Goal: Task Accomplishment & Management: Complete application form

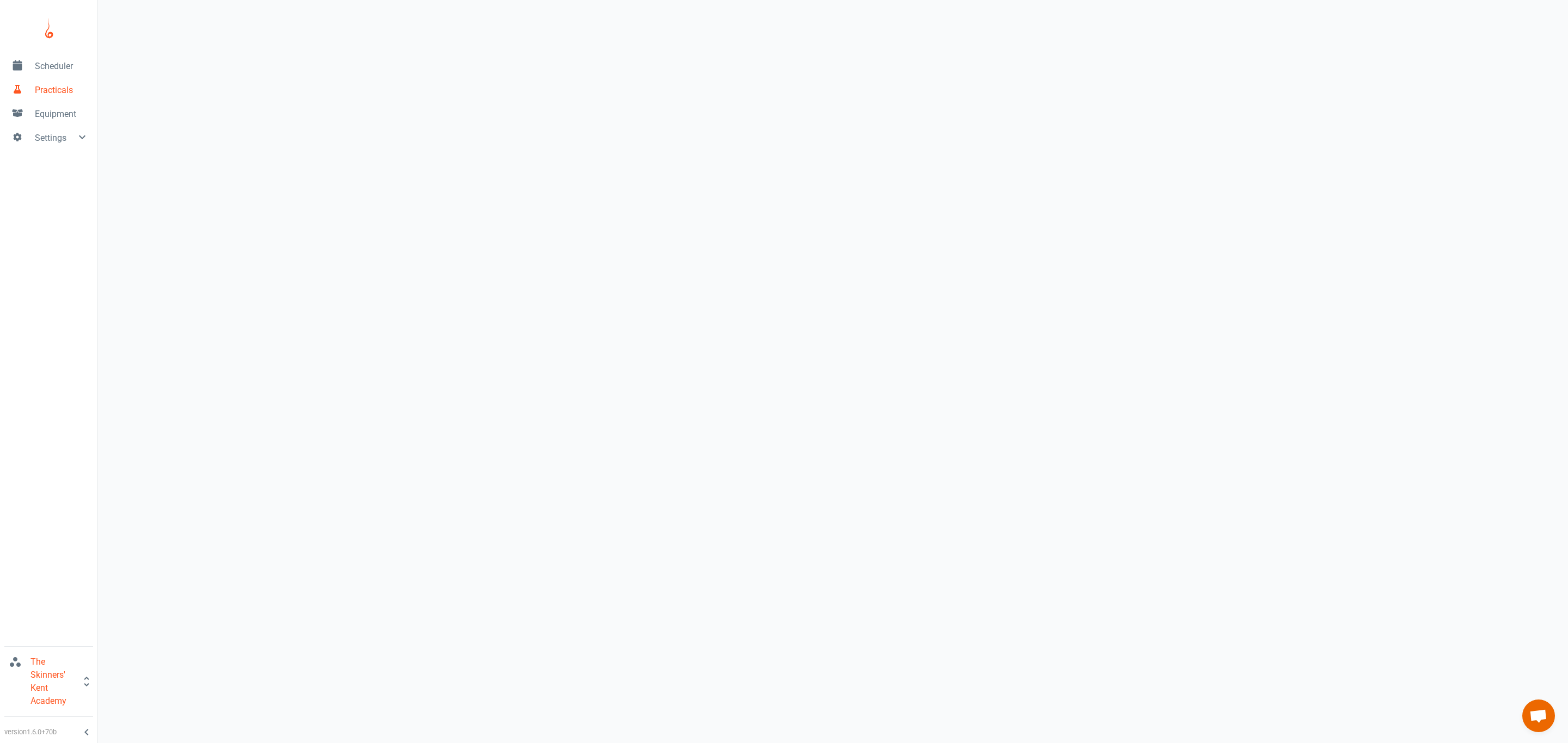
click at [43, 65] on span "Scheduler" at bounding box center [62, 66] width 54 height 13
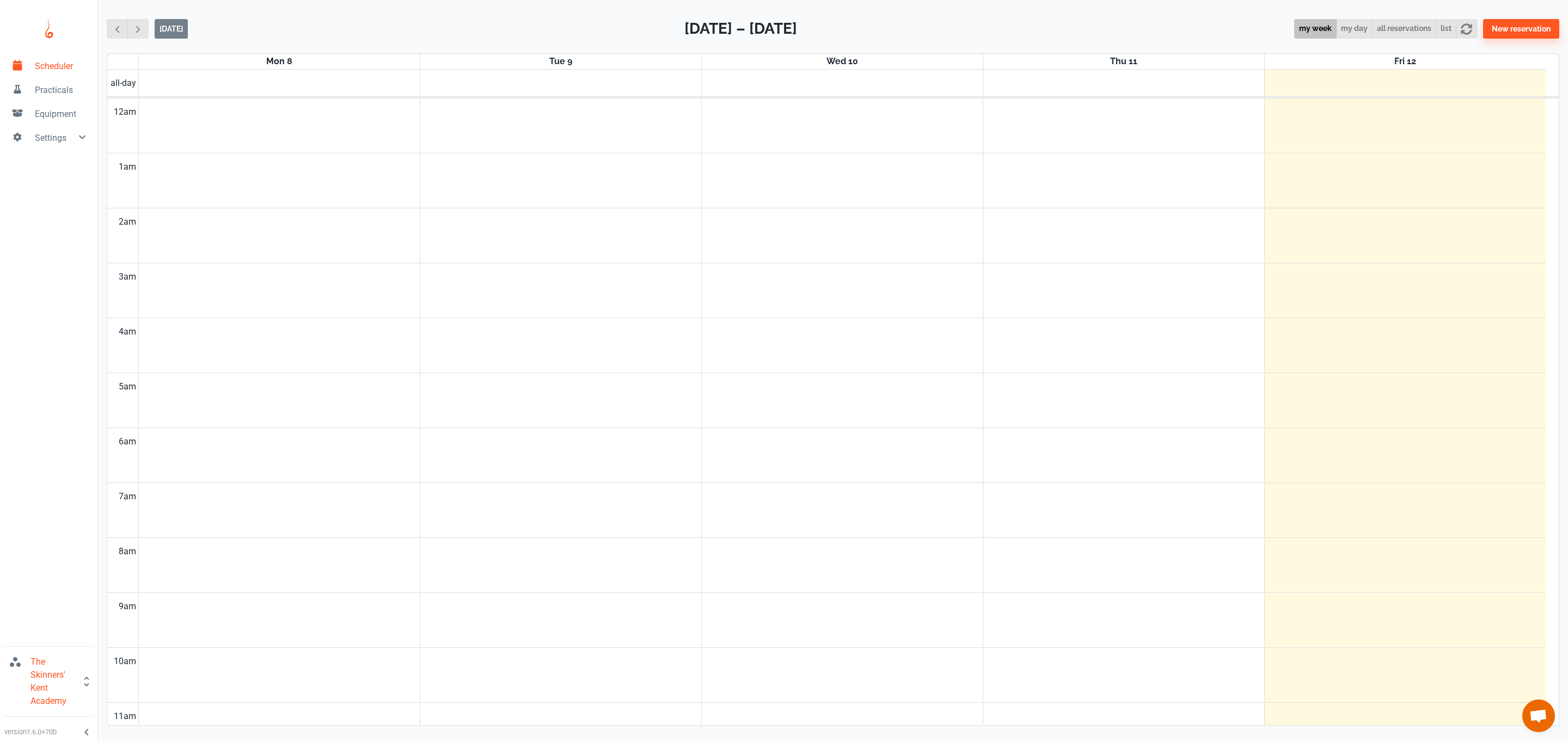
scroll to position [442, 0]
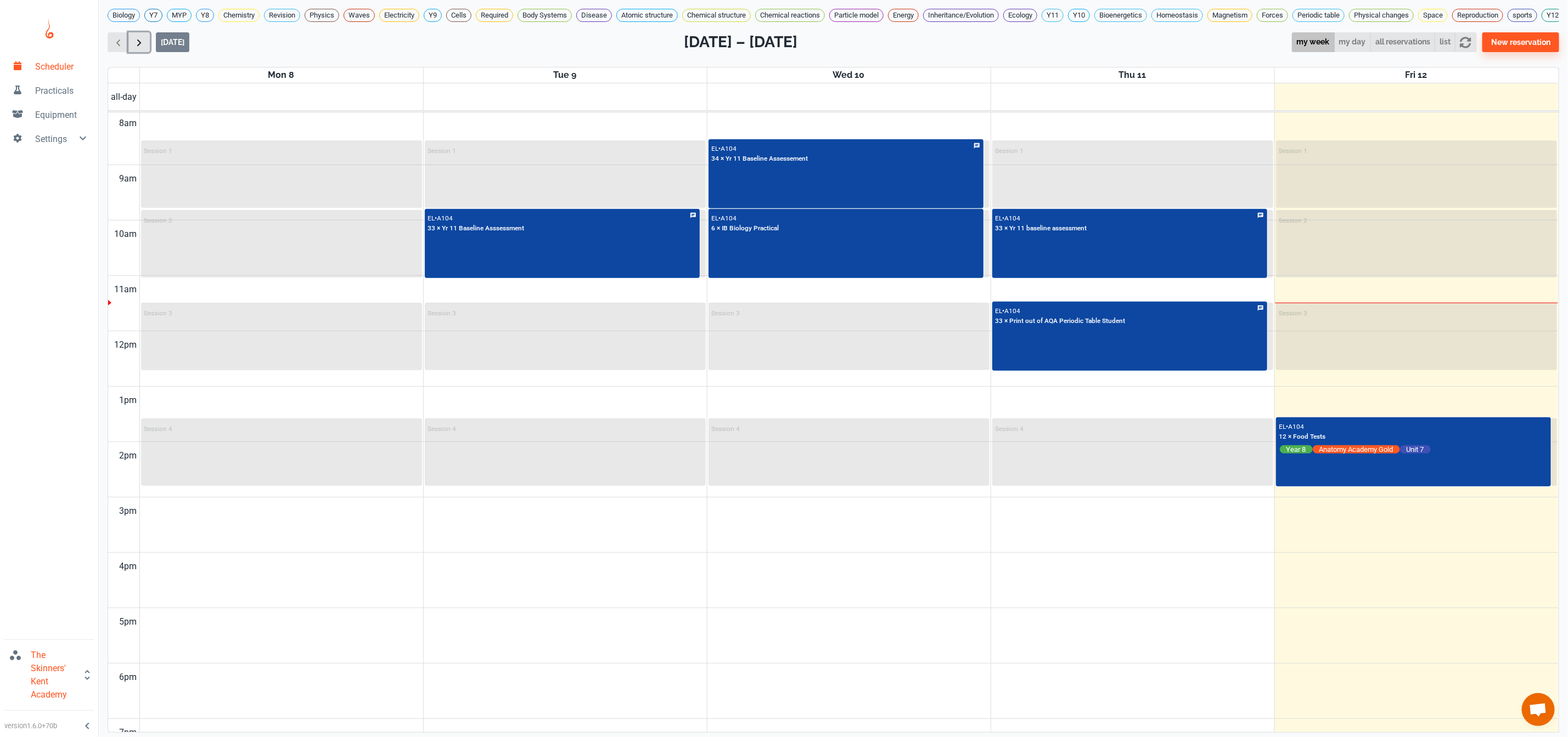
click at [134, 48] on span "button" at bounding box center [139, 42] width 11 height 11
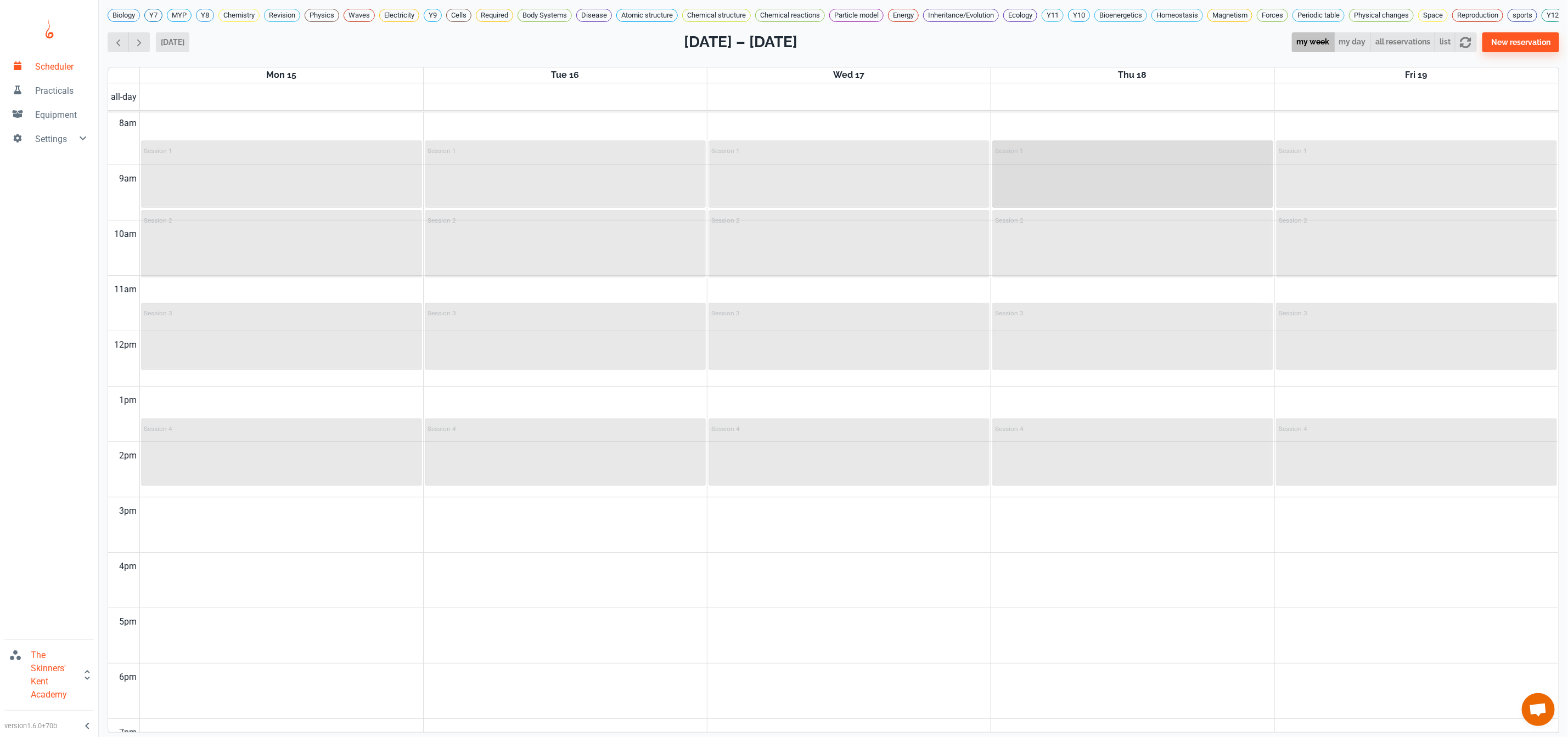
click at [1054, 157] on div "Session 1" at bounding box center [1133, 150] width 274 height 13
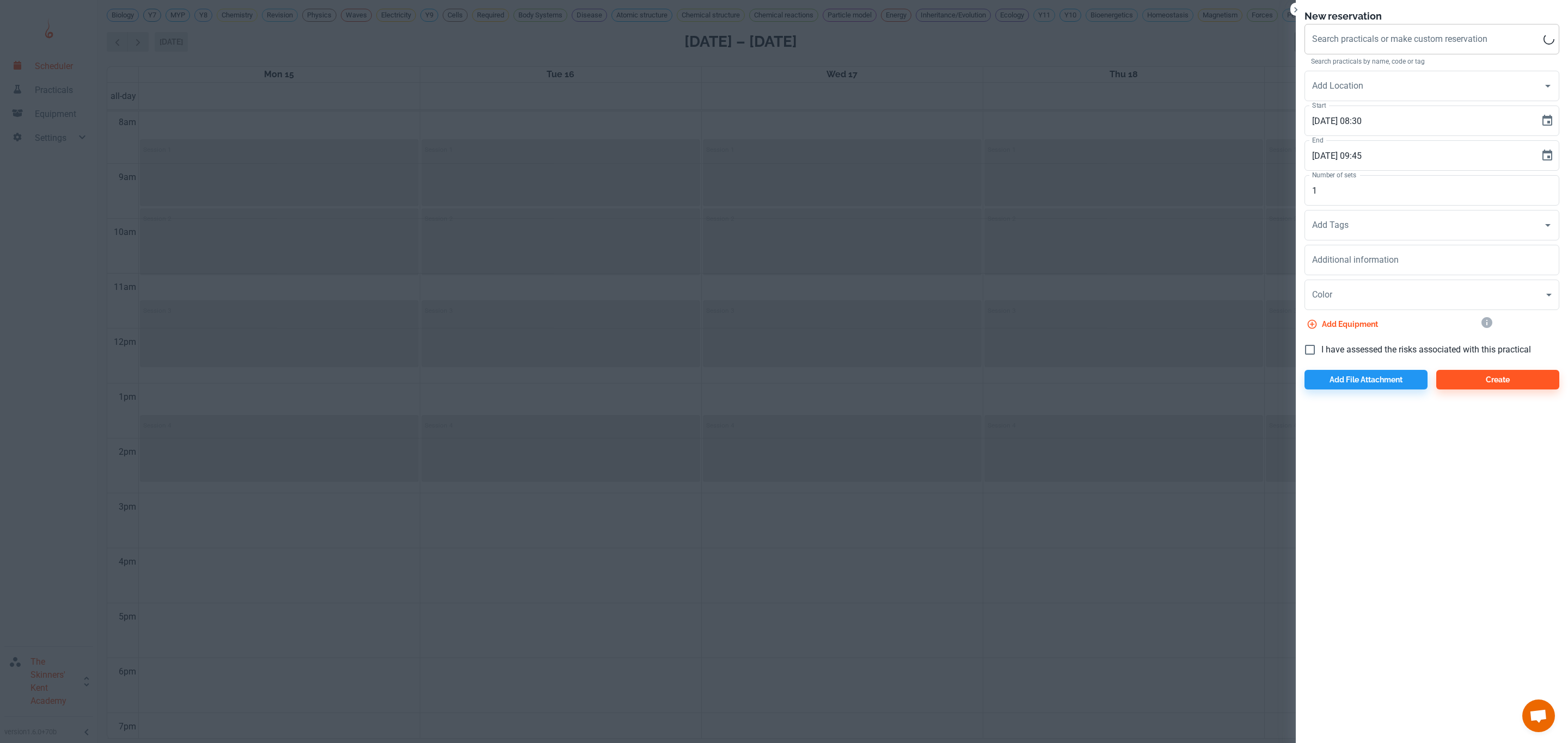
click at [1372, 34] on div "Search practicals or make custom reservation Search practicals or make custom r…" at bounding box center [1431, 39] width 254 height 31
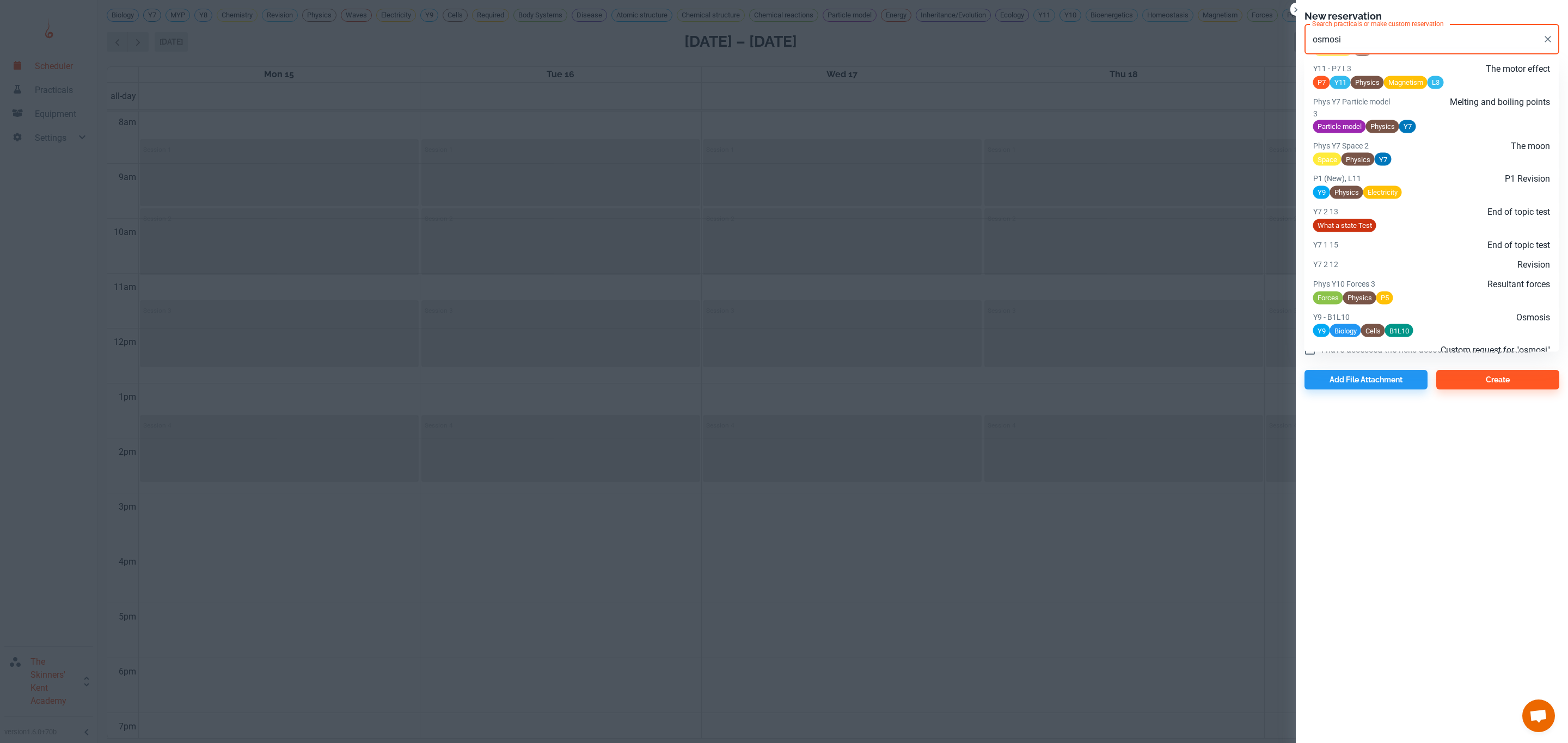
scroll to position [1066, 0]
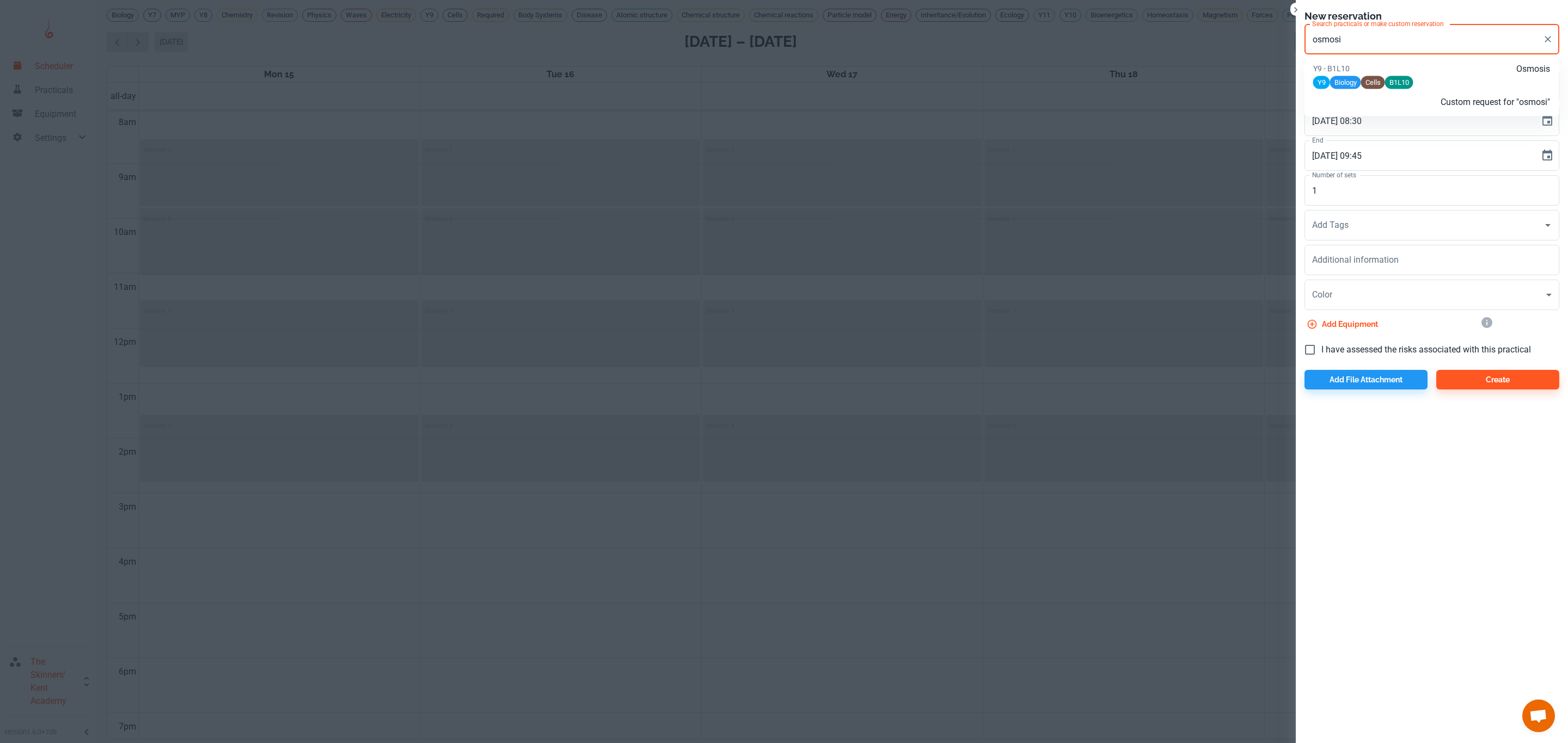
drag, startPoint x: 1356, startPoint y: 33, endPoint x: 1276, endPoint y: 29, distance: 80.1
click at [1276, 29] on div "New reservation Search practicals or make custom reservation osmosi Search prac…" at bounding box center [784, 372] width 1568 height 743
paste input "Y9 - B1L10"
click at [1421, 82] on div "Y9 Biology Cells B1L10" at bounding box center [1431, 83] width 238 height 14
type input "Osmosis"
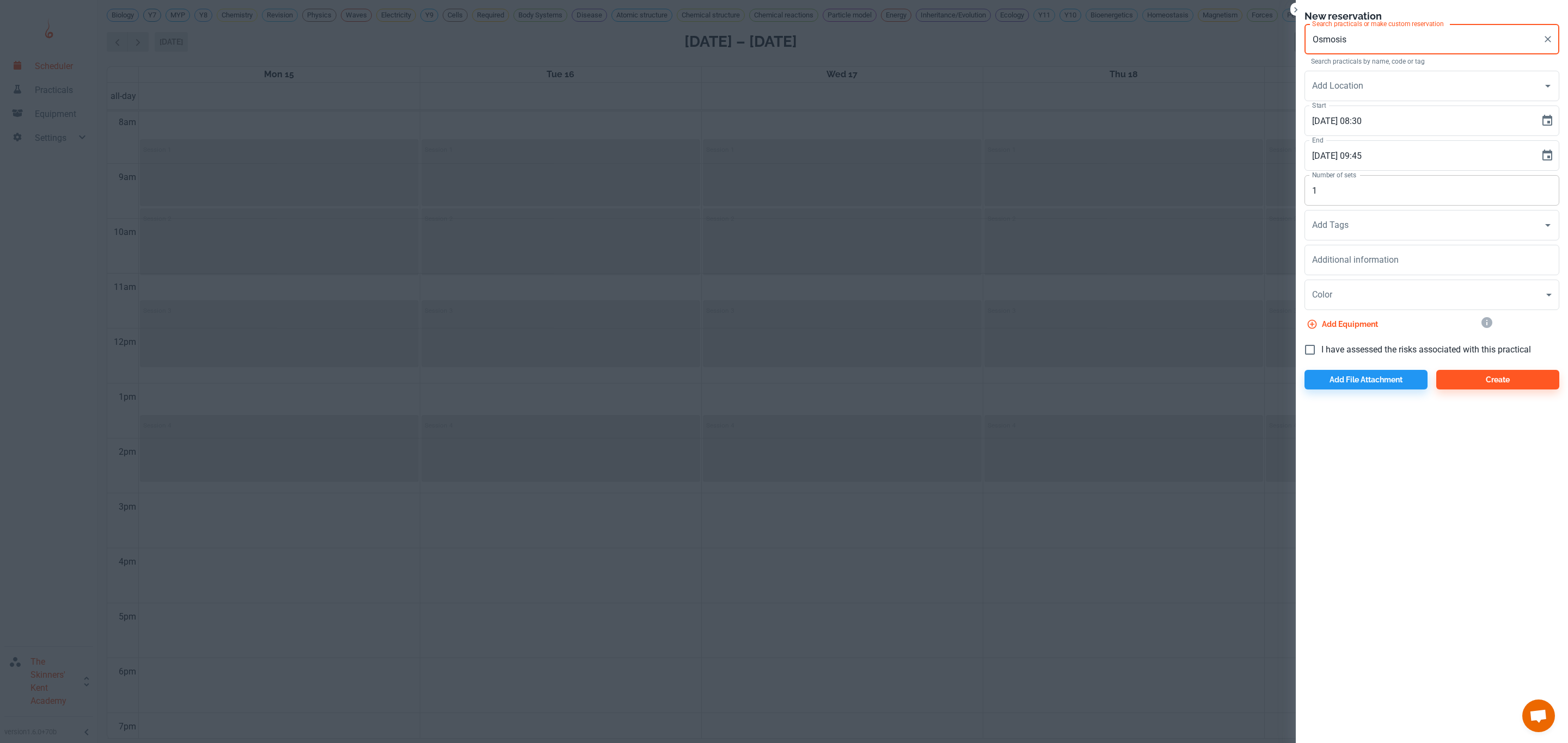
click at [1339, 194] on input "1" at bounding box center [1431, 190] width 254 height 31
type input "10"
click at [1346, 222] on div "Add Tags Add Tags" at bounding box center [1431, 225] width 254 height 31
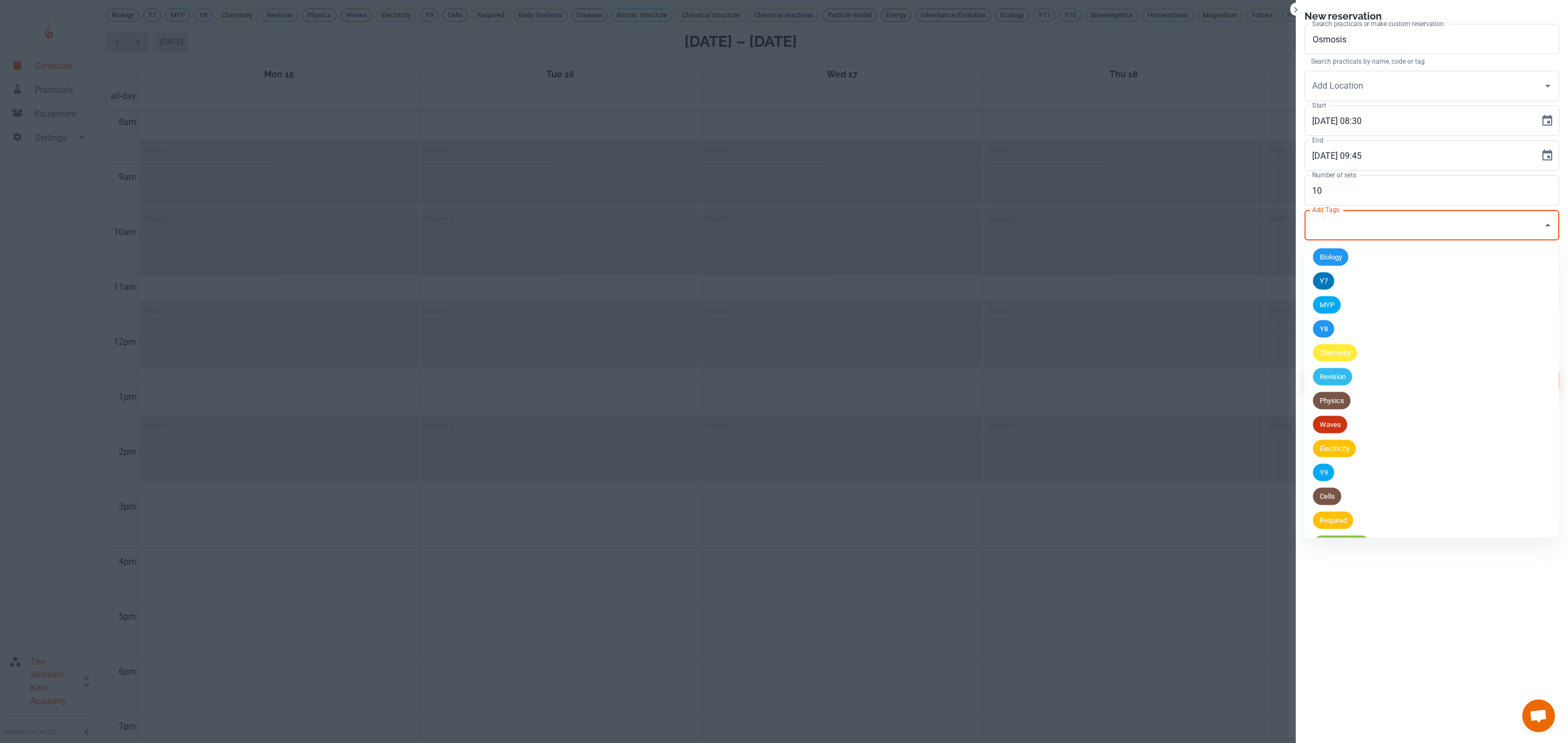
drag, startPoint x: 1408, startPoint y: 684, endPoint x: 1404, endPoint y: 675, distance: 9.8
click at [1408, 683] on div "New reservation Search practicals or make custom reservation Osmosis Search pra…" at bounding box center [1431, 372] width 272 height 743
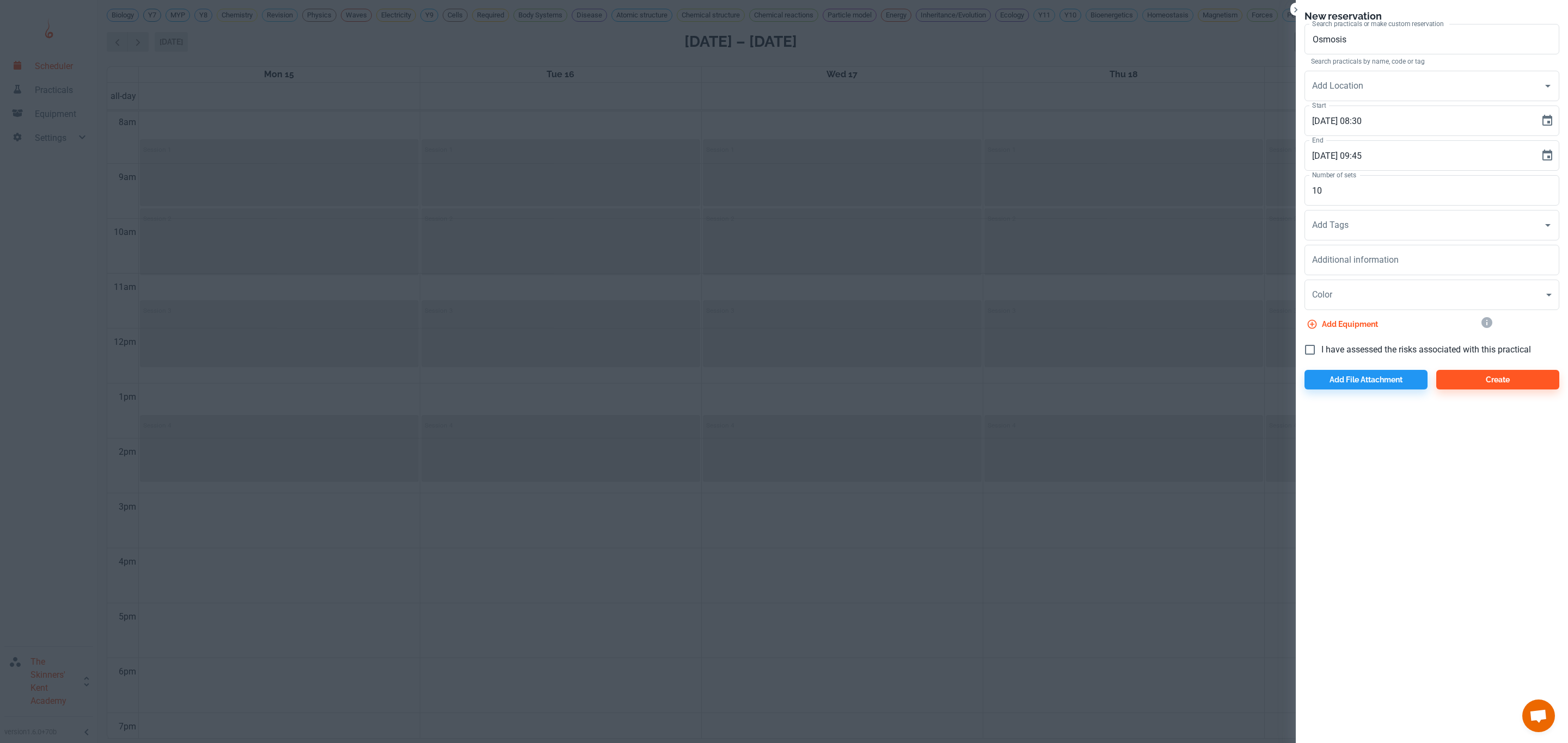
click at [1342, 338] on label "I have assessed the risks associated with this practical" at bounding box center [1414, 350] width 233 height 23
click at [1321, 338] on input "I have assessed the risks associated with this practical" at bounding box center [1310, 350] width 23 height 23
checkbox input "true"
click at [1475, 379] on button "Create" at bounding box center [1497, 380] width 123 height 19
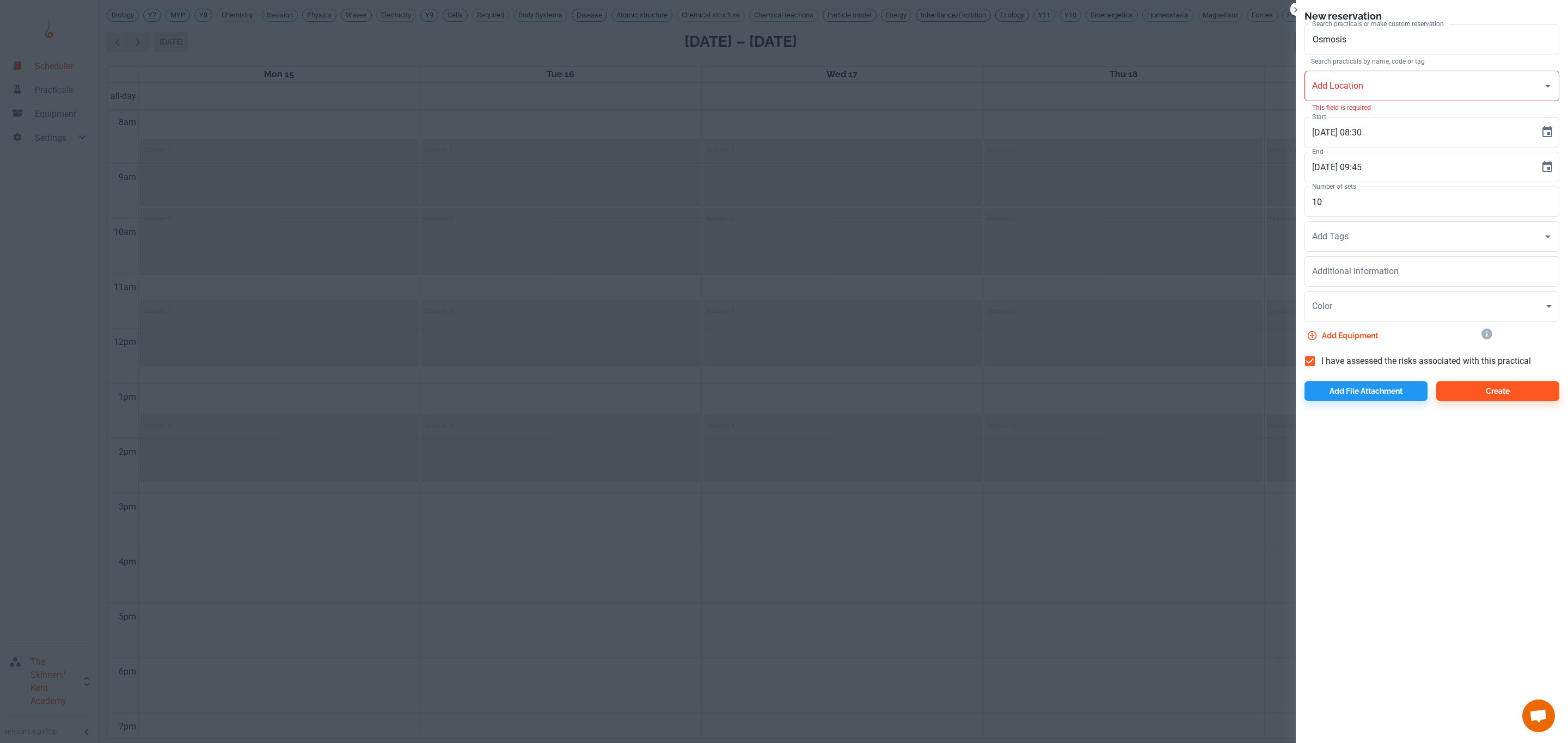
click at [1379, 74] on div "Add Location" at bounding box center [1431, 86] width 254 height 31
click at [1361, 132] on li "A104" at bounding box center [1431, 135] width 254 height 19
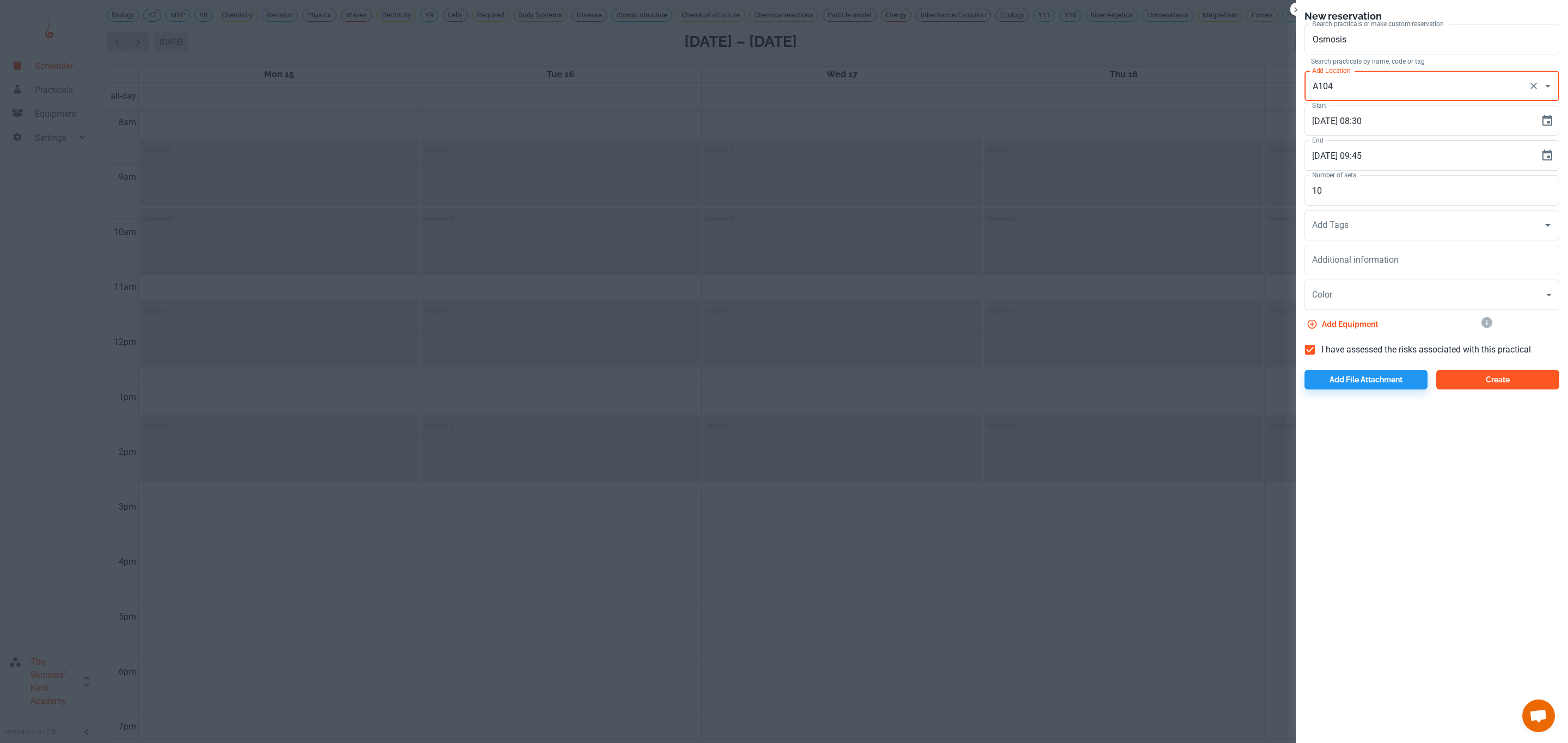
type input "A104"
click at [1492, 376] on button "Create" at bounding box center [1497, 380] width 123 height 19
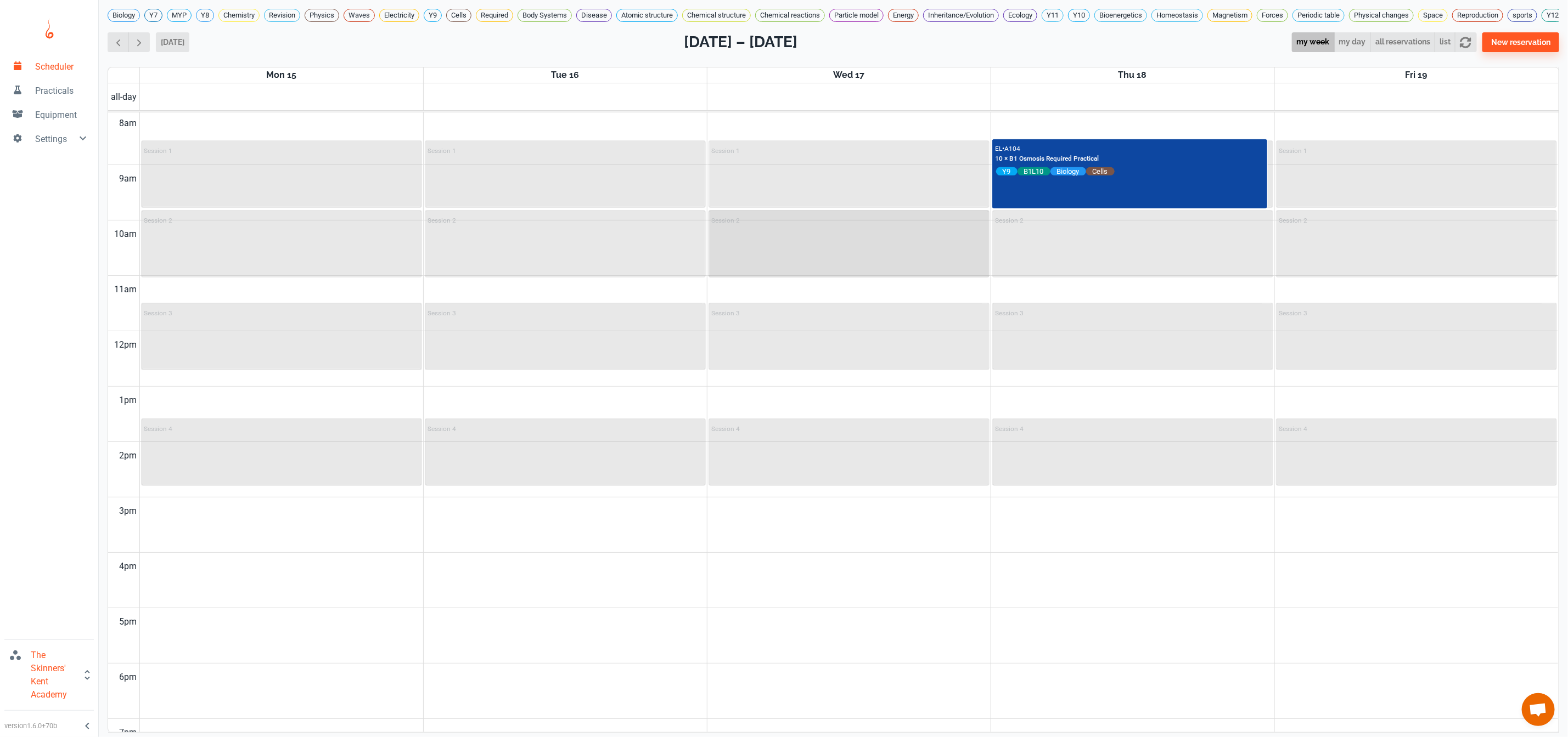
click at [808, 259] on div "Session 2" at bounding box center [848, 243] width 279 height 65
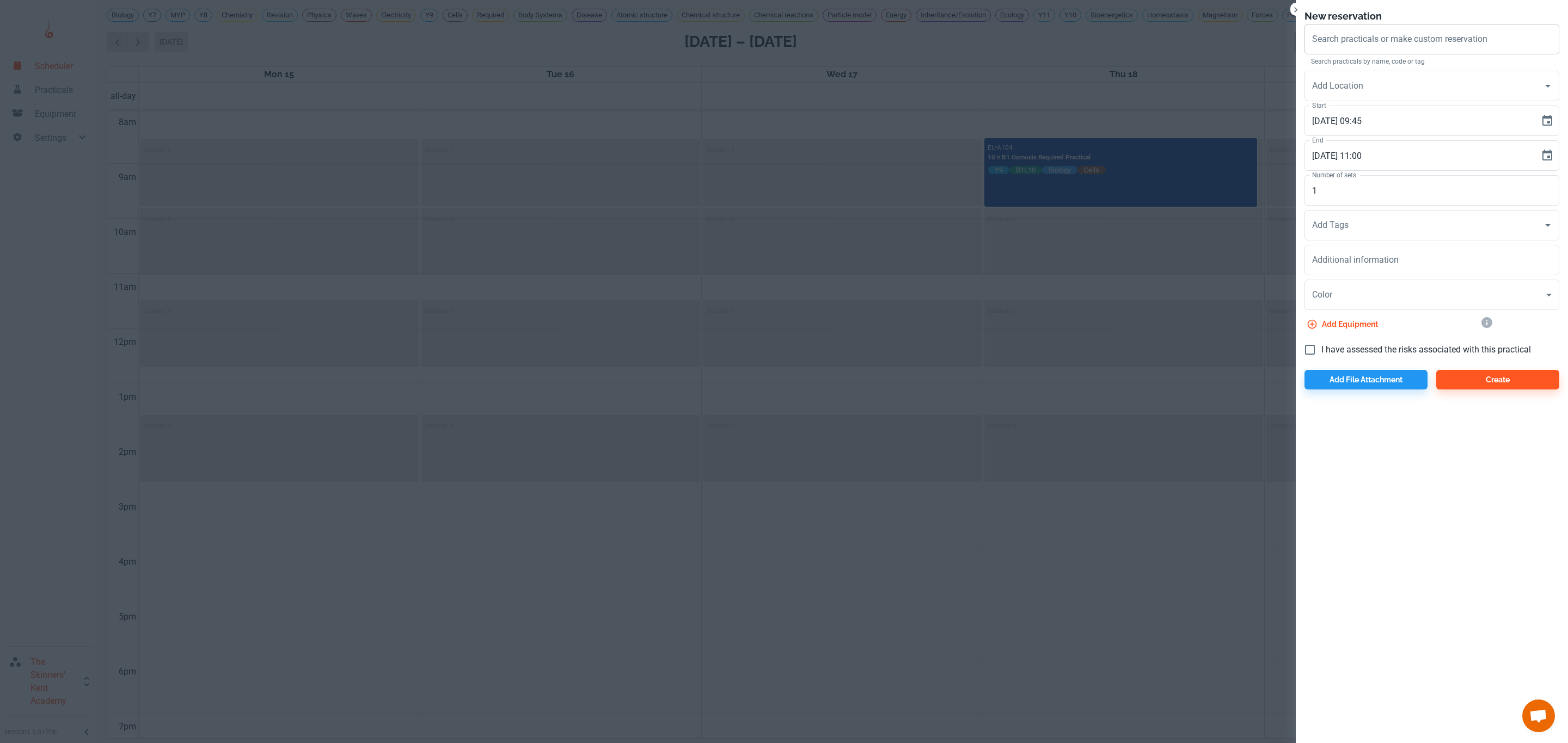
click at [1366, 34] on div "Search practicals or make custom reservation Search practicals or make custom r…" at bounding box center [1431, 39] width 254 height 31
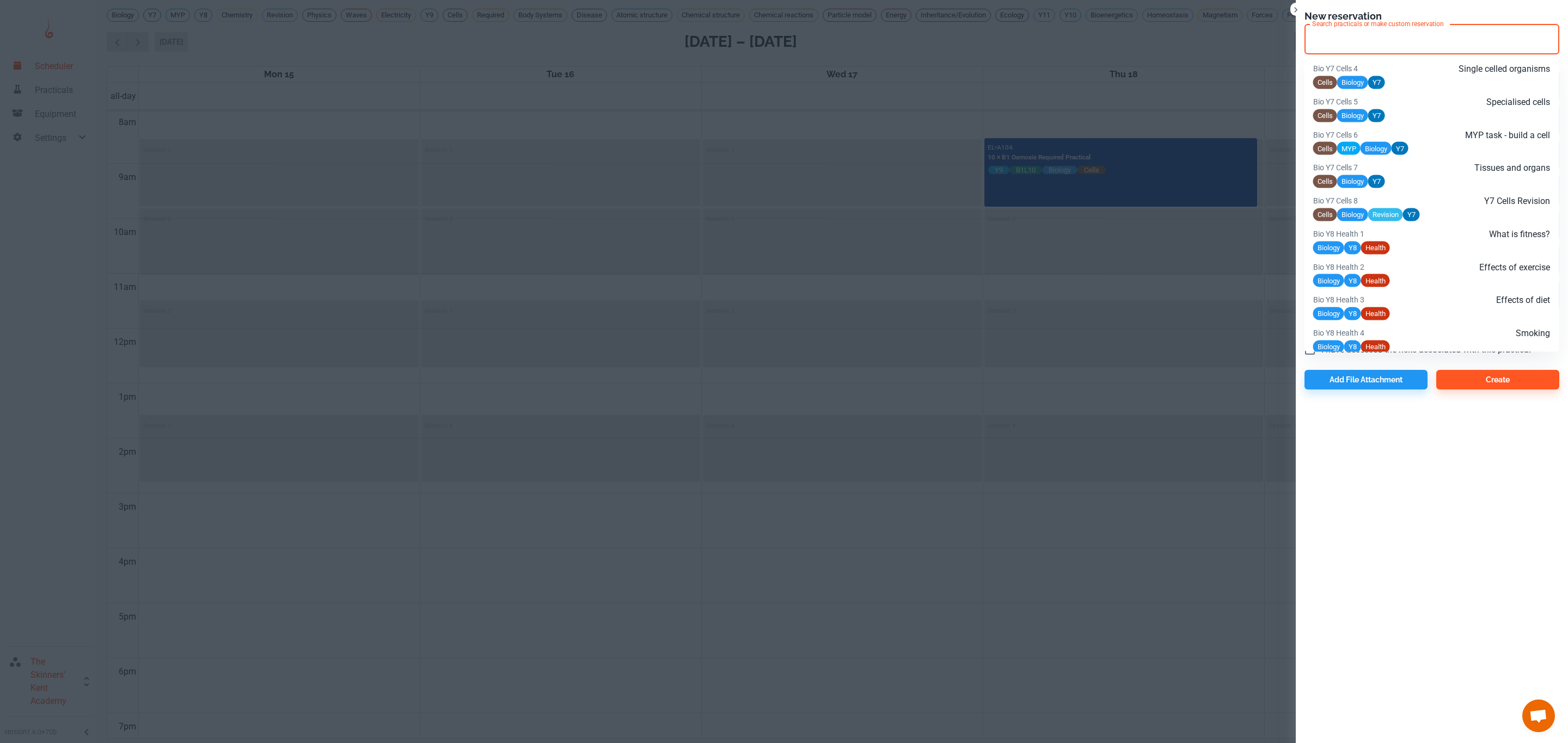
paste input "Unit 7 Anatomy Academy L6"
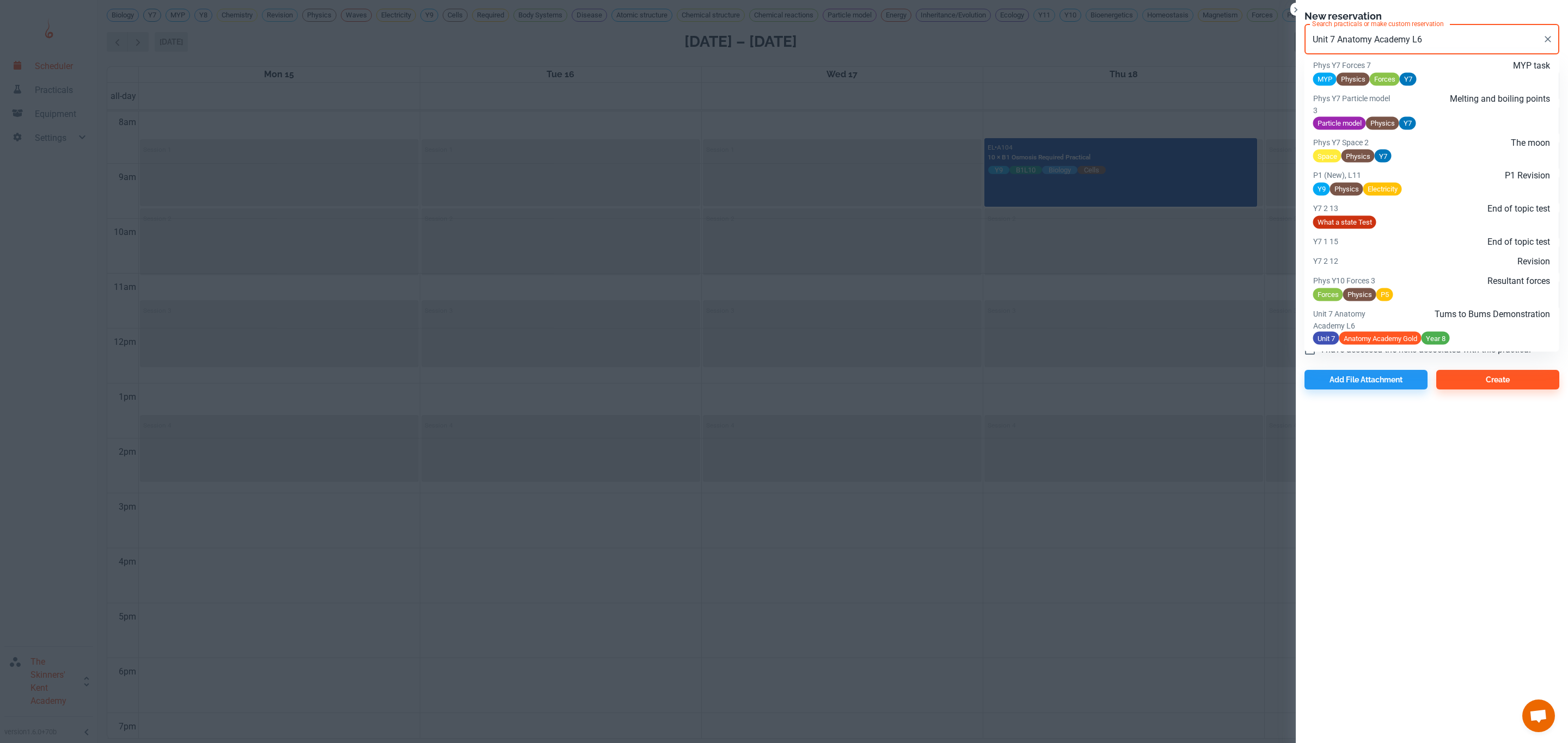
click at [1461, 320] on p "Tums to Bums Demonstration" at bounding box center [1471, 314] width 159 height 13
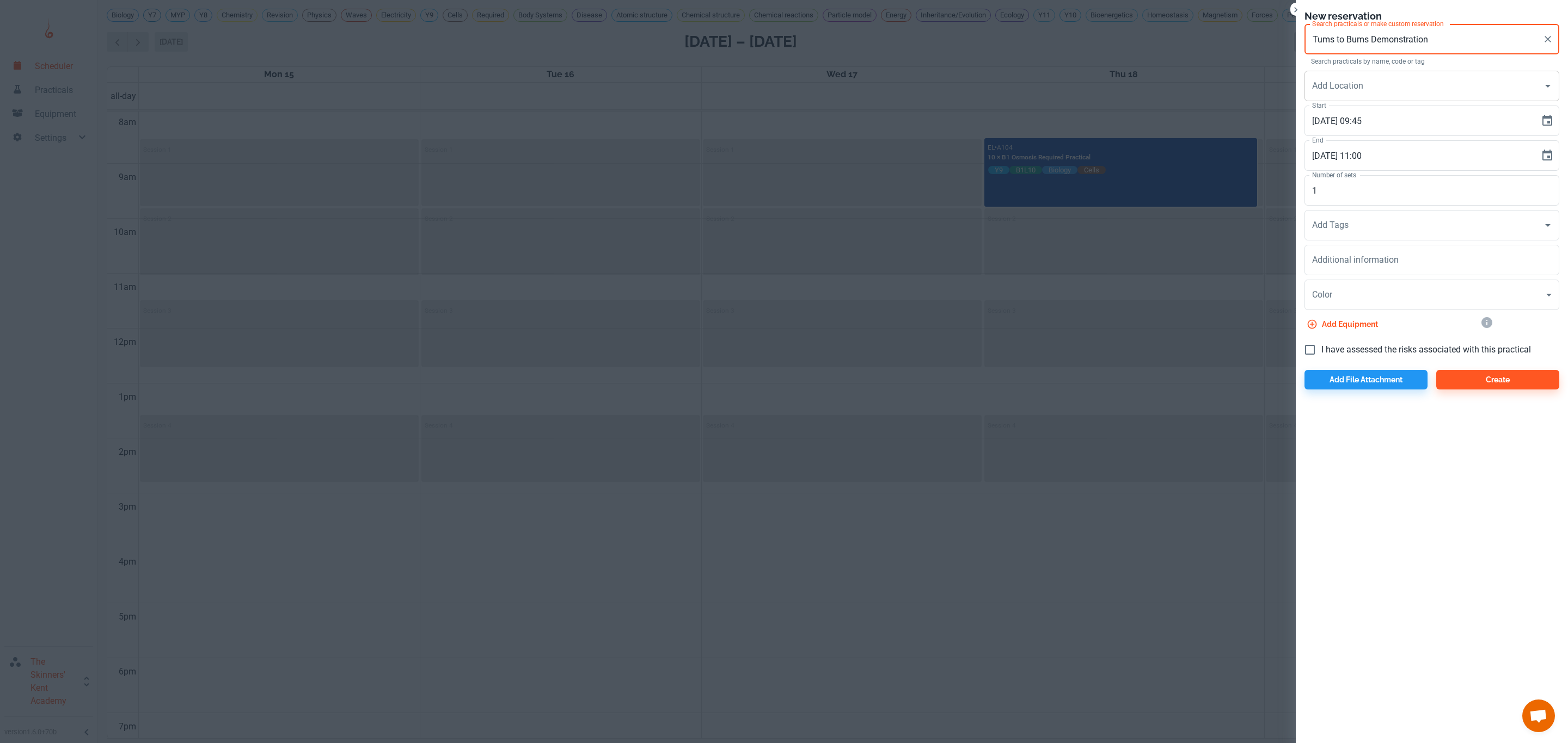
type input "Tums to Bums Demonstration"
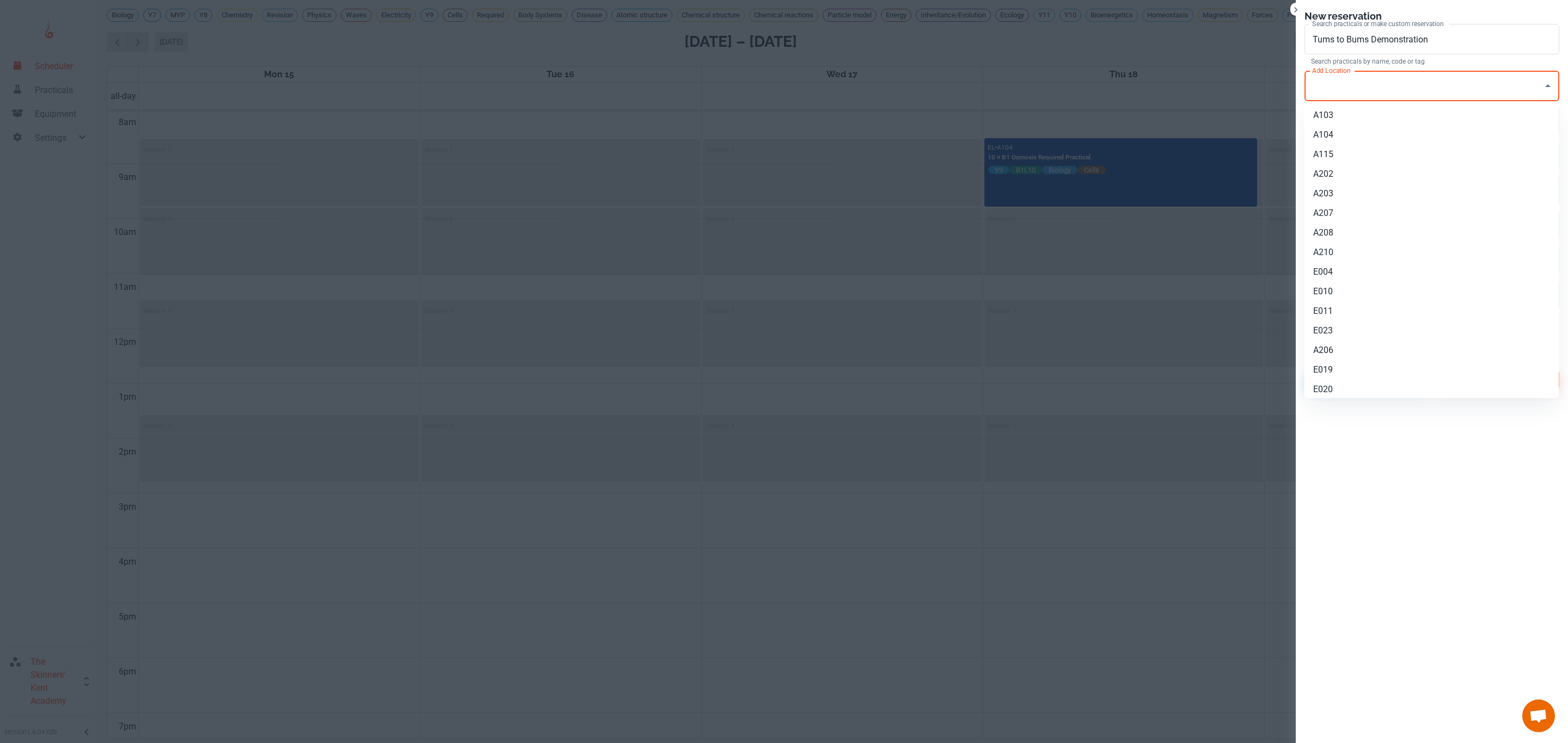
click at [1382, 81] on input "Add Location" at bounding box center [1423, 86] width 229 height 21
click at [1362, 130] on li "A104" at bounding box center [1431, 135] width 254 height 19
type input "A104"
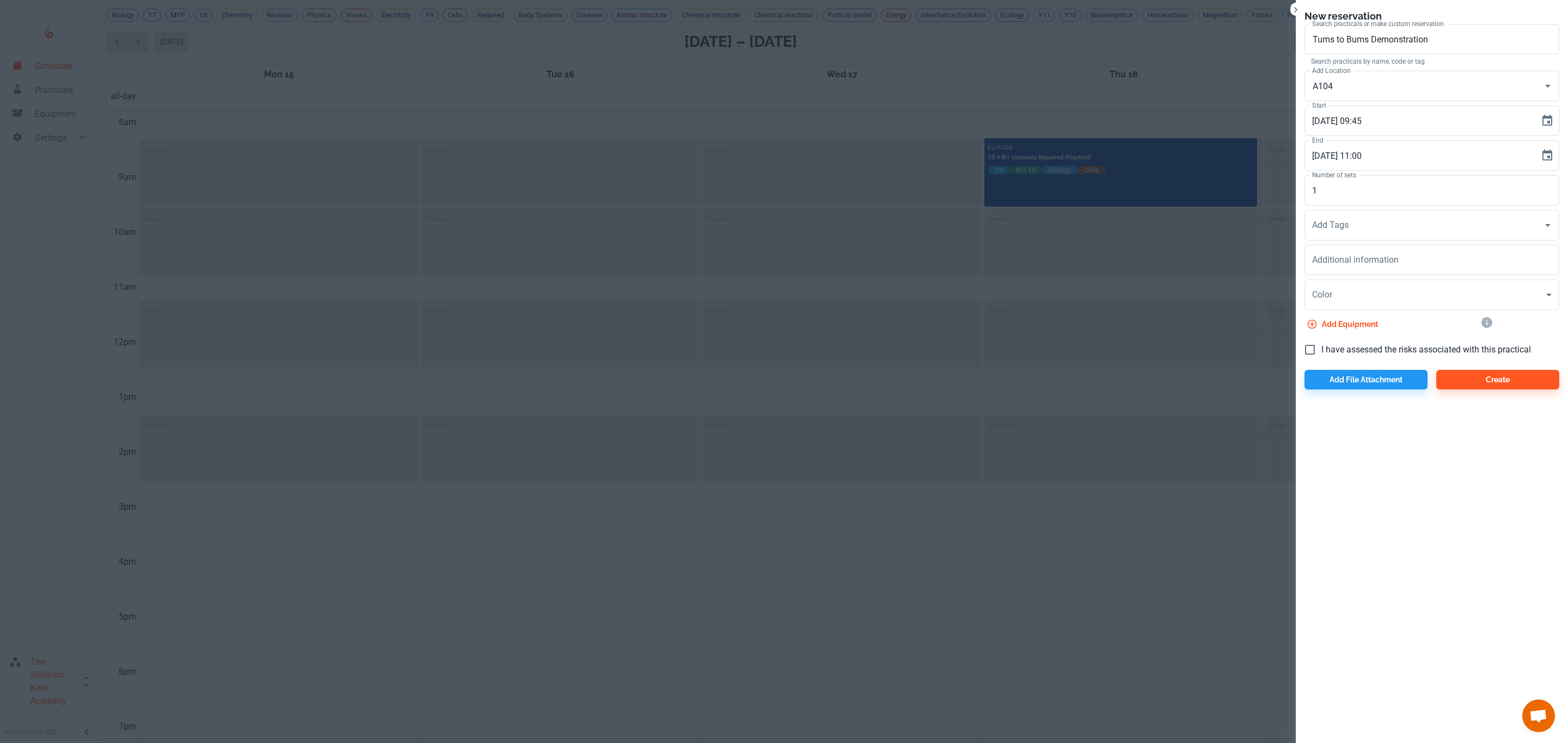
click at [1349, 345] on span "I have assessed the risks associated with this practical" at bounding box center [1426, 350] width 209 height 13
click at [1321, 345] on input "I have assessed the risks associated with this practical" at bounding box center [1310, 350] width 23 height 23
checkbox input "true"
click at [1493, 380] on button "Create" at bounding box center [1497, 380] width 123 height 19
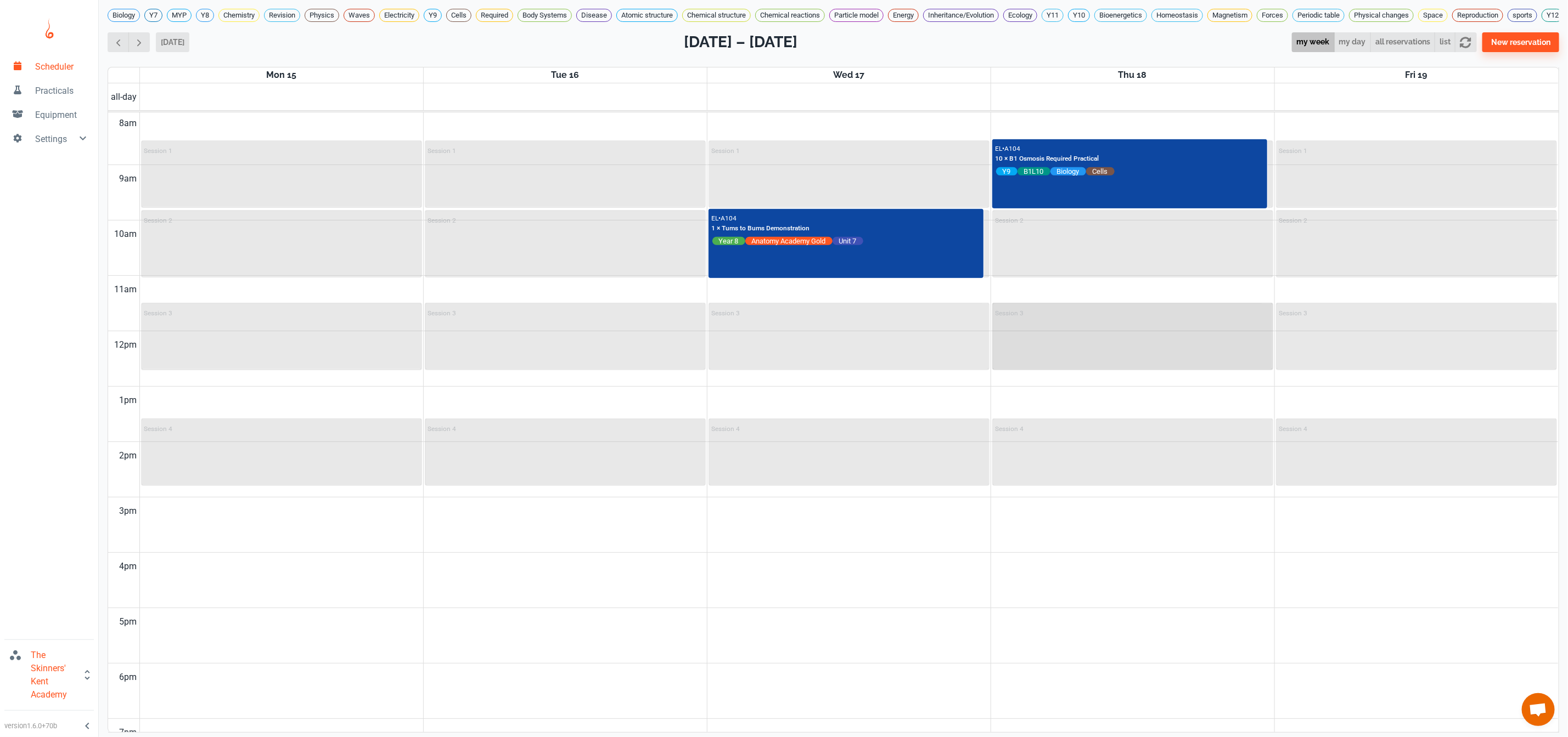
click at [1118, 344] on div "Session 3" at bounding box center [1132, 336] width 279 height 65
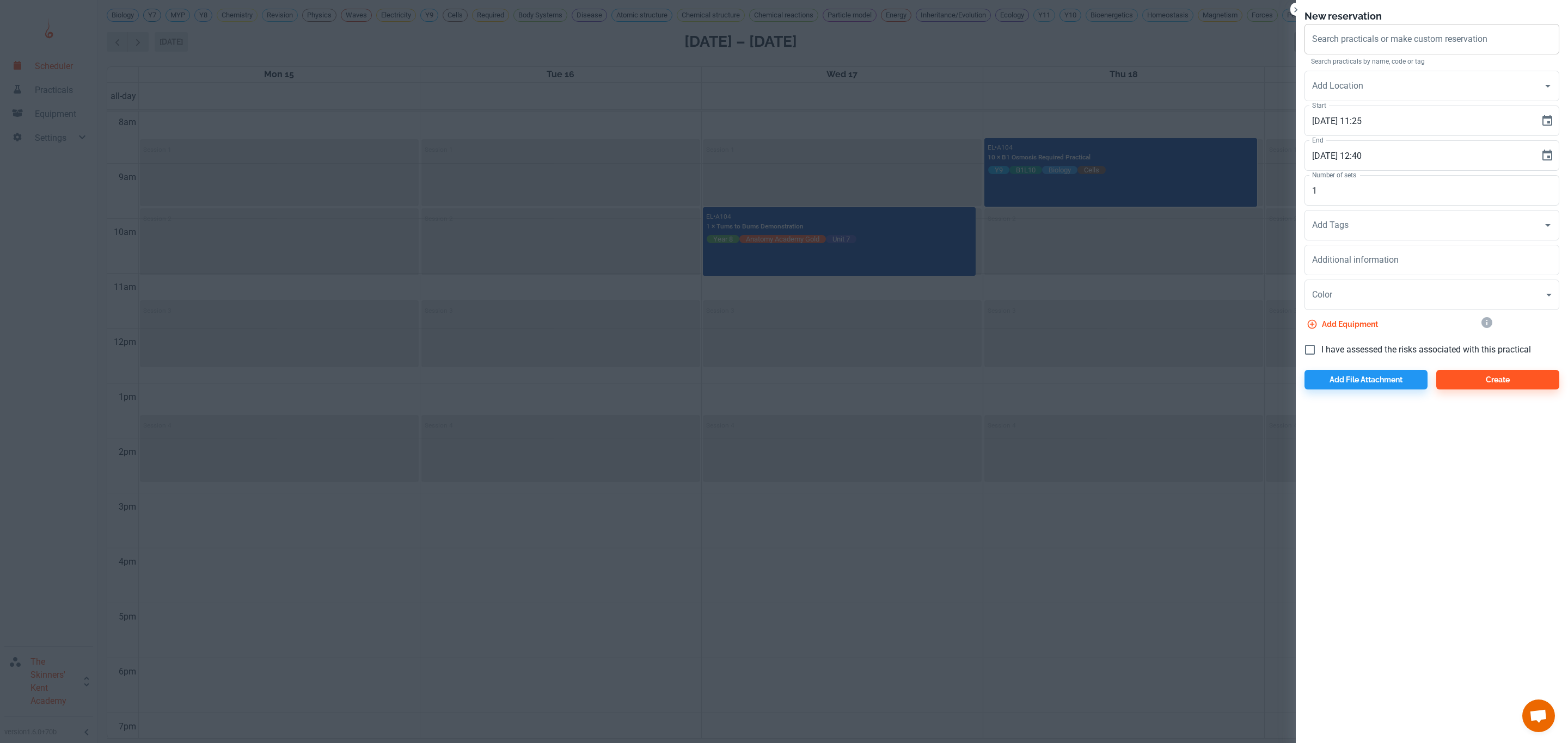
click at [1402, 38] on div "Search practicals or make custom reservation Search practicals or make custom r…" at bounding box center [1431, 39] width 254 height 31
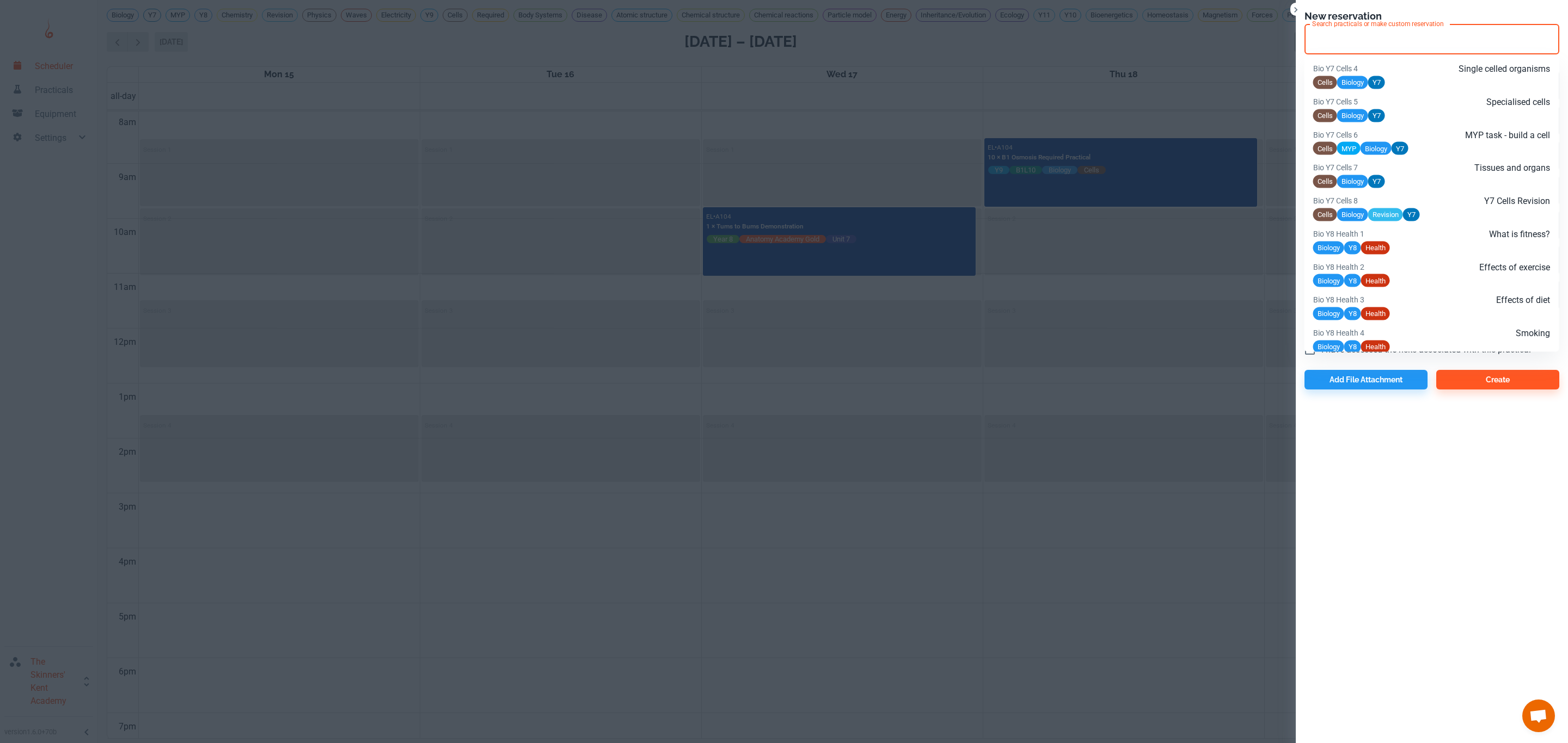
paste input "Unit 7 Anatomy Academy L7"
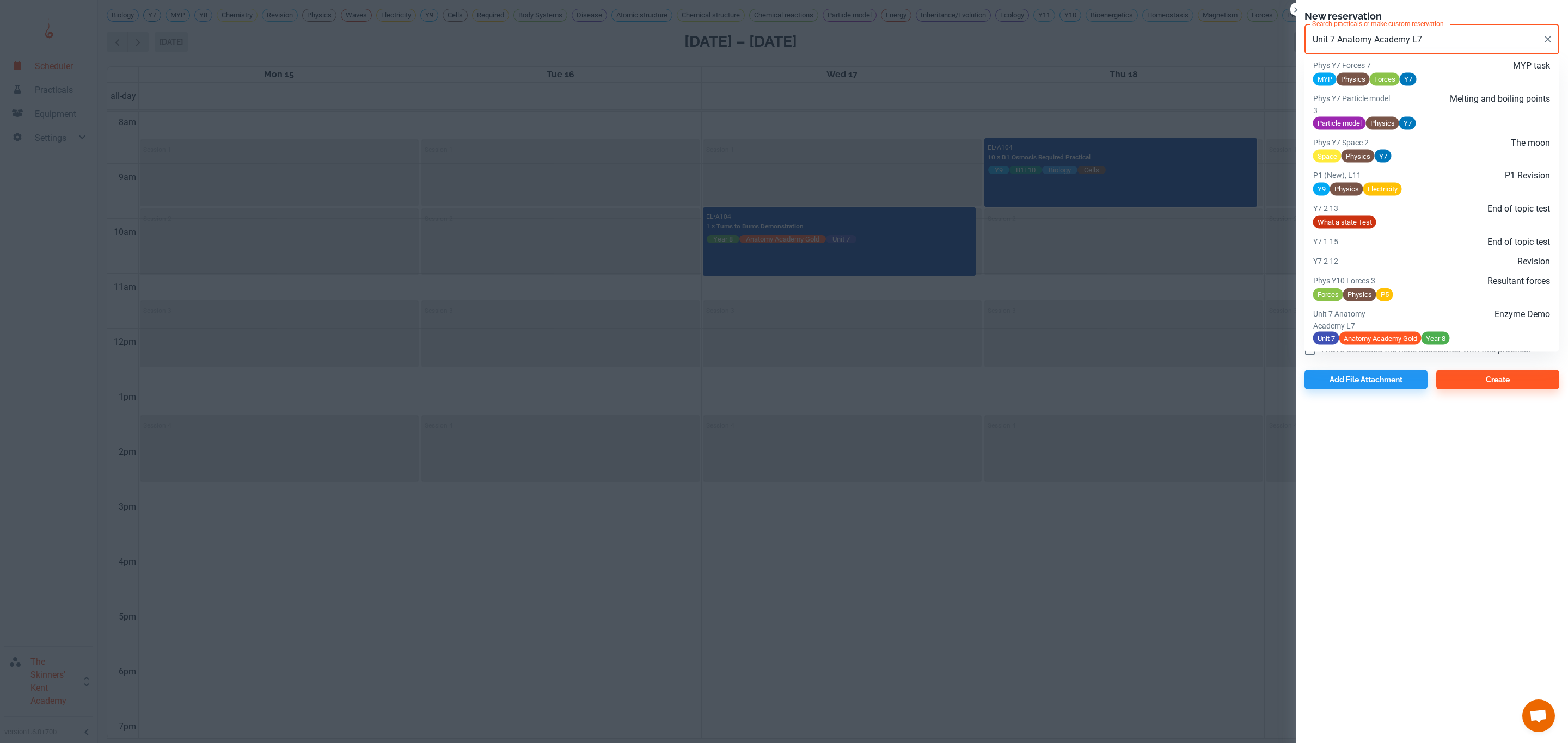
click at [1475, 326] on div "Enzyme Demo" at bounding box center [1471, 320] width 159 height 24
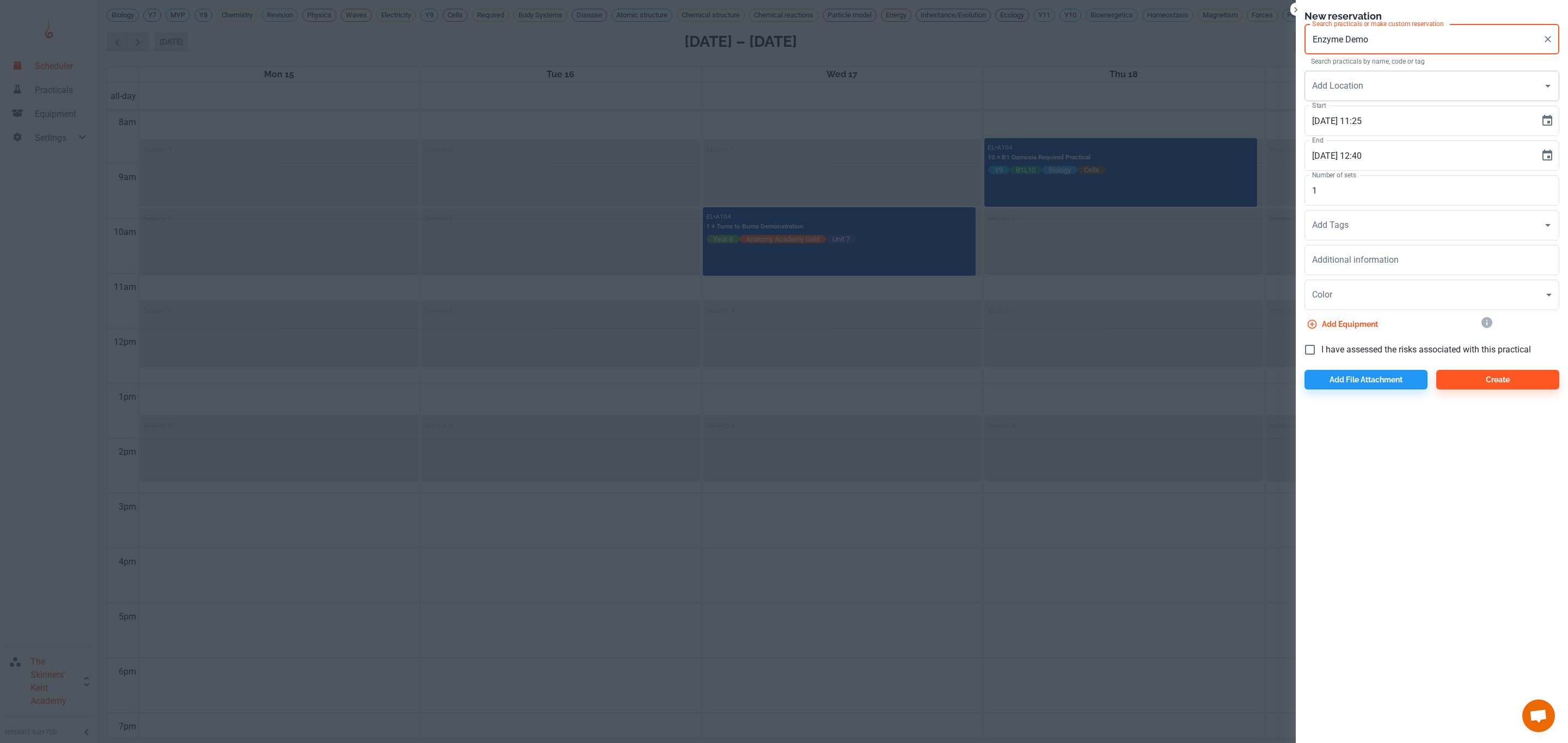
type input "Enzyme Demo"
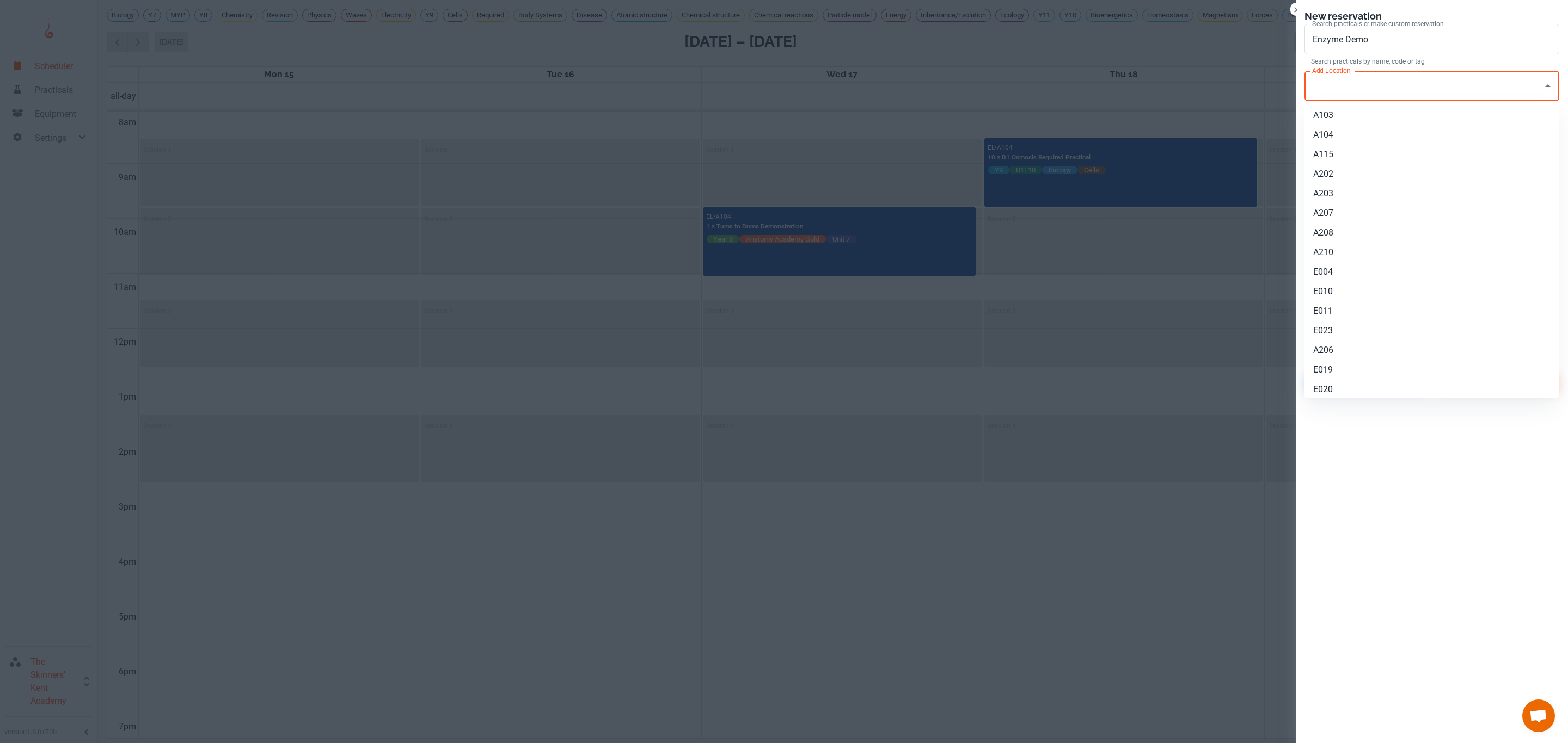
click at [1336, 80] on div "Add Location Add Location" at bounding box center [1431, 86] width 254 height 31
click at [1351, 129] on li "A104" at bounding box center [1431, 135] width 254 height 19
type input "A104"
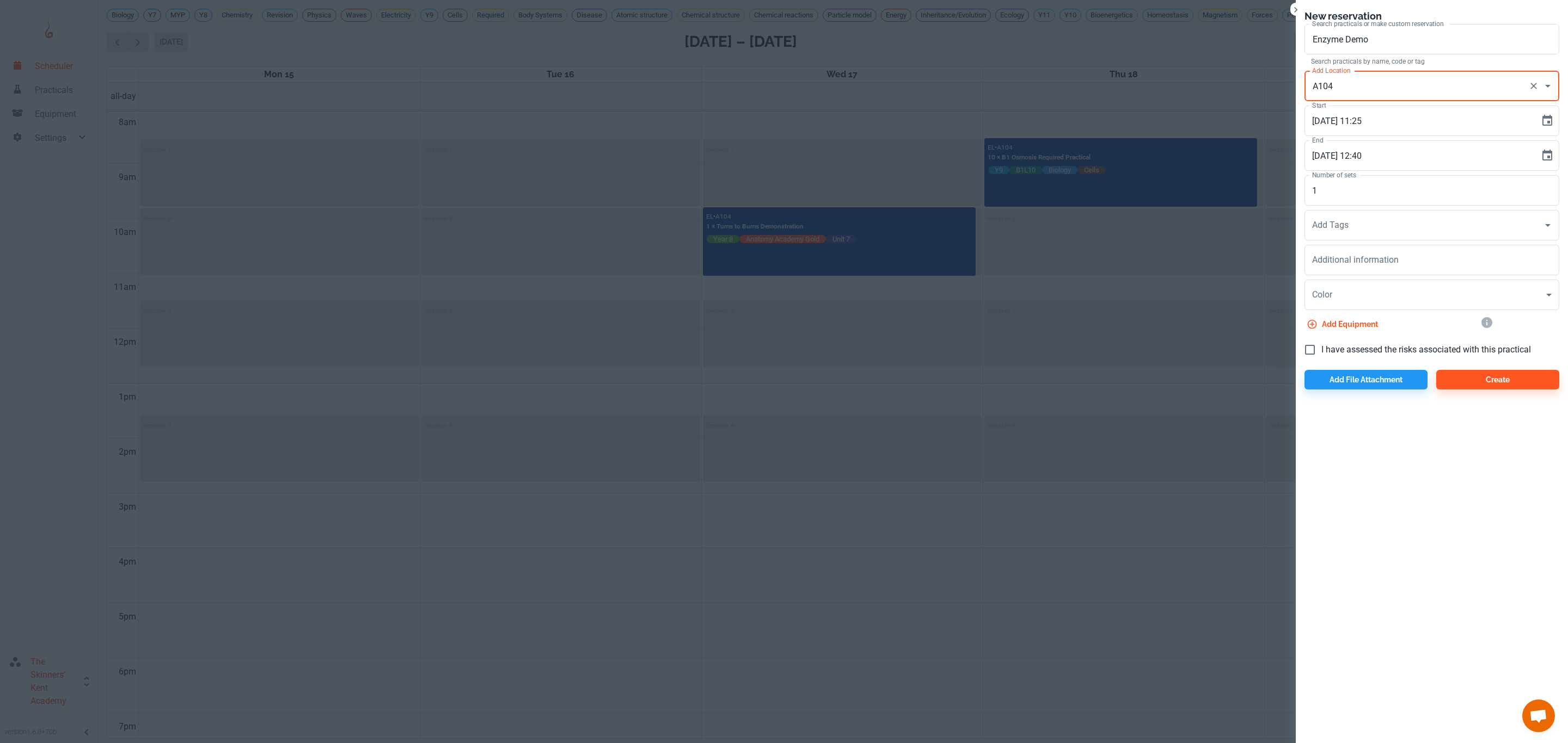
click at [1357, 345] on span "I have assessed the risks associated with this practical" at bounding box center [1426, 350] width 209 height 13
click at [1321, 345] on input "I have assessed the risks associated with this practical" at bounding box center [1310, 350] width 23 height 23
checkbox input "true"
click at [1468, 382] on button "Create" at bounding box center [1497, 380] width 123 height 19
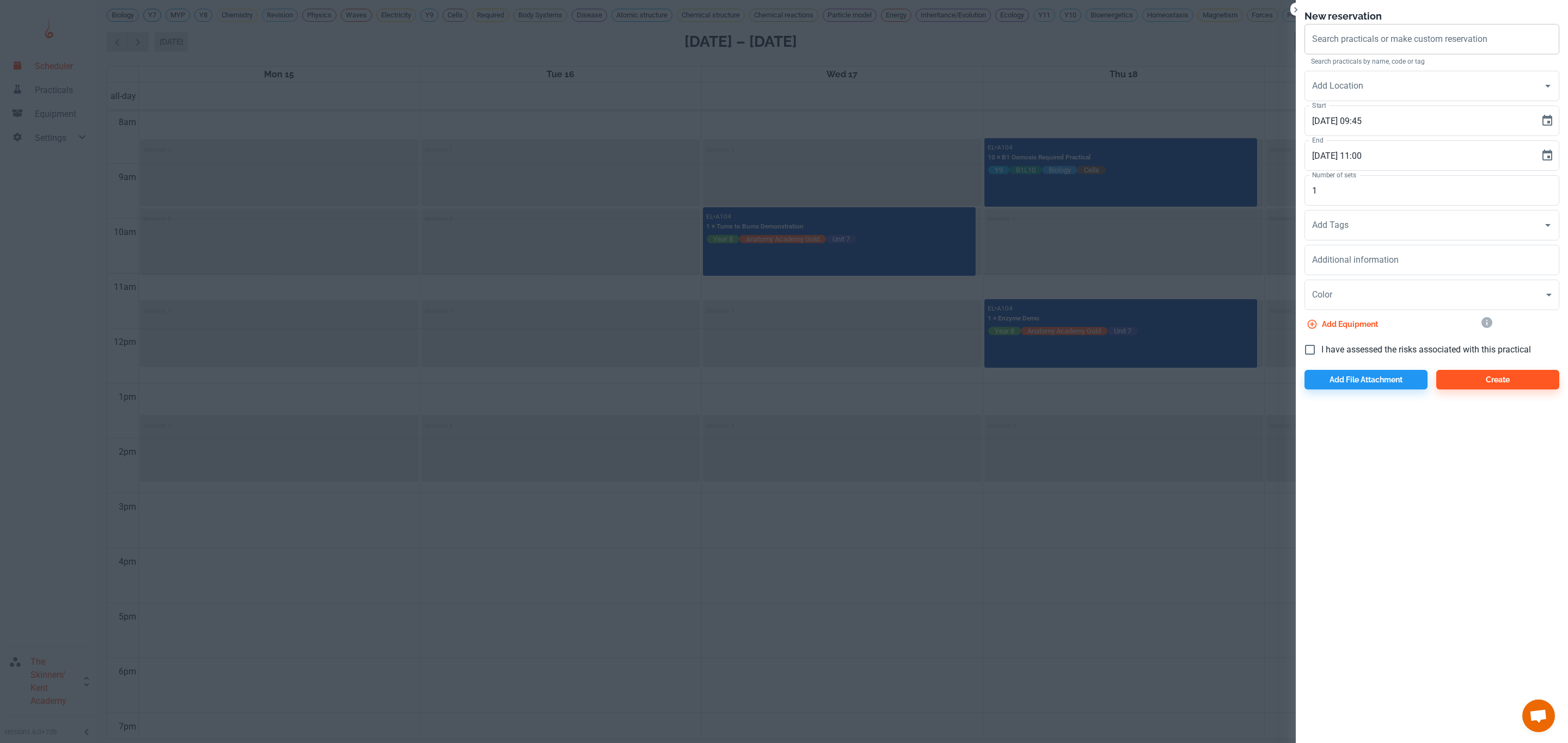
click at [1427, 35] on div "Search practicals or make custom reservation Search practicals or make custom r…" at bounding box center [1431, 39] width 254 height 31
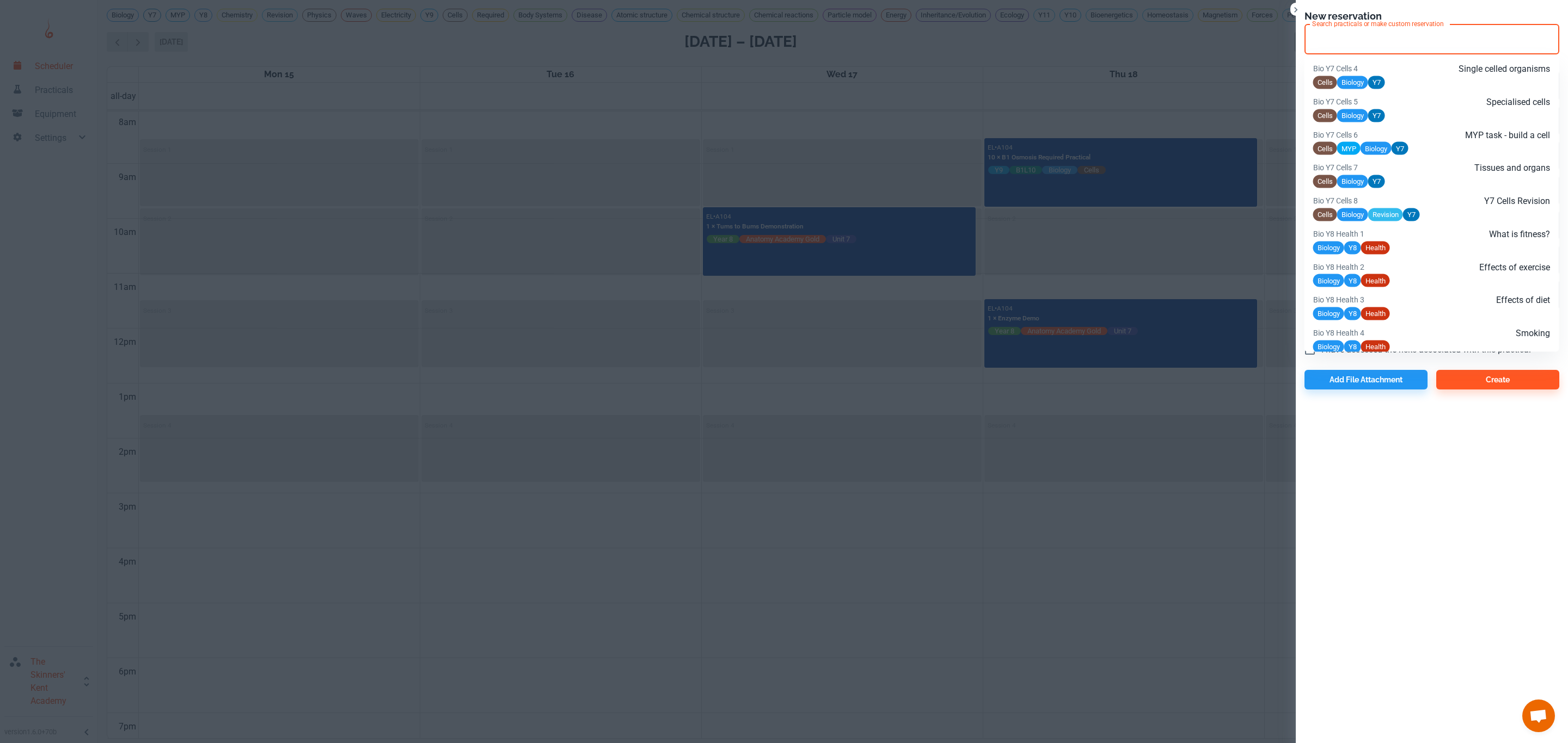
paste input "Unit 7 Anatomy Academy L7"
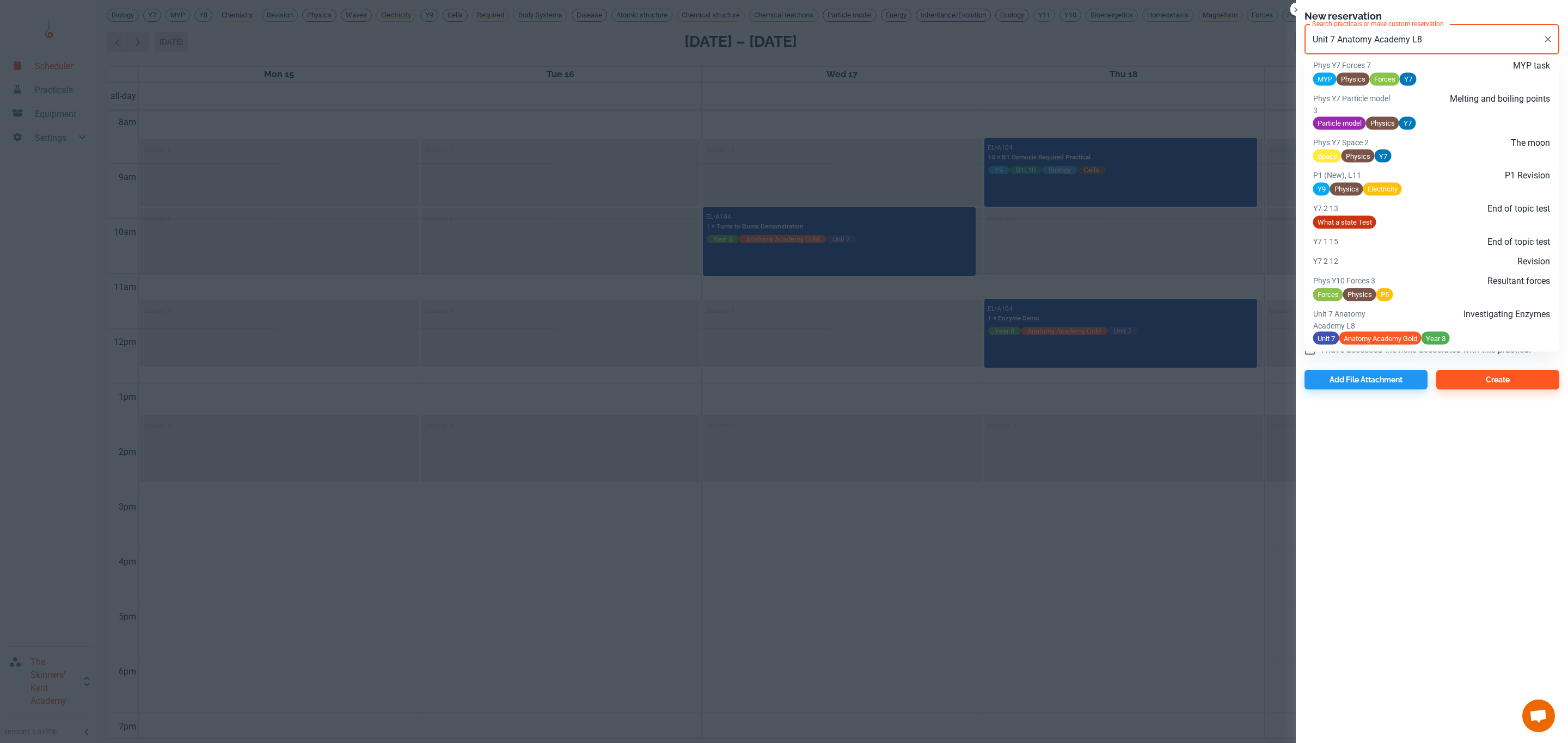
click at [1464, 321] on p "Investigating Enzymes" at bounding box center [1471, 314] width 159 height 13
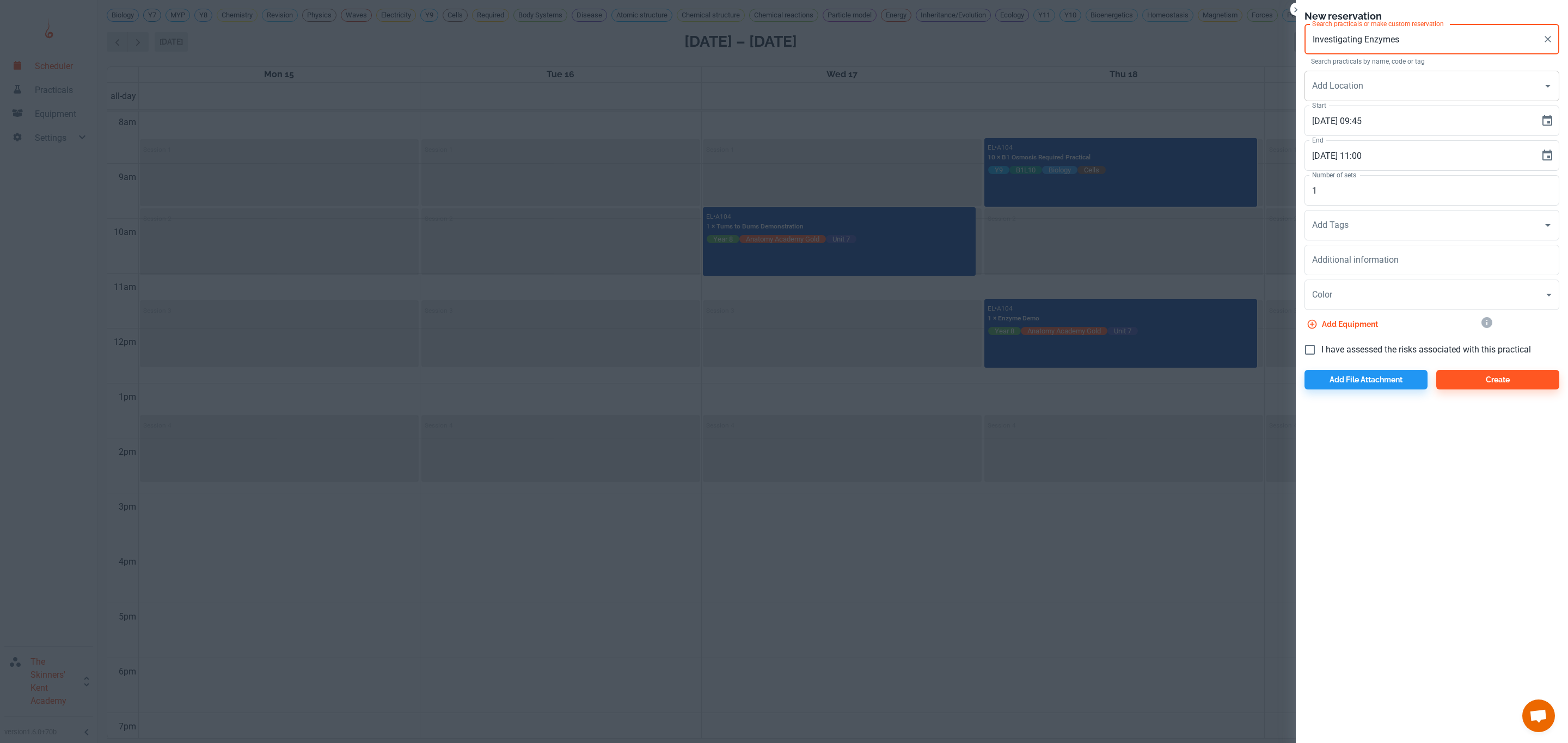
click at [1375, 71] on div "Add Location" at bounding box center [1431, 86] width 254 height 31
type input "Investigating Enzymes"
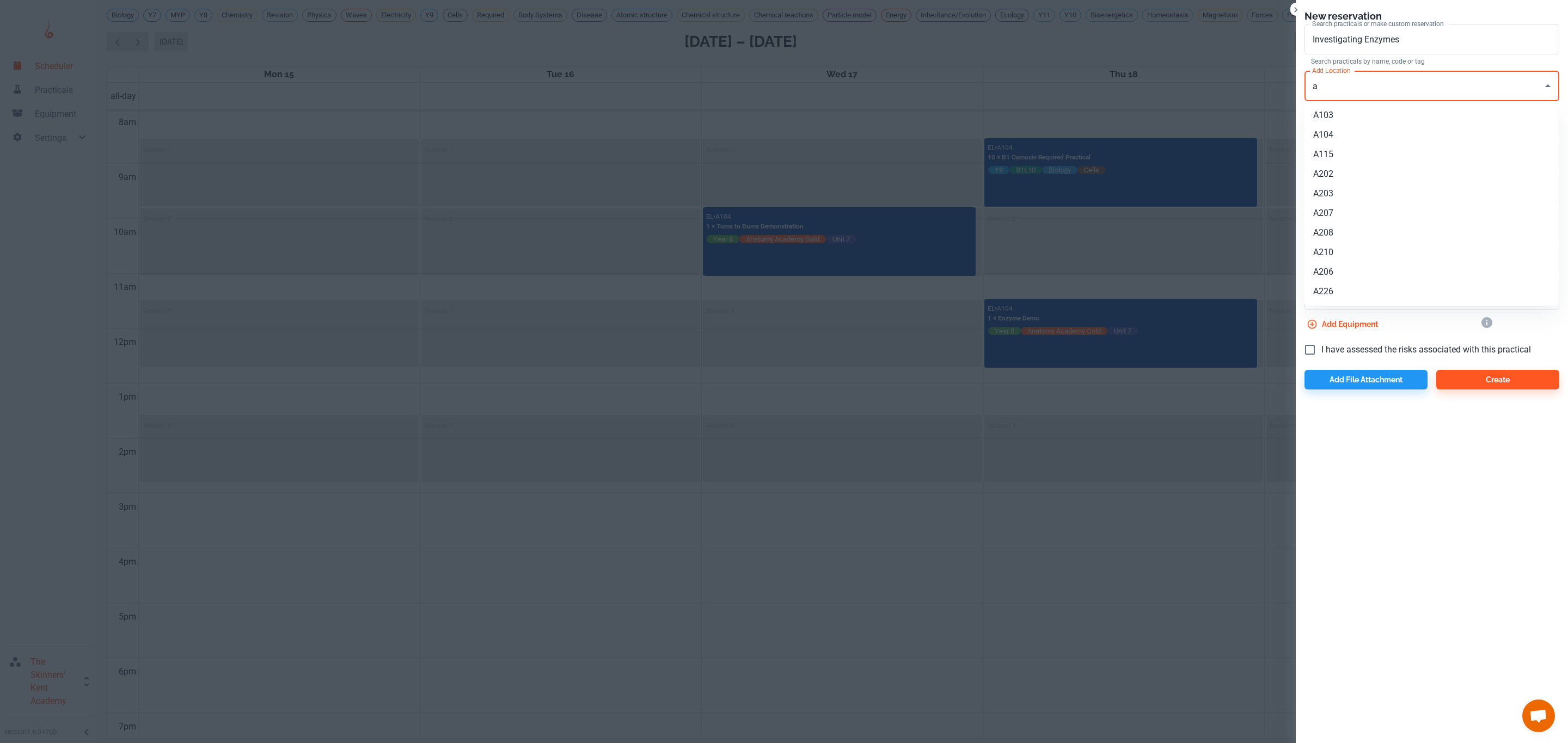
click at [1344, 130] on li "A104" at bounding box center [1431, 135] width 254 height 19
type input "A104"
click at [1340, 350] on span "I have assessed the risks associated with this practical" at bounding box center [1426, 350] width 209 height 13
click at [1321, 350] on input "I have assessed the risks associated with this practical" at bounding box center [1310, 350] width 23 height 23
checkbox input "true"
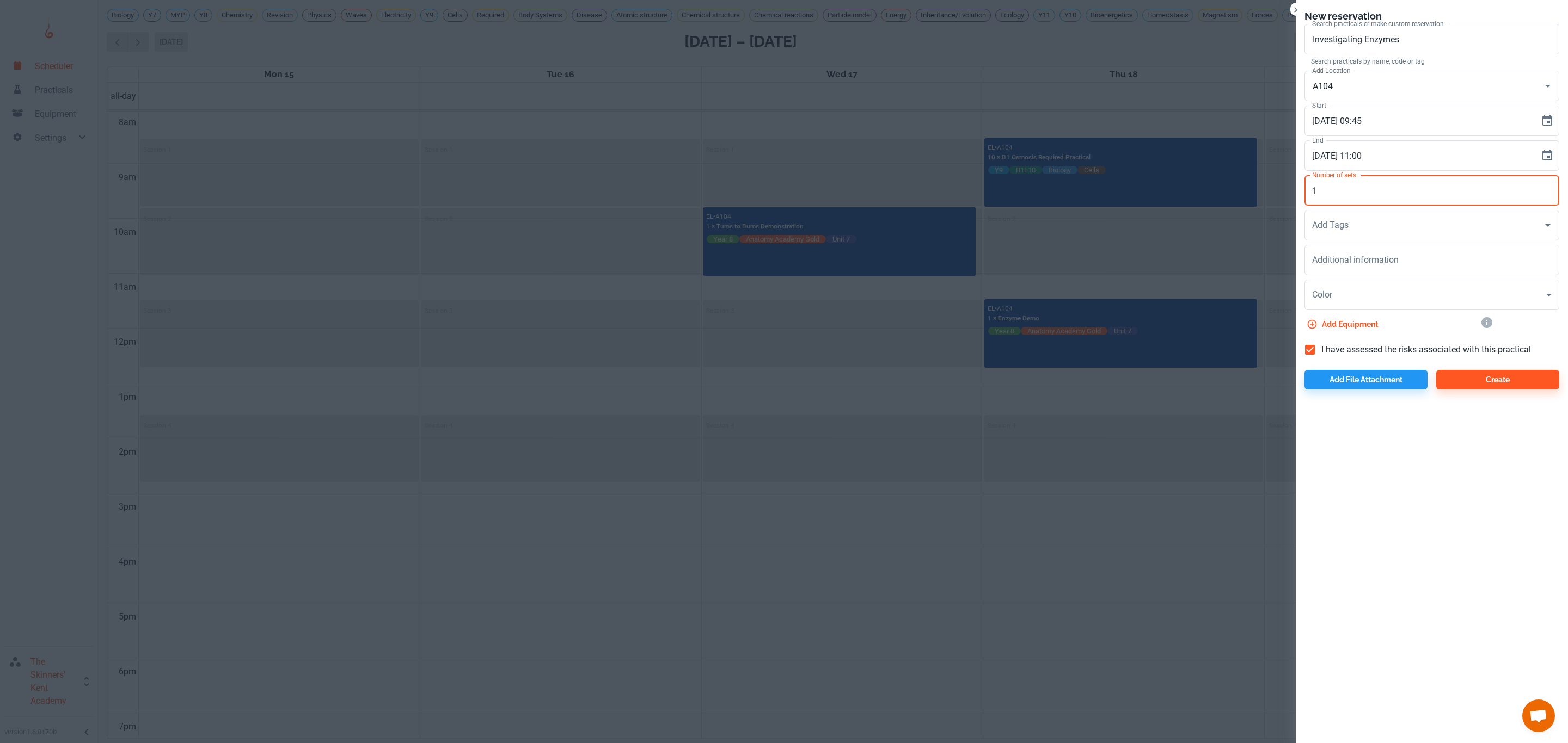
drag, startPoint x: 1359, startPoint y: 179, endPoint x: 1226, endPoint y: 185, distance: 133.1
click at [1226, 185] on div "New reservation Search practicals or make custom reservation Investigating Enzy…" at bounding box center [784, 372] width 1568 height 743
click at [1378, 181] on input "1" at bounding box center [1431, 190] width 254 height 31
drag, startPoint x: 1342, startPoint y: 192, endPoint x: 1297, endPoint y: 190, distance: 45.0
click at [1297, 190] on div "Number of sets 1 Number of sets" at bounding box center [1427, 189] width 263 height 35
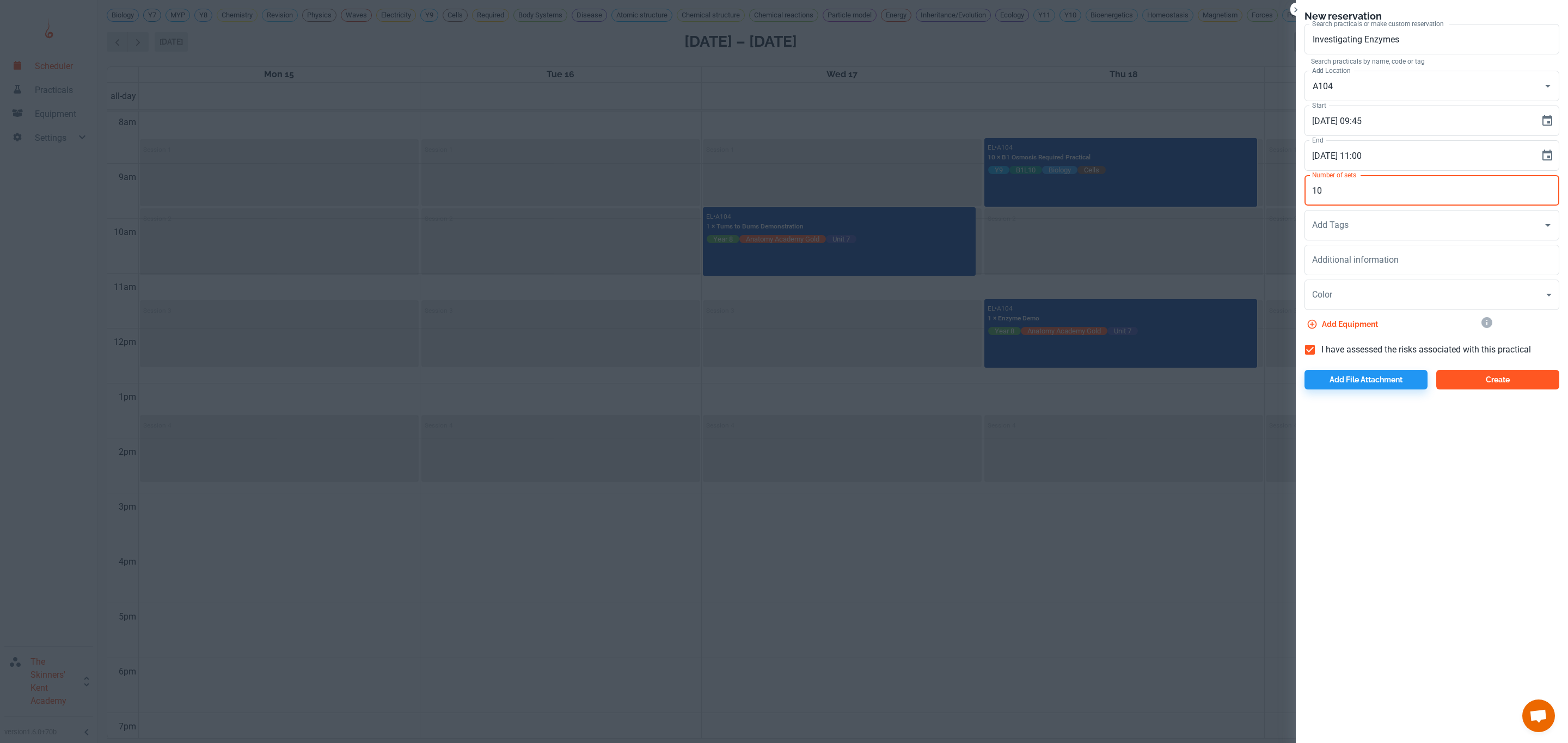
type input "10"
click at [1452, 371] on button "Create" at bounding box center [1497, 380] width 123 height 19
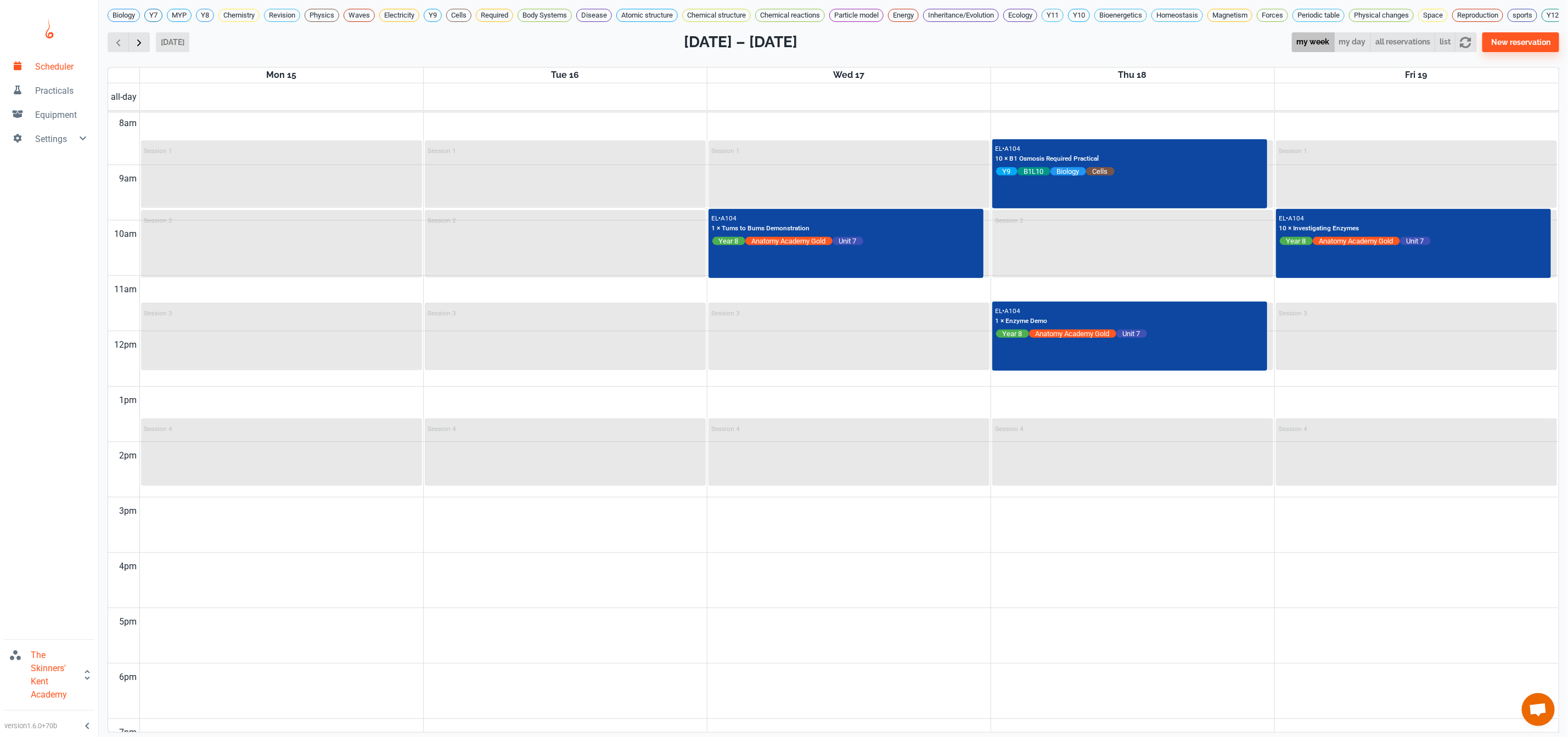
click at [136, 48] on span "button" at bounding box center [139, 42] width 11 height 11
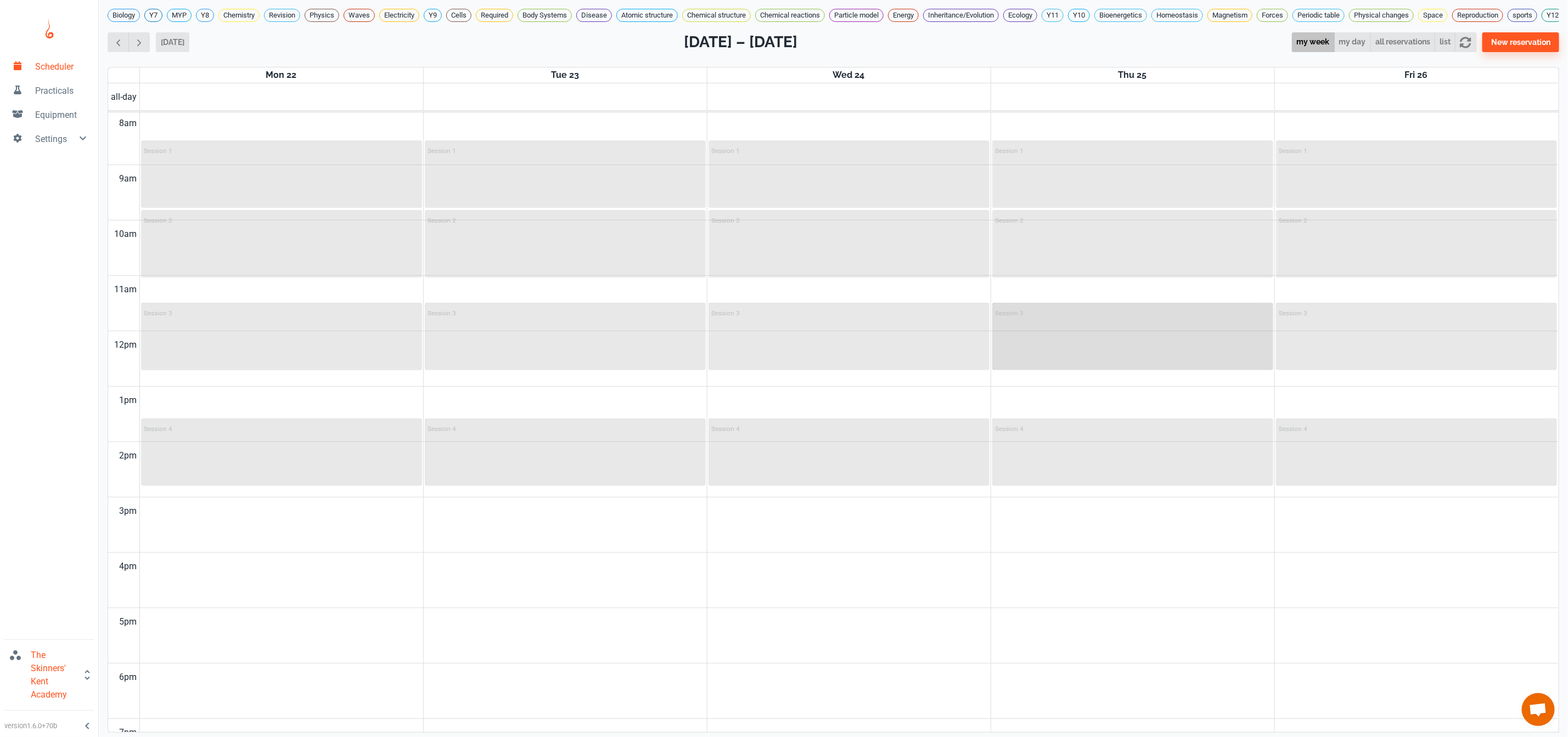
click at [1113, 351] on div "Session 3" at bounding box center [1132, 336] width 279 height 65
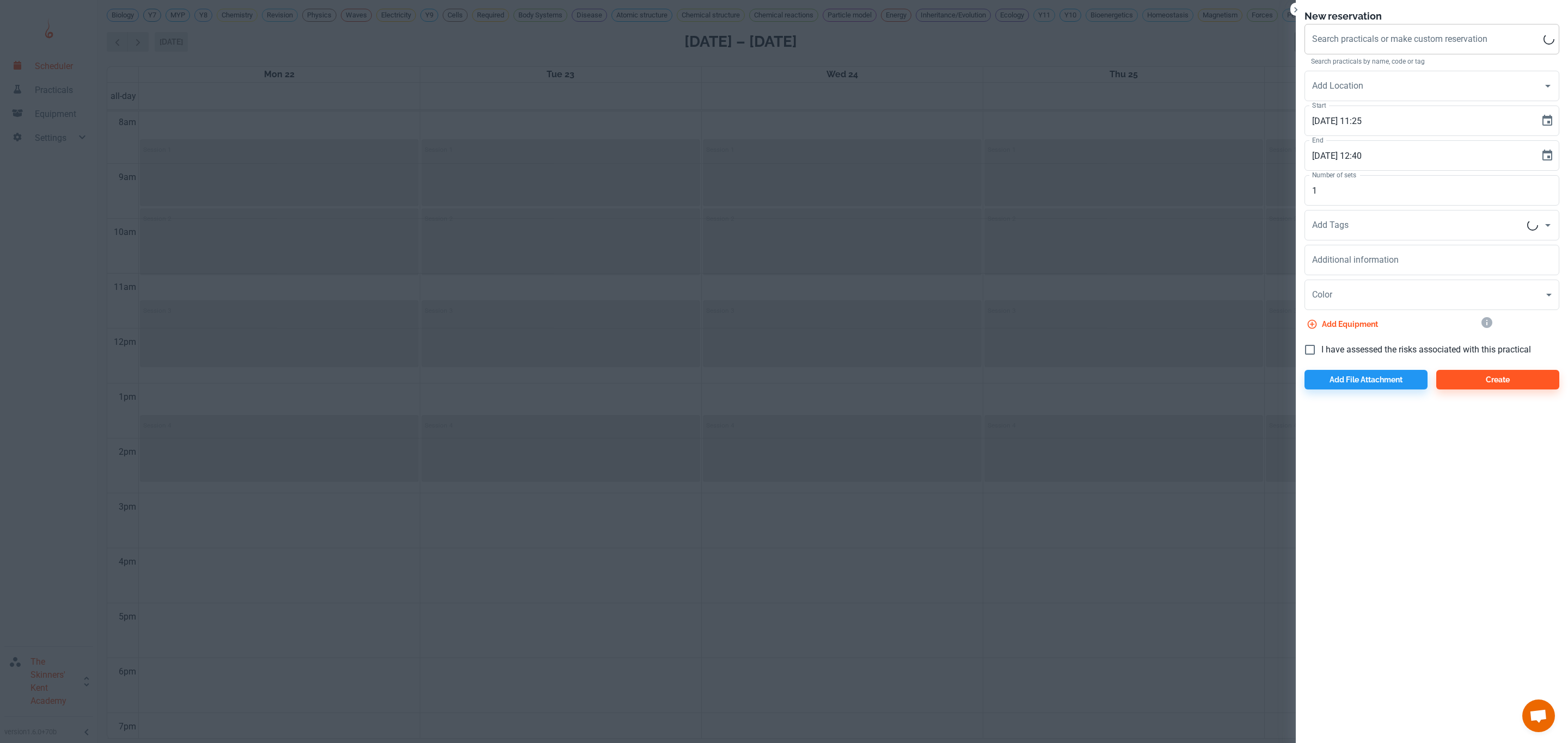
click at [1393, 38] on div "Search practicals or make custom reservation Search practicals or make custom r…" at bounding box center [1431, 39] width 254 height 31
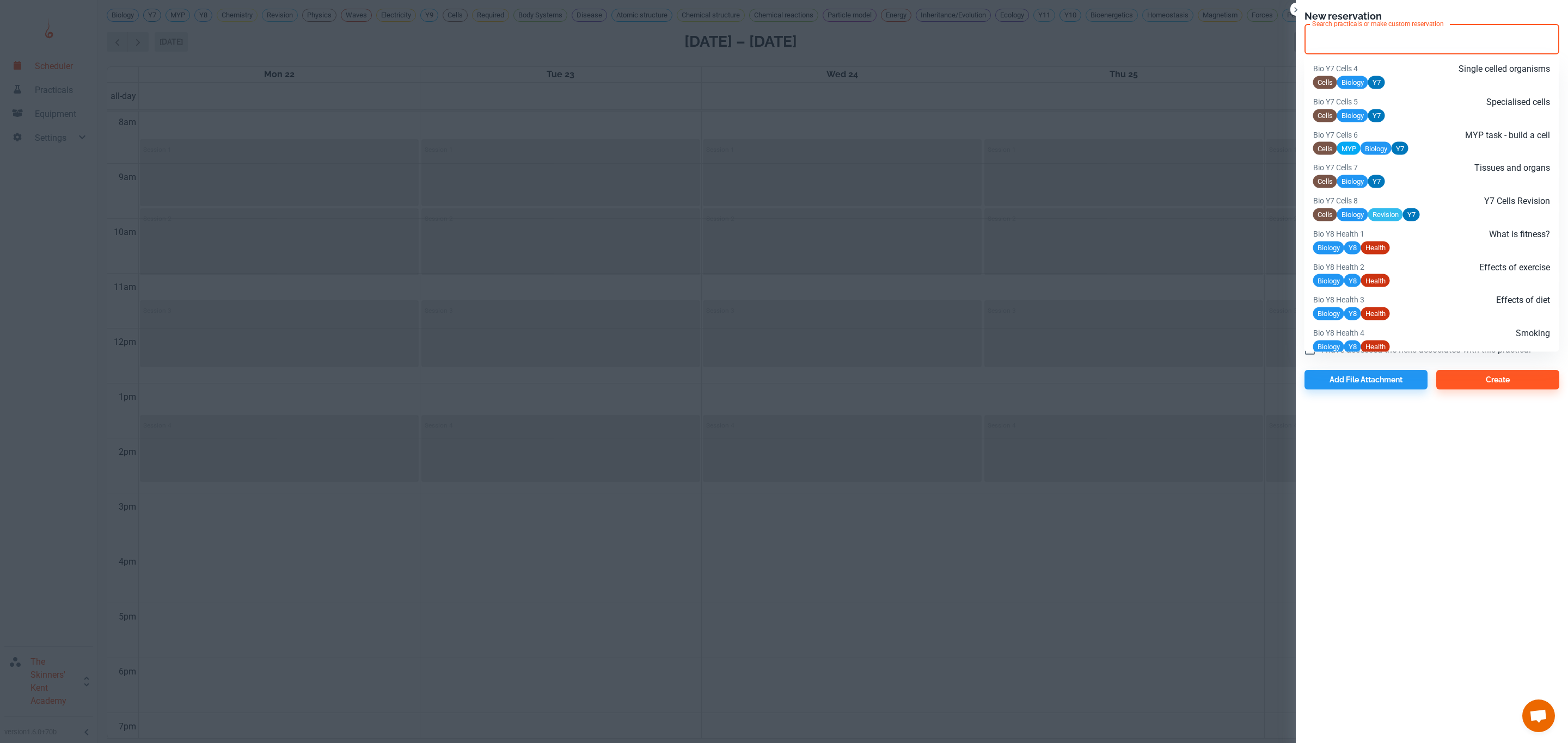
paste input "Unit 7 Anatomy Academy L7"
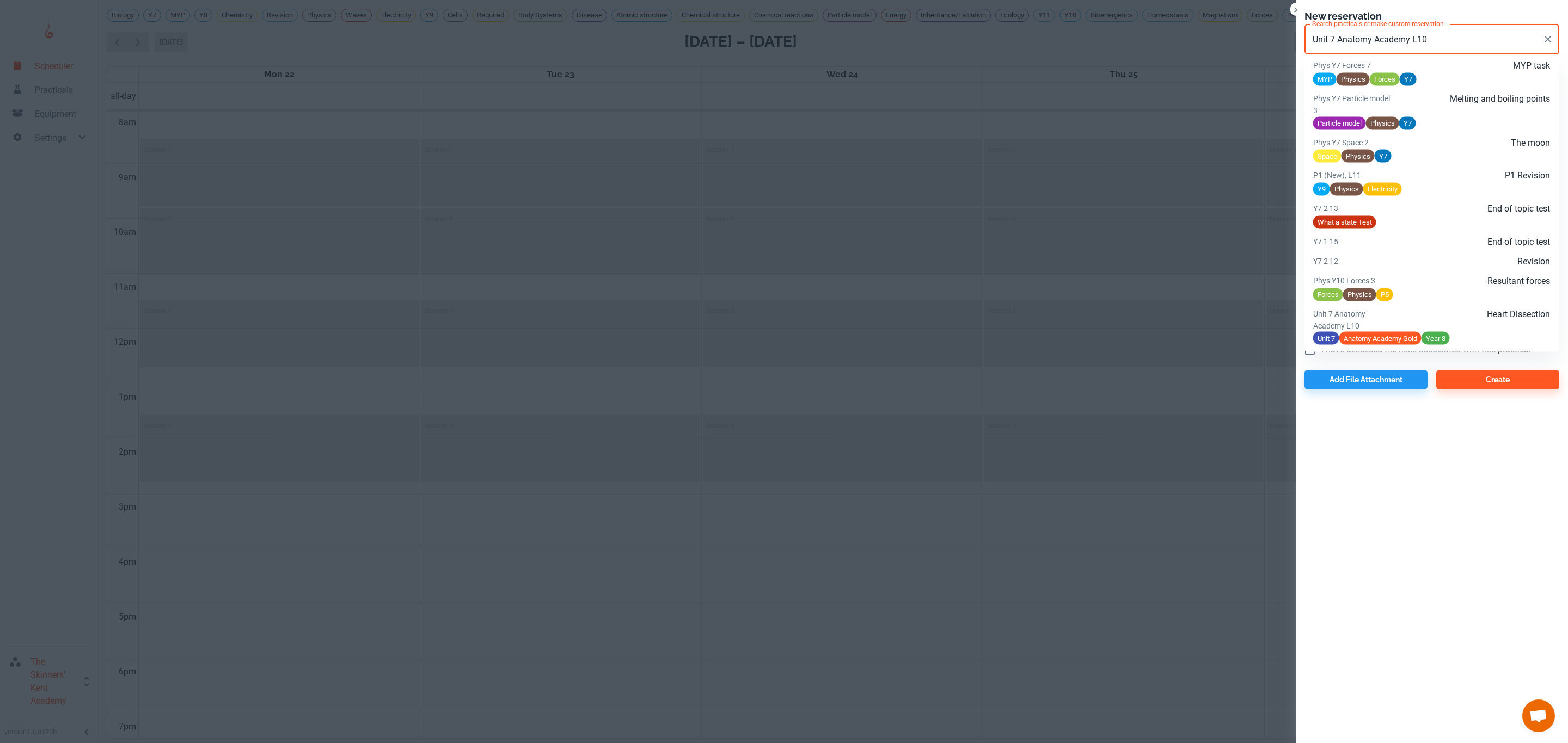
click at [1481, 335] on div "Unit 7 Anatomy Academy Gold Year 8" at bounding box center [1431, 338] width 238 height 14
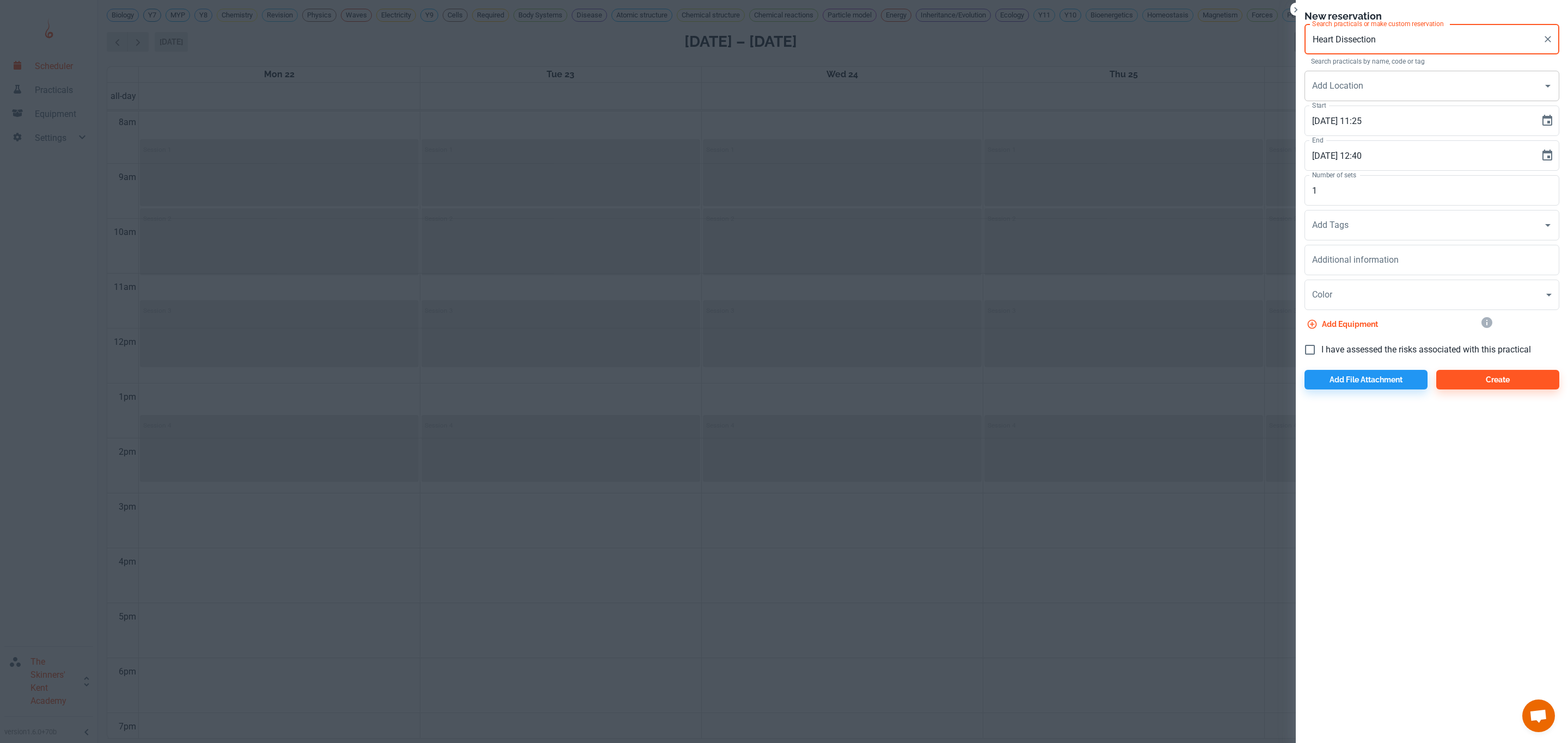
click at [1390, 73] on div "Add Location" at bounding box center [1431, 86] width 254 height 31
type input "Heart Dissection"
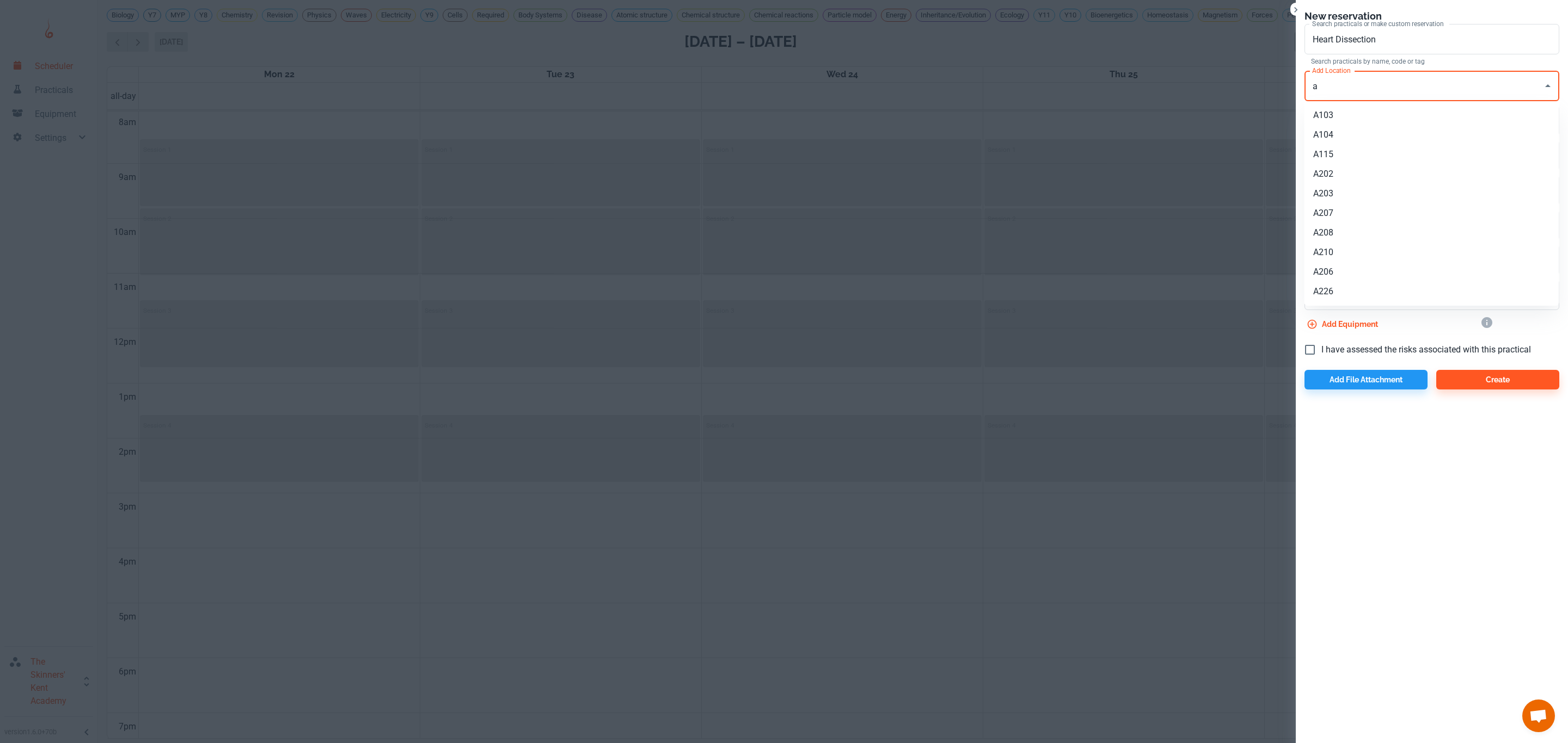
click at [1343, 135] on li "A104" at bounding box center [1431, 135] width 254 height 19
type input "A104"
click at [1369, 205] on input "1" at bounding box center [1431, 190] width 254 height 31
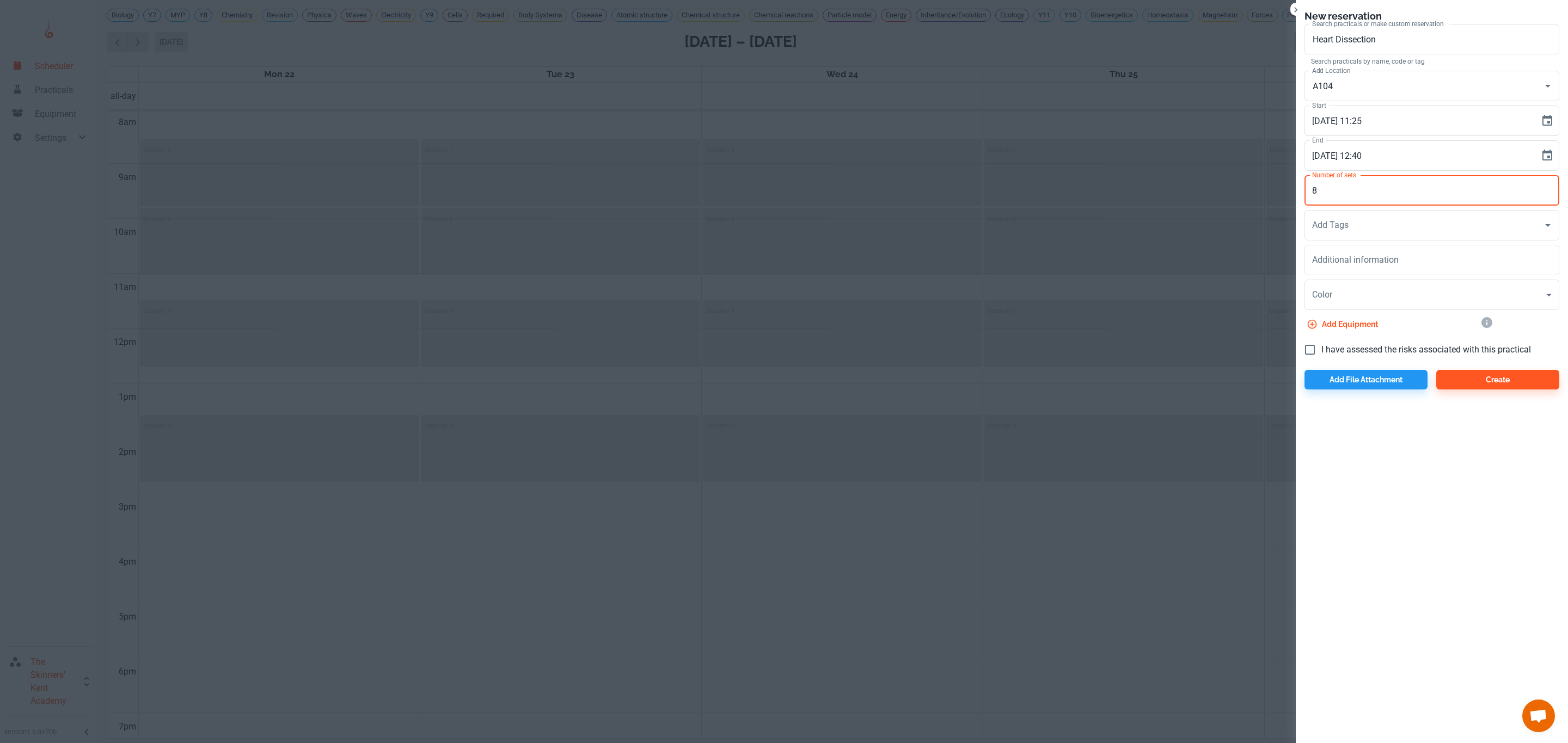
type input "8"
click at [1405, 350] on span "I have assessed the risks associated with this practical" at bounding box center [1426, 350] width 209 height 13
click at [1321, 350] on input "I have assessed the risks associated with this practical" at bounding box center [1310, 350] width 23 height 23
checkbox input "true"
click at [1459, 379] on button "Create" at bounding box center [1497, 380] width 123 height 19
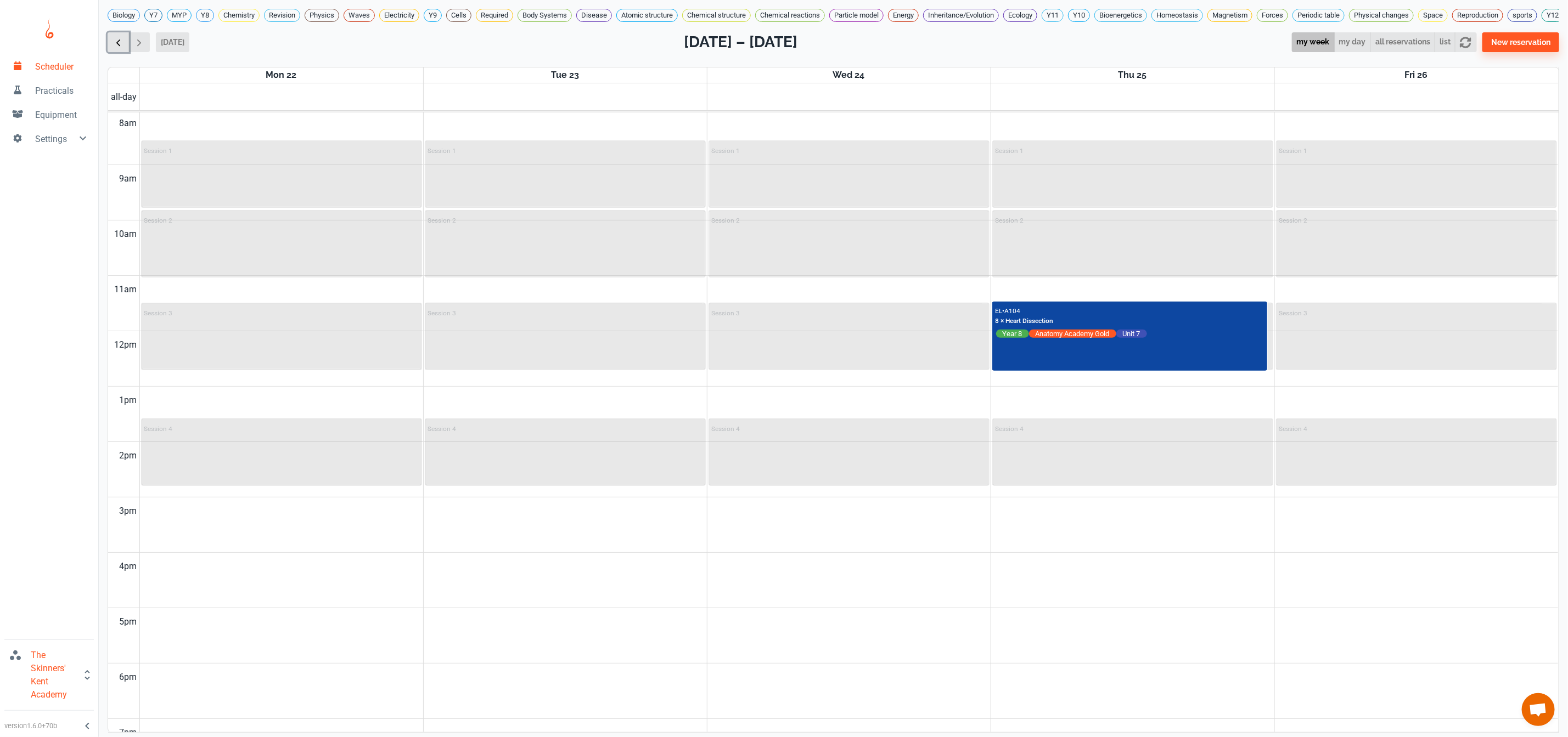
click at [120, 48] on span "button" at bounding box center [118, 42] width 11 height 11
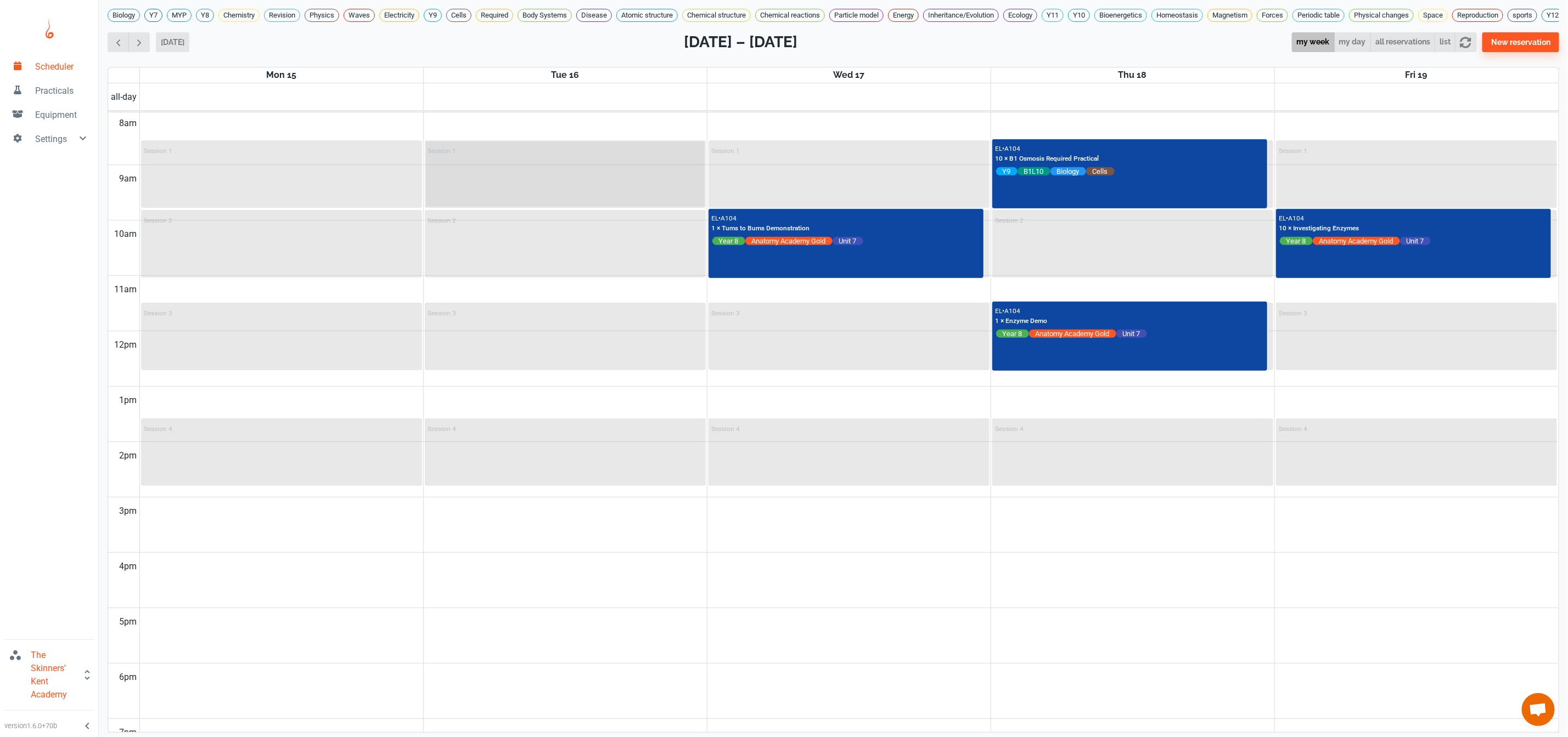
click at [524, 199] on div "Session 1" at bounding box center [565, 174] width 279 height 65
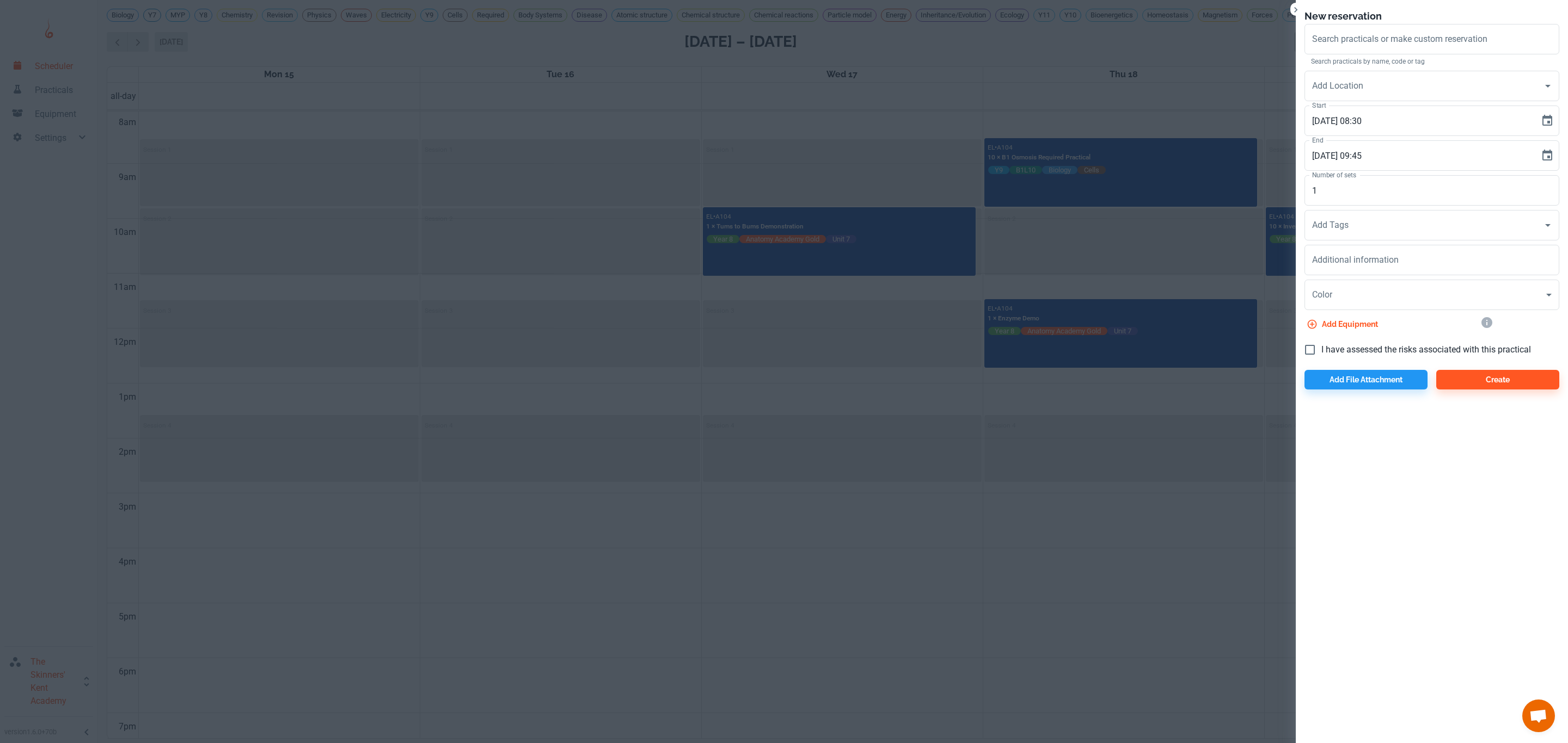
click at [520, 197] on div at bounding box center [784, 372] width 1568 height 743
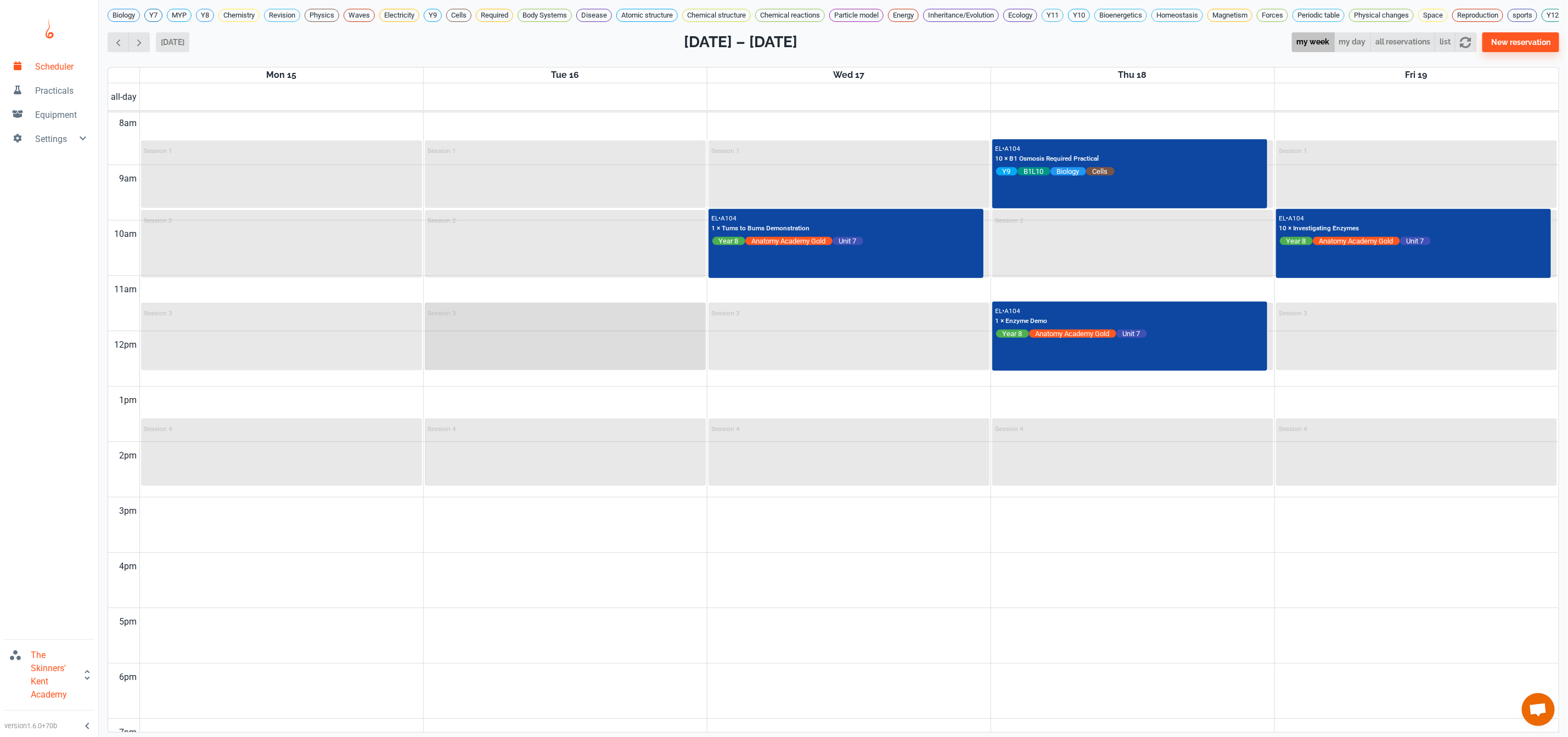
click at [547, 341] on div "Session 3" at bounding box center [565, 336] width 279 height 65
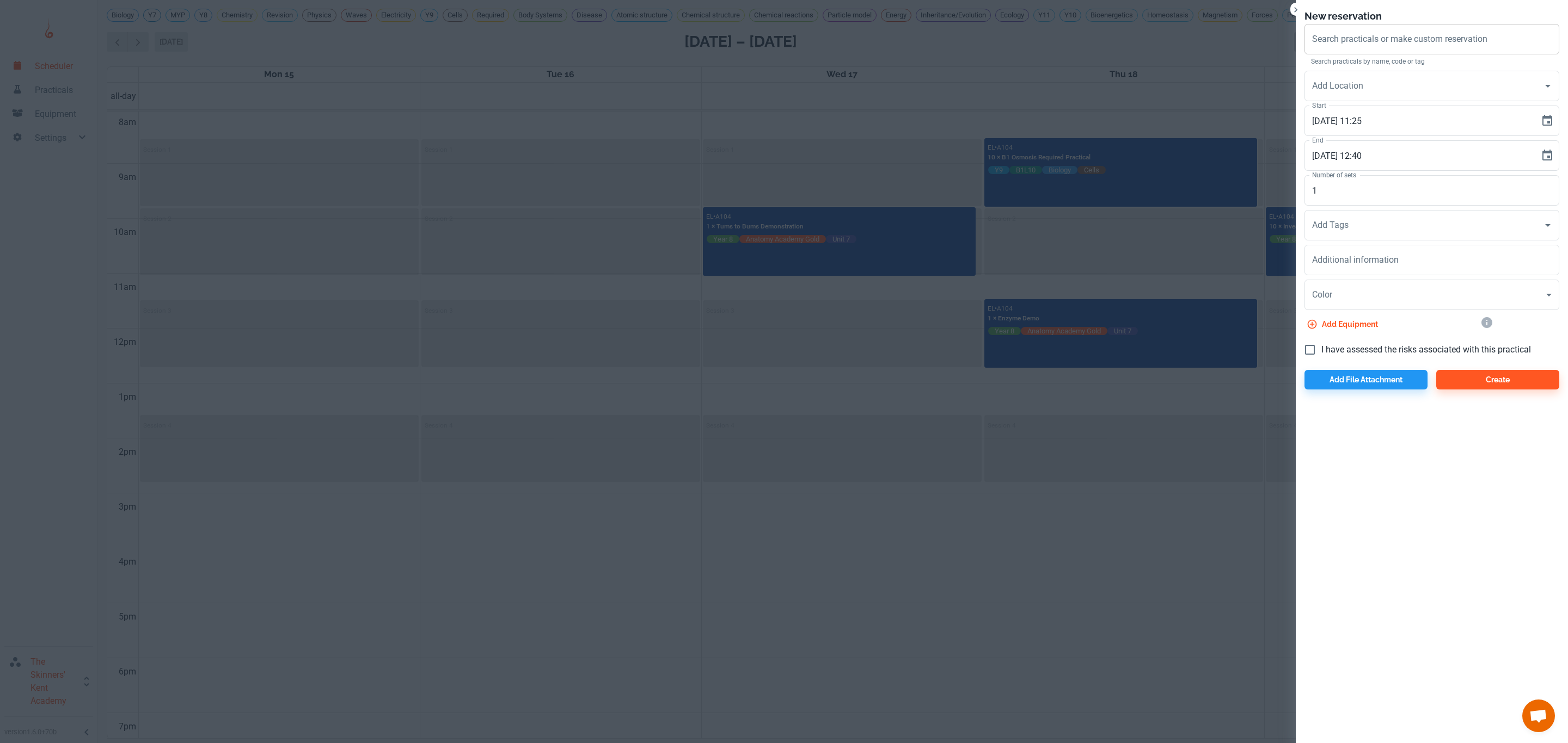
click at [1362, 36] on div "Search practicals or make custom reservation Search practicals or make custom r…" at bounding box center [1431, 39] width 254 height 31
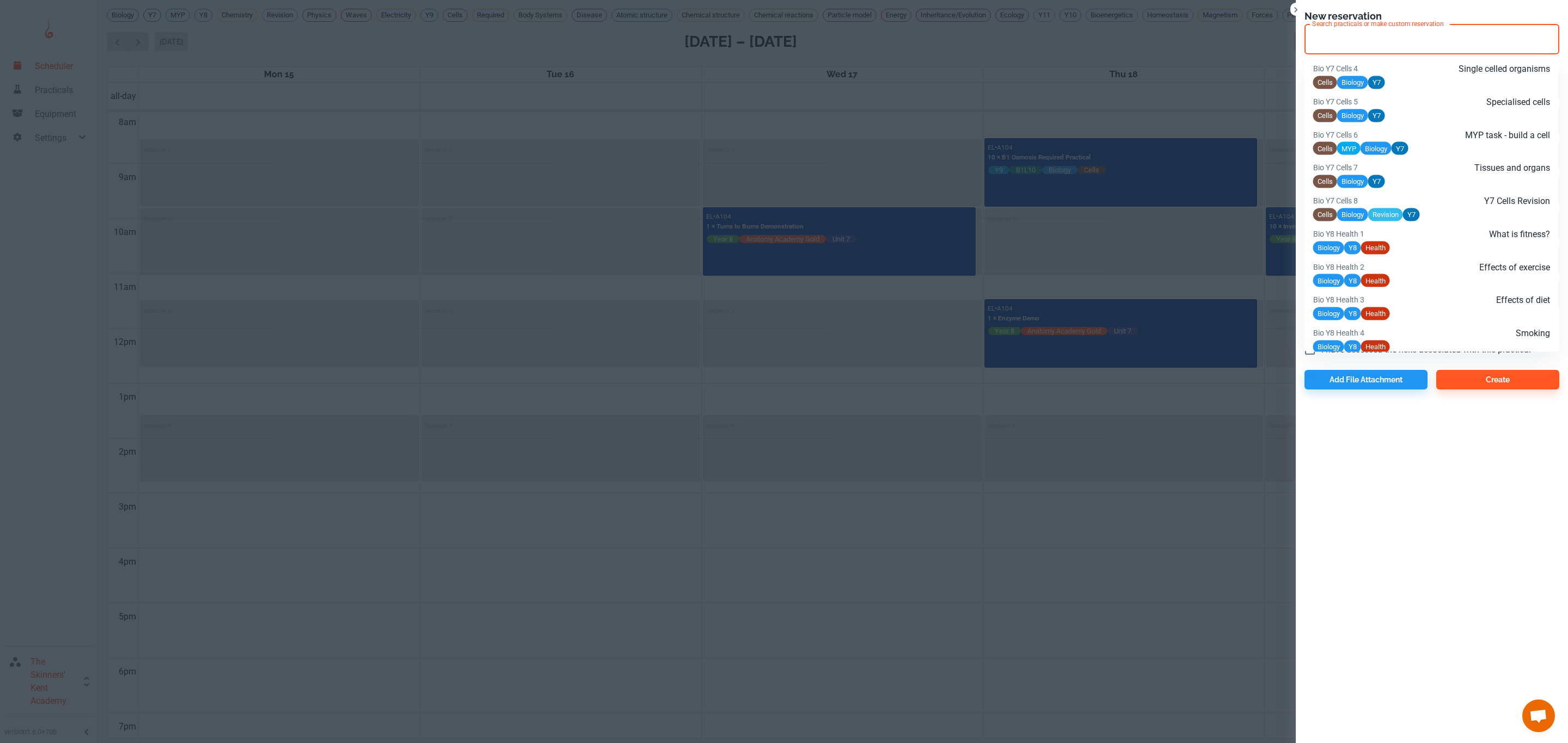
paste input "Phys Y9 Particle theory L2"
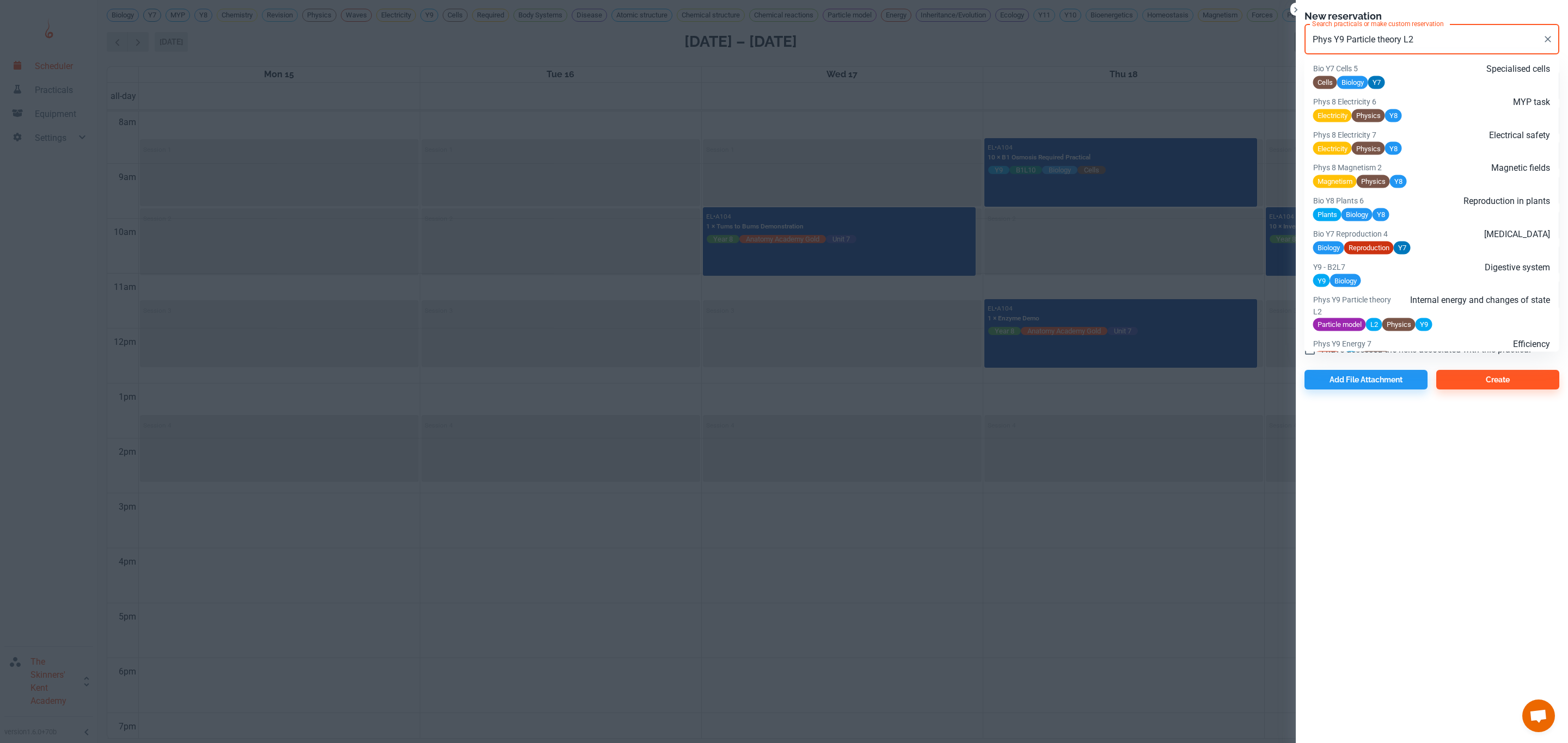
click at [1432, 34] on input "Phys Y9 Particle theory L2" at bounding box center [1423, 39] width 229 height 21
drag, startPoint x: 1413, startPoint y: 35, endPoint x: 1441, endPoint y: 38, distance: 28.2
click at [1441, 38] on input "Phys Y9 Particle theory L2" at bounding box center [1423, 39] width 229 height 21
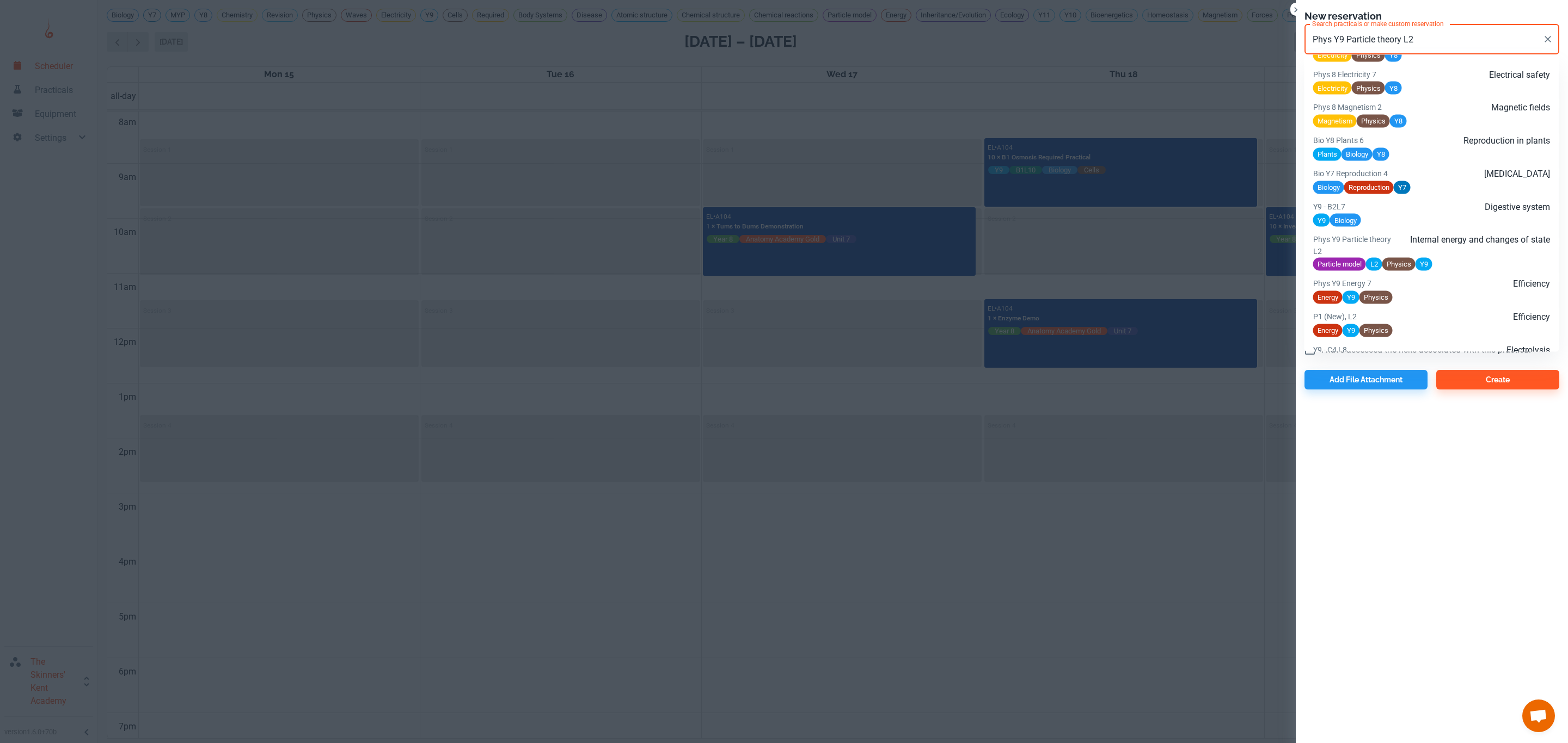
scroll to position [74, 0]
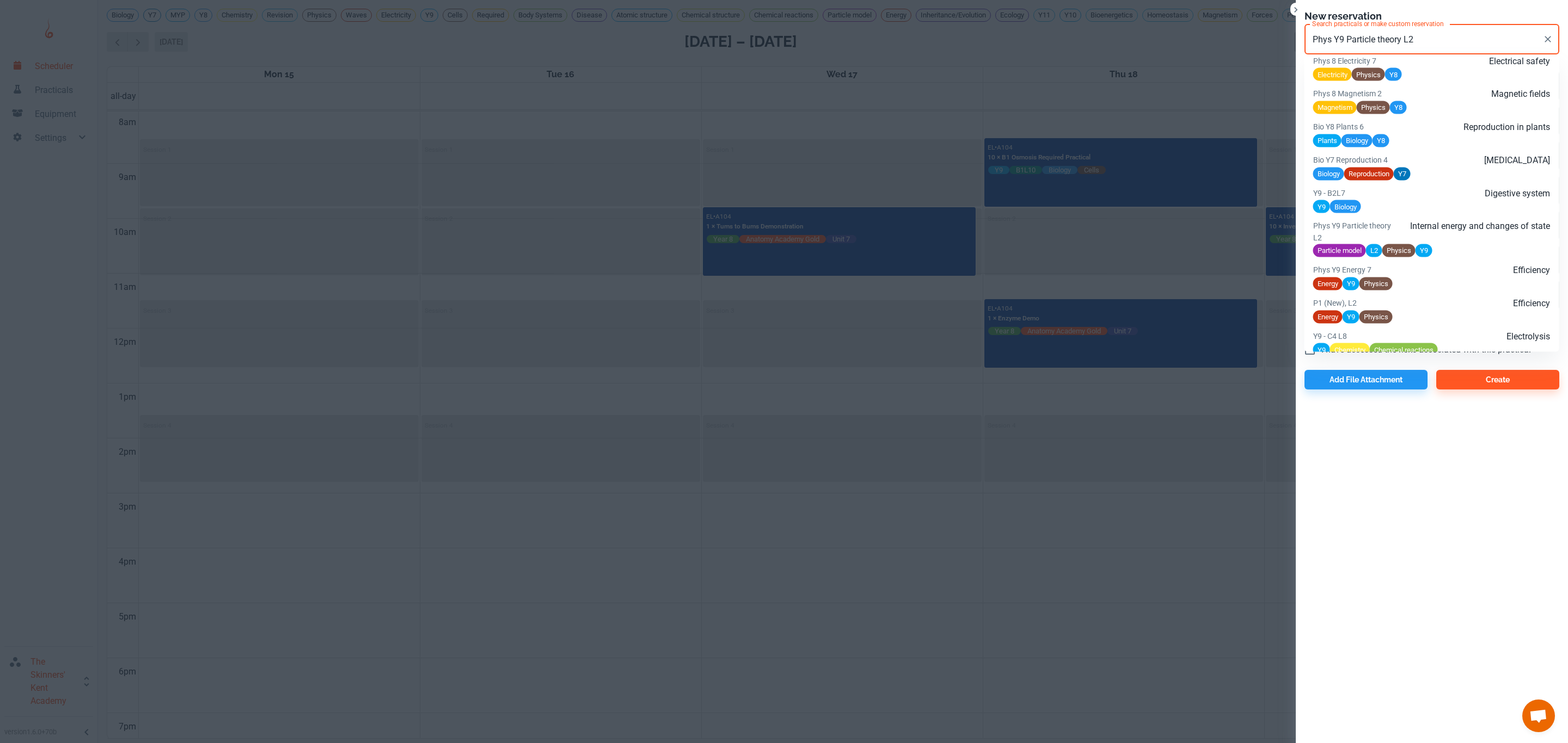
click at [1413, 237] on div "Internal energy and changes of state" at bounding box center [1471, 232] width 159 height 24
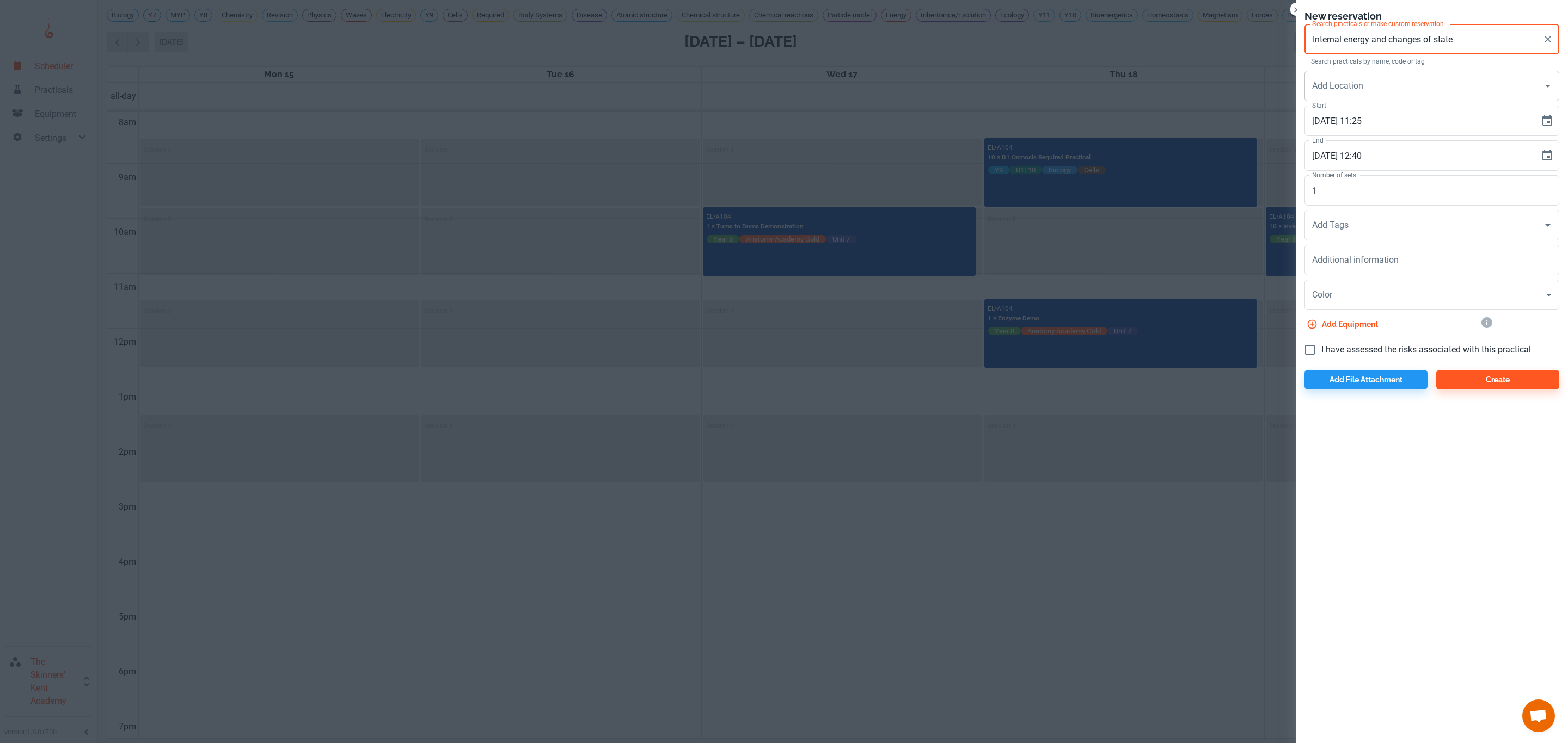
type input "Internal energy and changes of state"
click at [1341, 82] on div "Add Location Add Location" at bounding box center [1431, 86] width 254 height 31
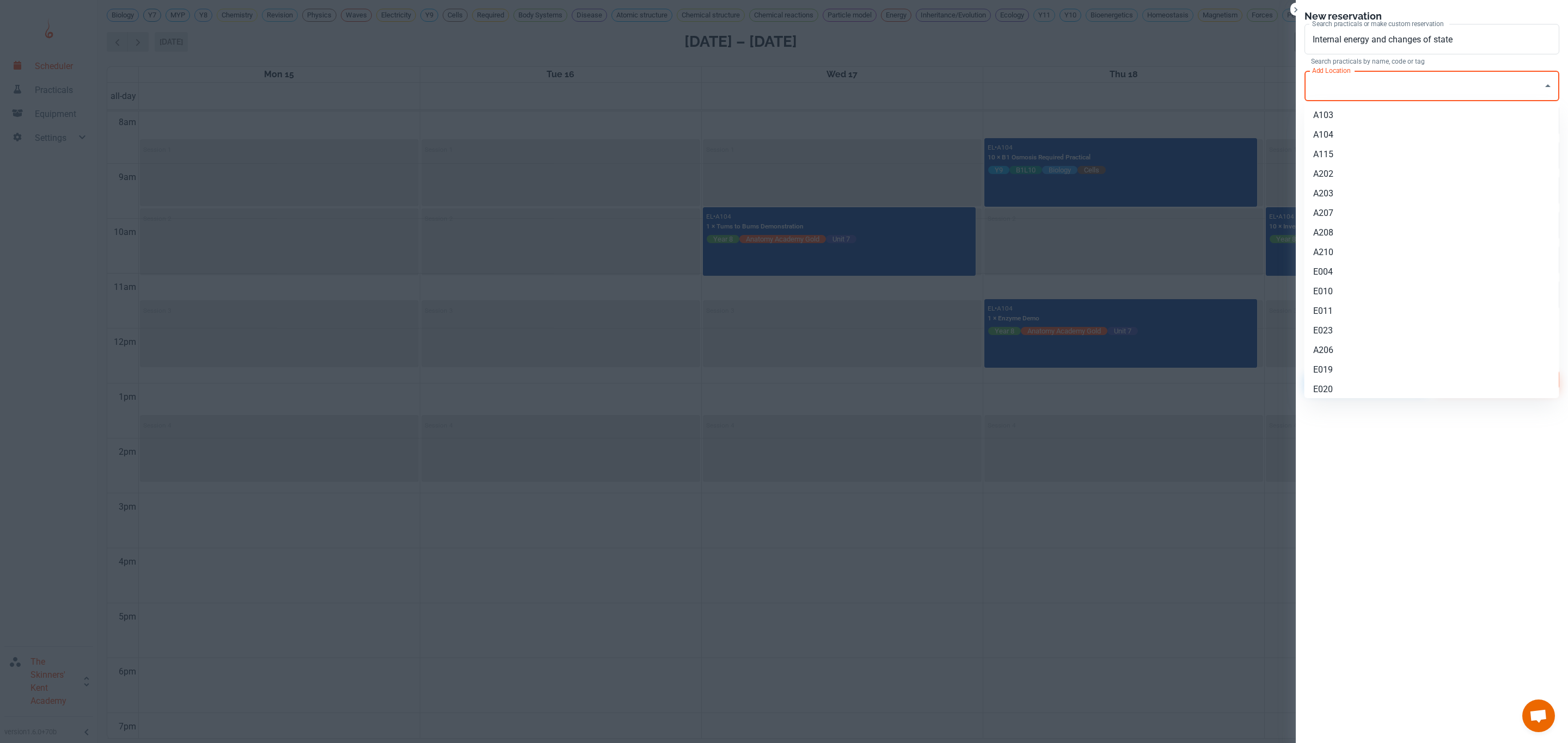
click at [1341, 126] on li "A104" at bounding box center [1431, 135] width 254 height 19
type input "A104"
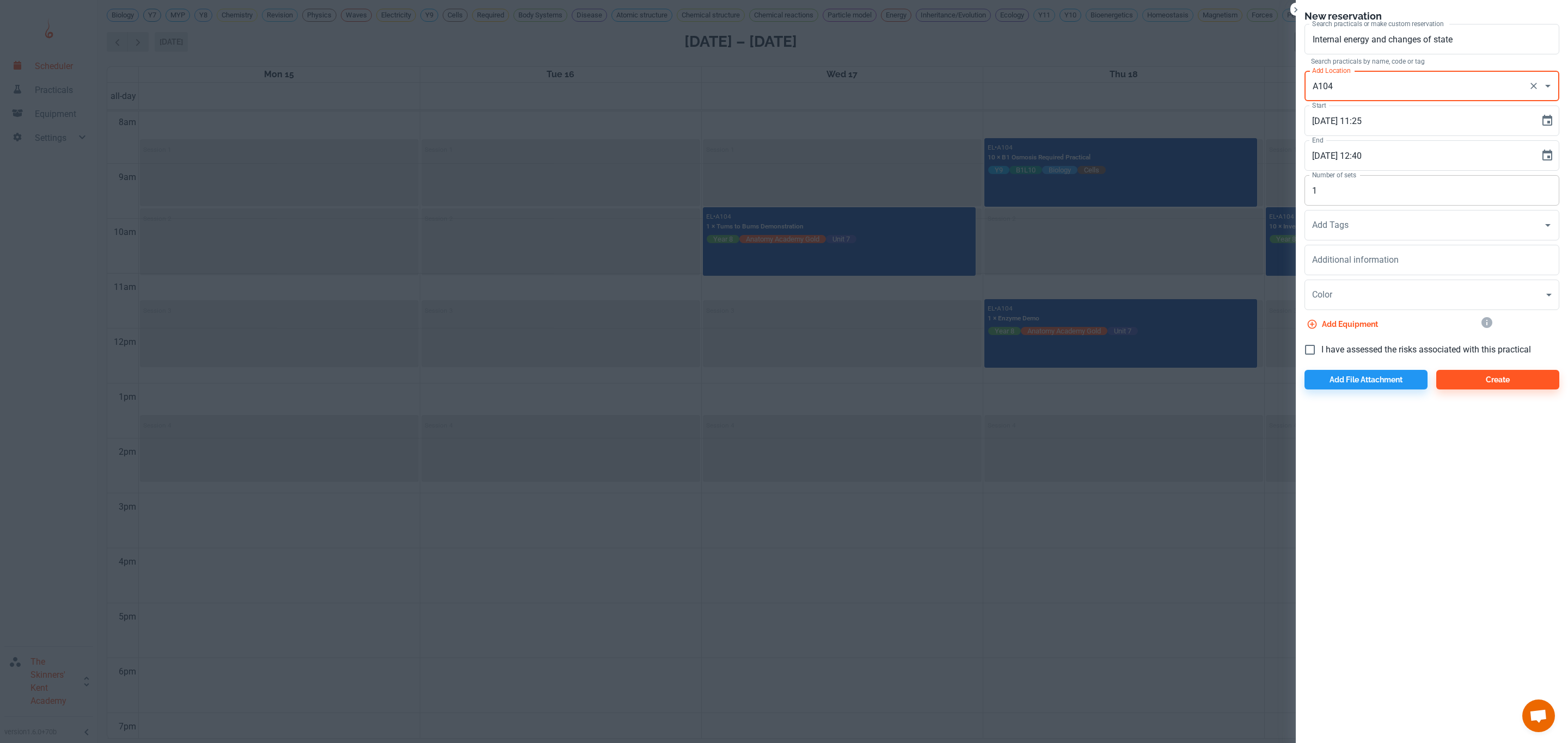
click at [1339, 185] on input "1" at bounding box center [1431, 190] width 254 height 31
click at [1332, 253] on div "Additional information x Additional information" at bounding box center [1431, 260] width 254 height 31
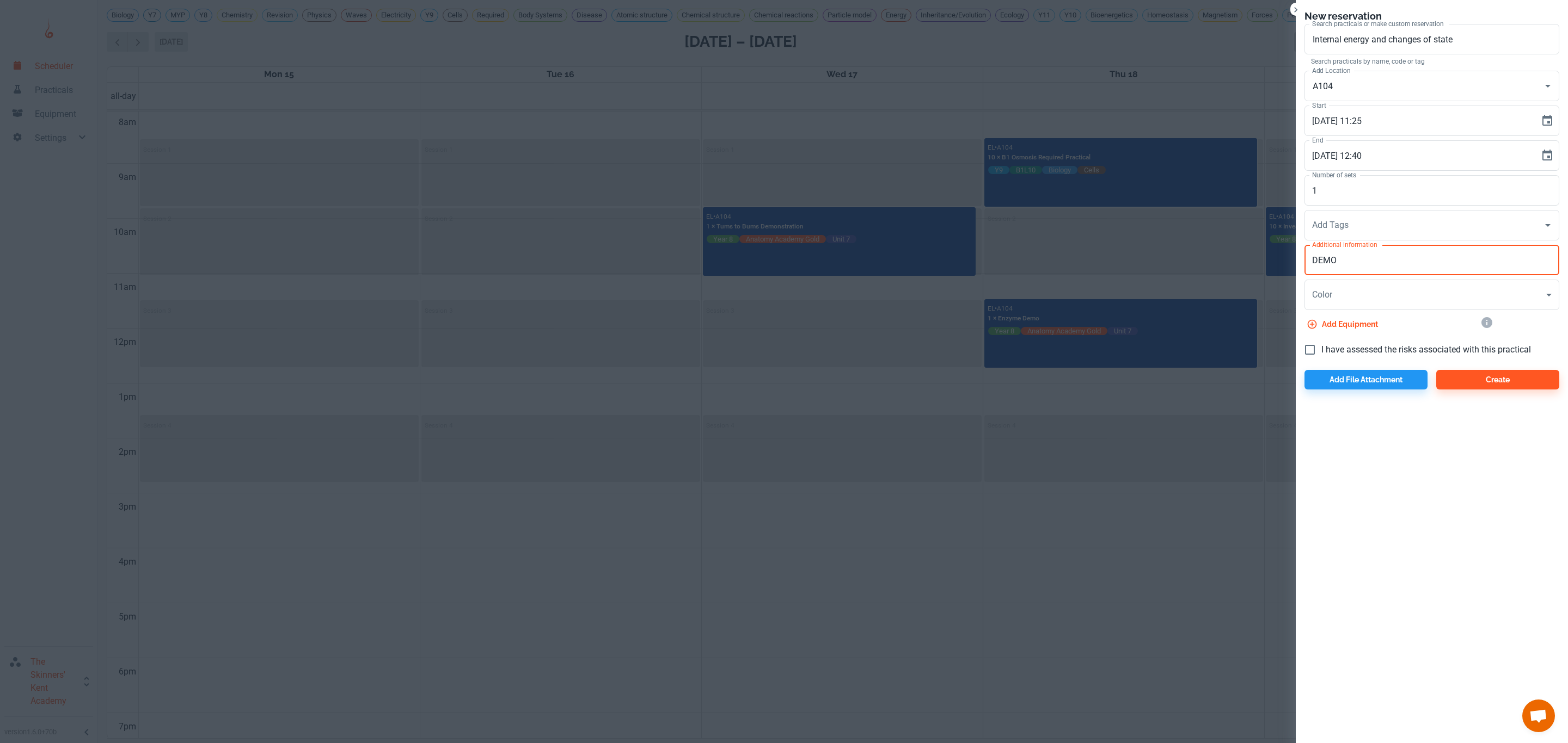
type textarea "DEMO"
click at [1336, 353] on span "I have assessed the risks associated with this practical" at bounding box center [1426, 350] width 209 height 13
click at [1321, 353] on input "I have assessed the risks associated with this practical" at bounding box center [1310, 350] width 23 height 23
checkbox input "true"
click at [1470, 378] on button "Create" at bounding box center [1497, 380] width 123 height 19
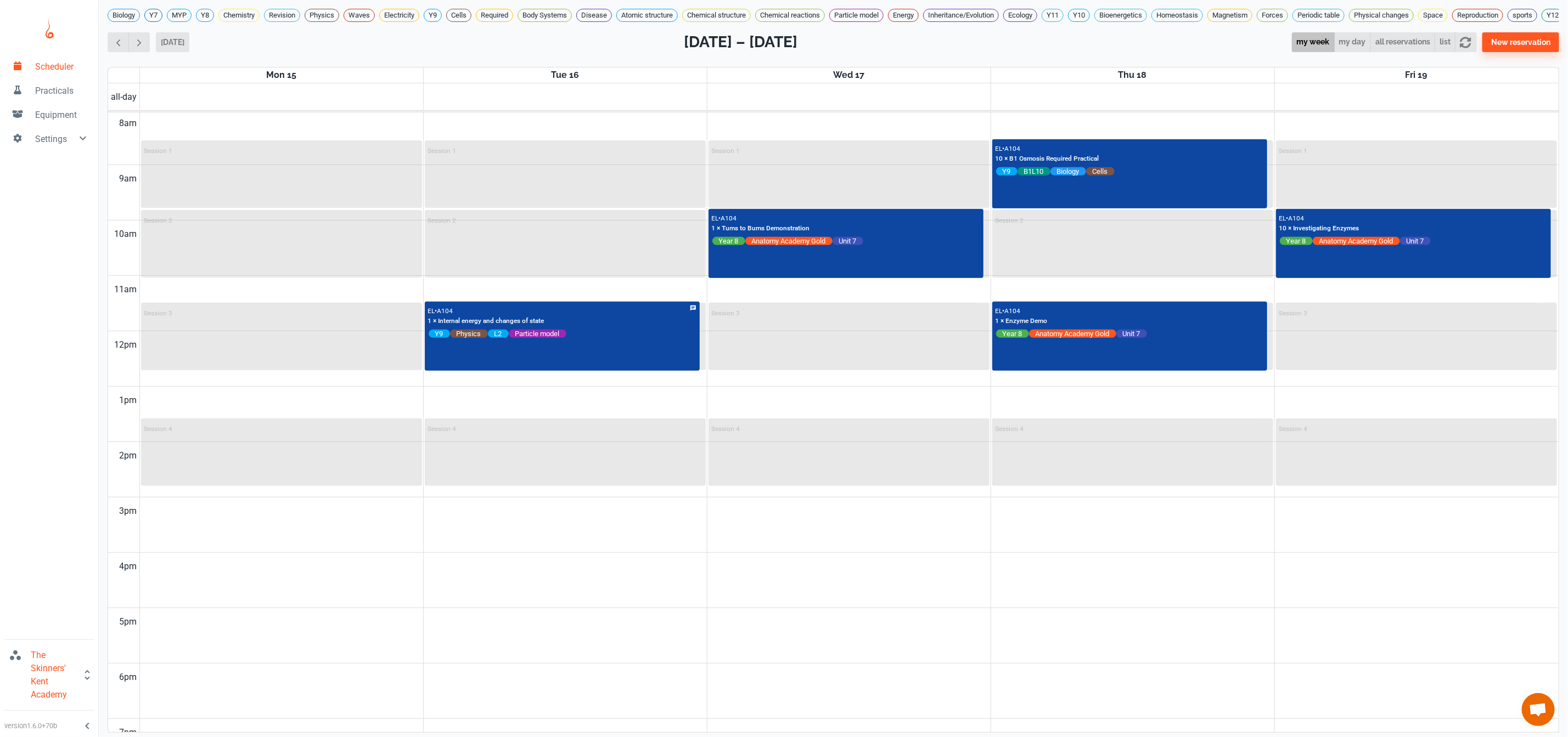
click at [1324, 152] on td at bounding box center [848, 151] width 1418 height 28
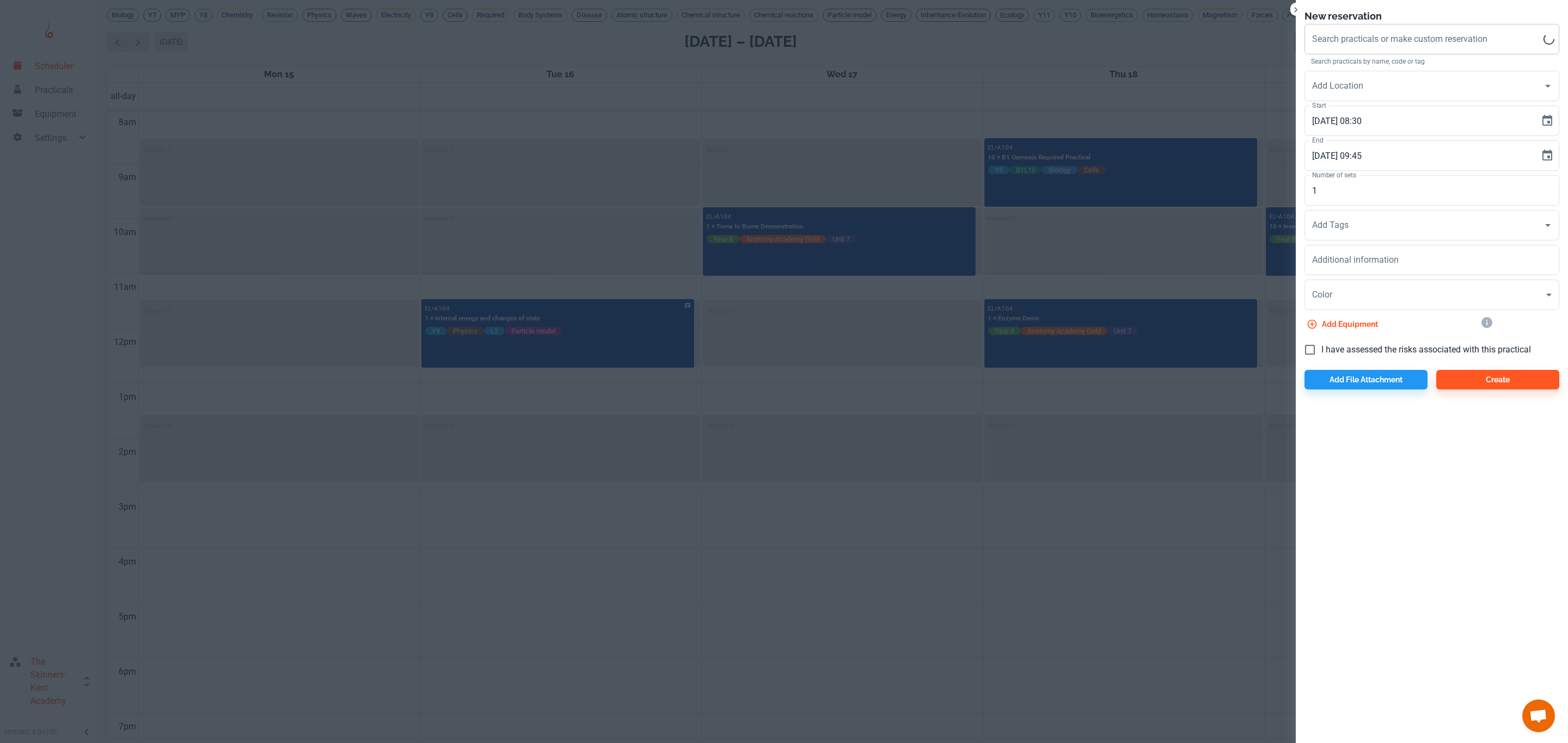
click at [1329, 44] on div "Search practicals or make custom reservation Search practicals or make custom r…" at bounding box center [1431, 39] width 254 height 31
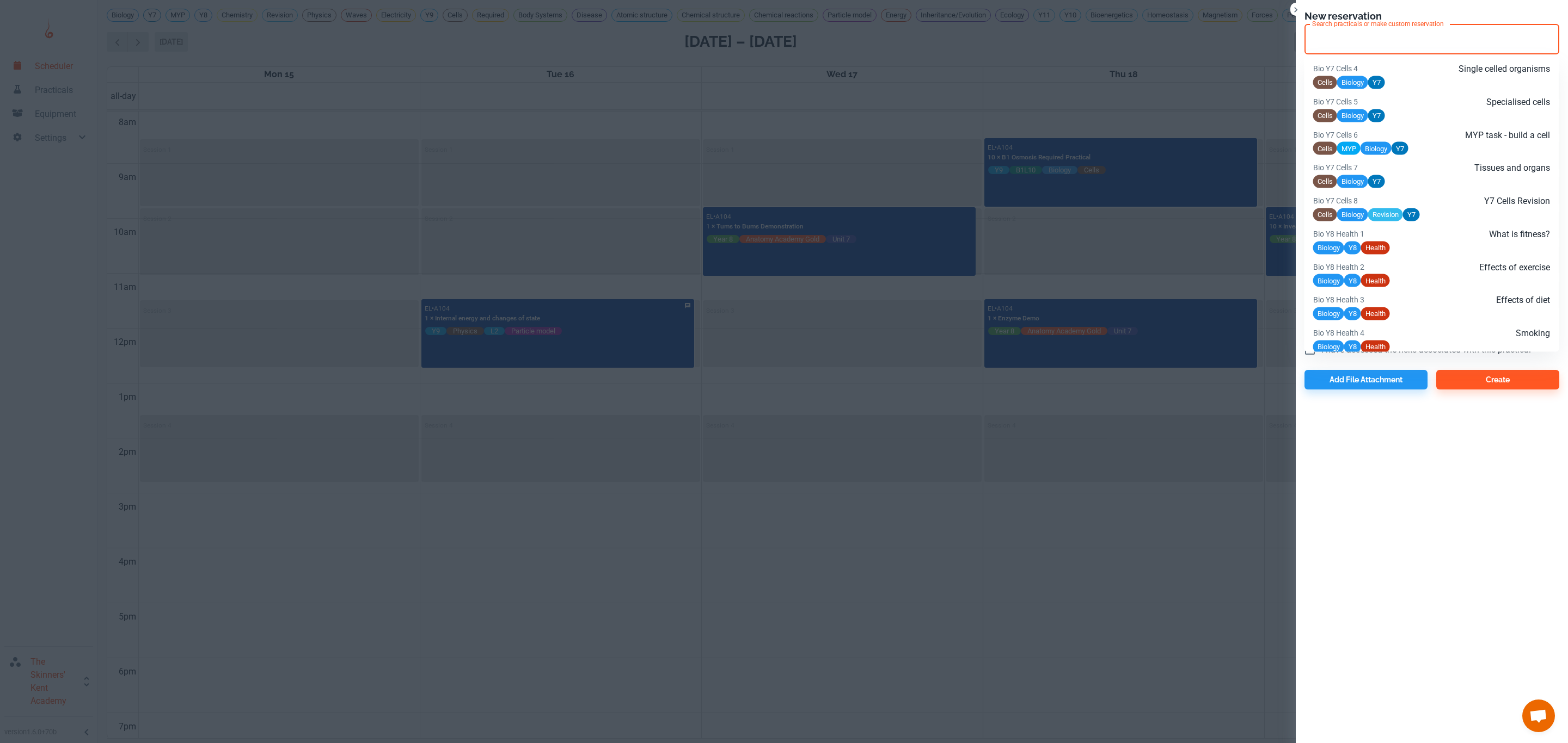
paste input "Phys Y9 Particle theory L3"
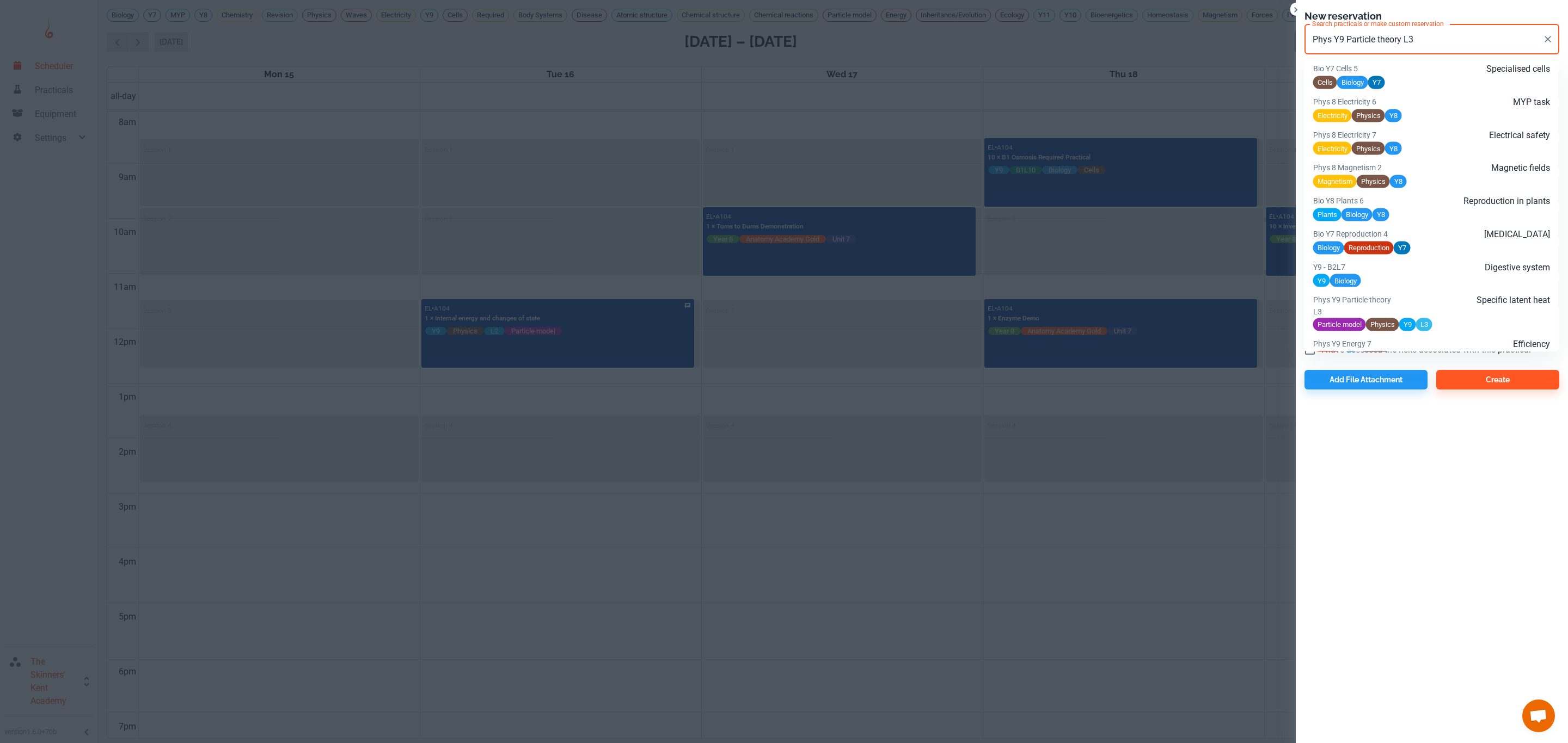
click at [1419, 299] on p "Specific latent heat" at bounding box center [1471, 300] width 159 height 13
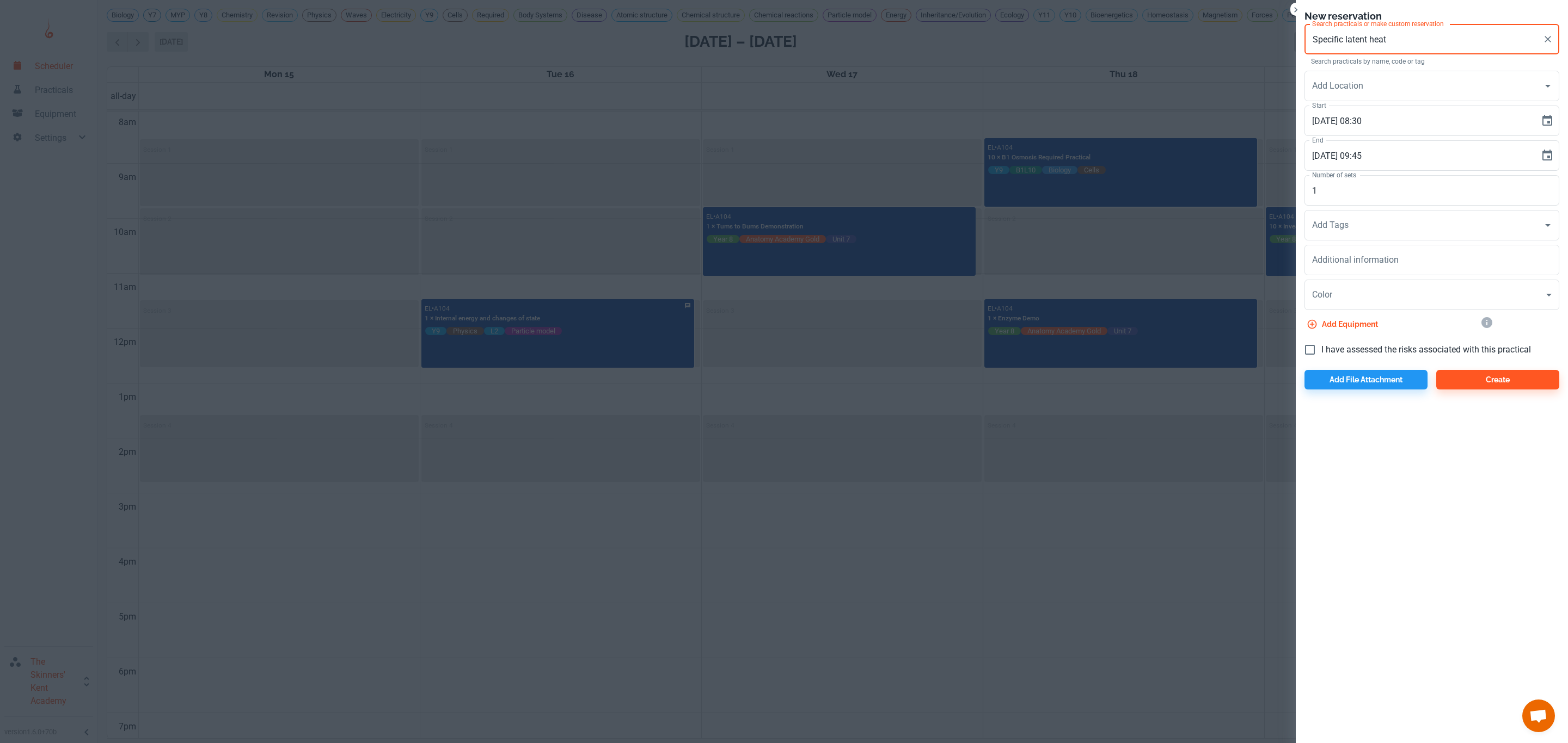
type input "Specific latent heat"
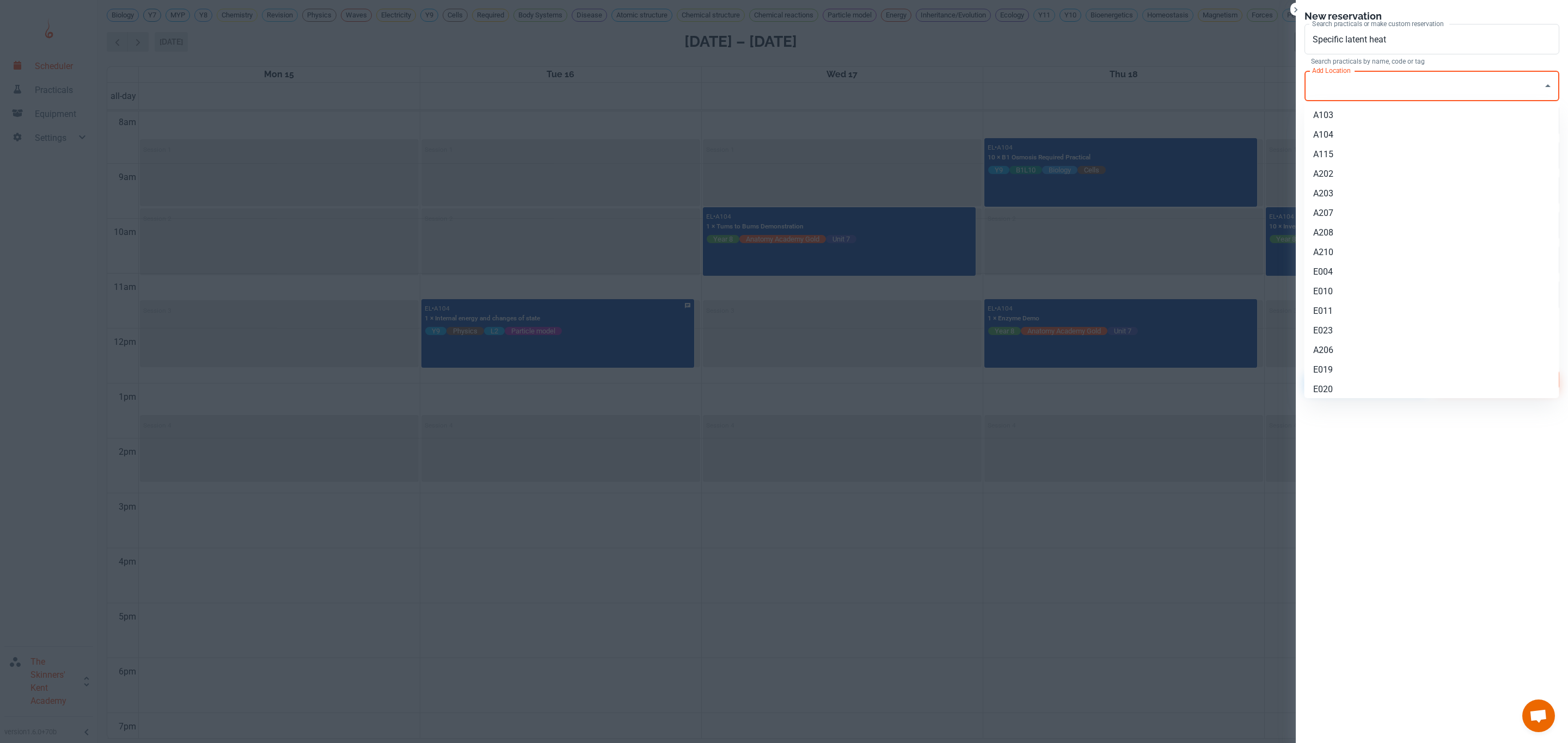
click at [1331, 81] on input "Add Location" at bounding box center [1423, 86] width 229 height 21
click at [1340, 131] on li "A104" at bounding box center [1431, 135] width 254 height 19
type input "A104"
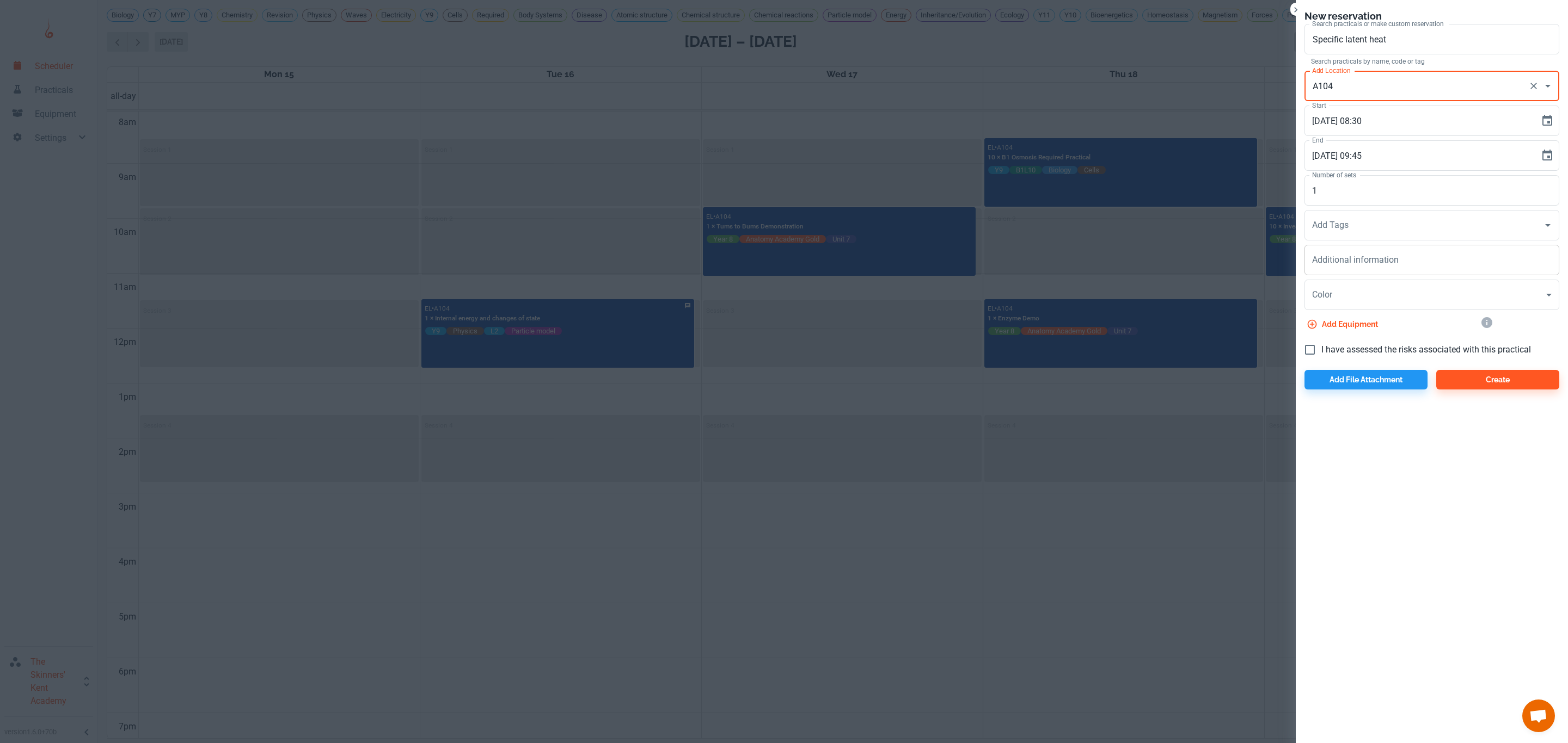
click at [1344, 260] on textarea "Additional information" at bounding box center [1431, 261] width 239 height 13
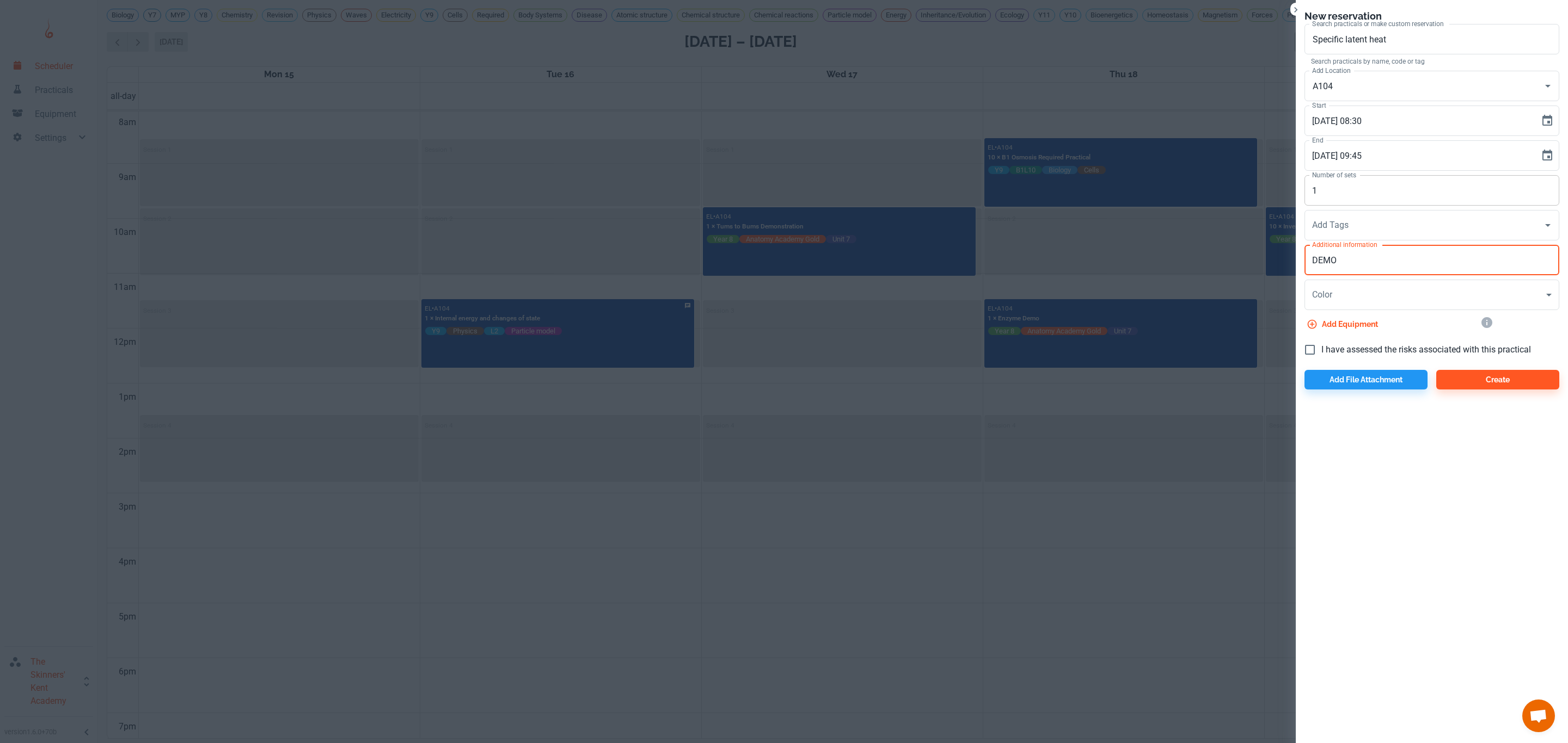
type textarea "DEMO"
click at [1331, 191] on input "1" at bounding box center [1431, 190] width 254 height 31
click at [1357, 354] on span "I have assessed the risks associated with this practical" at bounding box center [1426, 350] width 209 height 13
click at [1321, 354] on input "I have assessed the risks associated with this practical" at bounding box center [1310, 350] width 23 height 23
checkbox input "true"
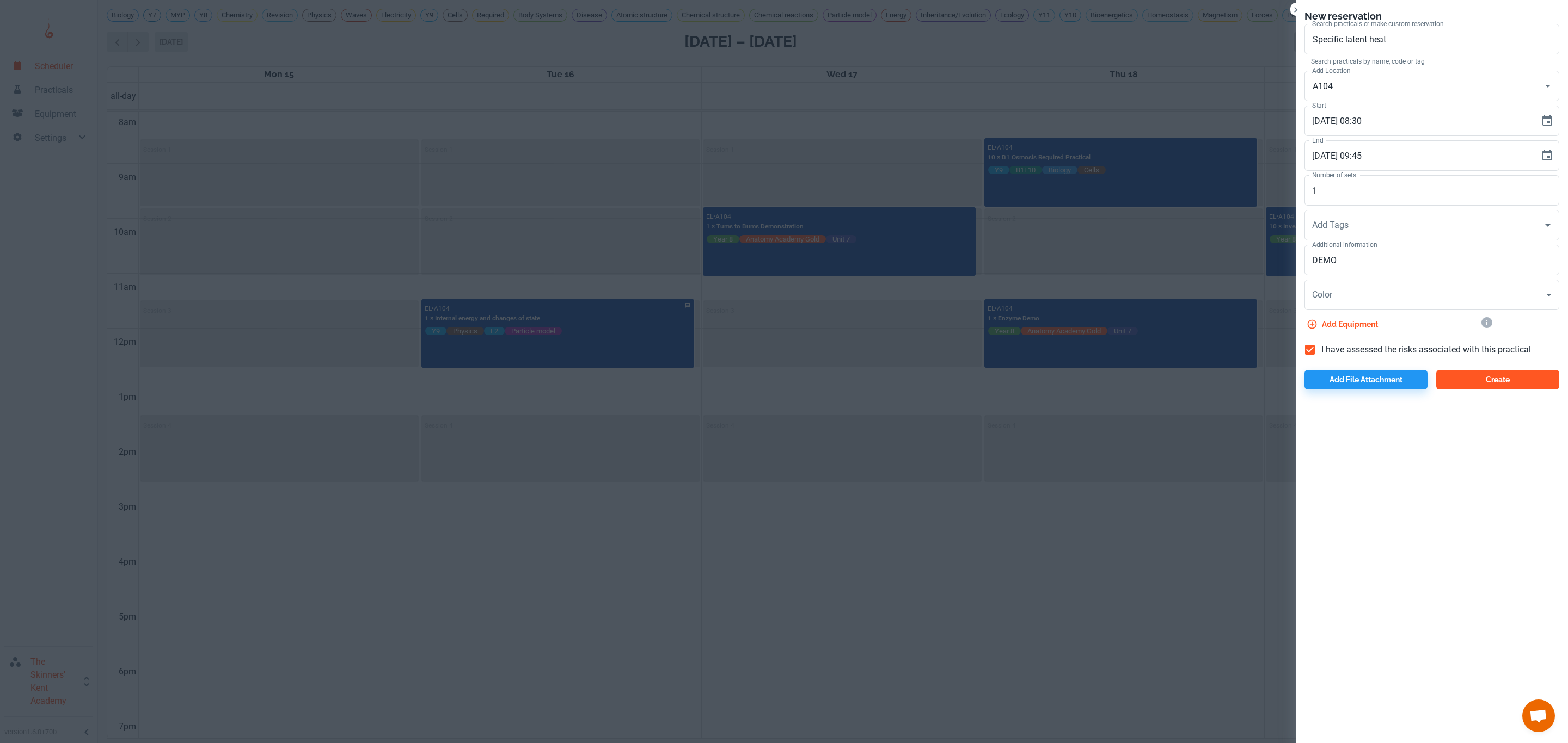
click at [1483, 375] on button "Create" at bounding box center [1497, 380] width 123 height 19
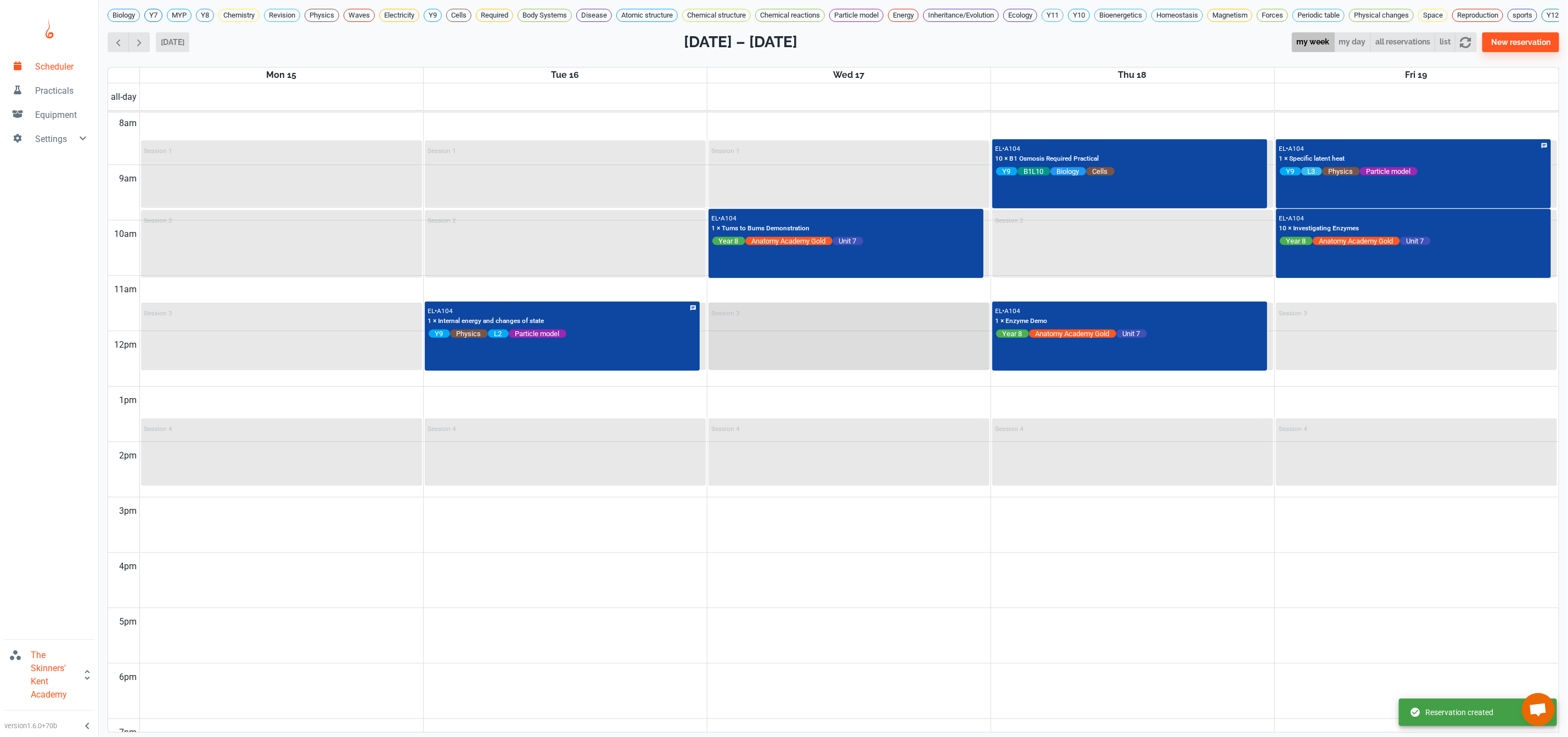
click at [769, 352] on div "Session 3" at bounding box center [848, 336] width 279 height 65
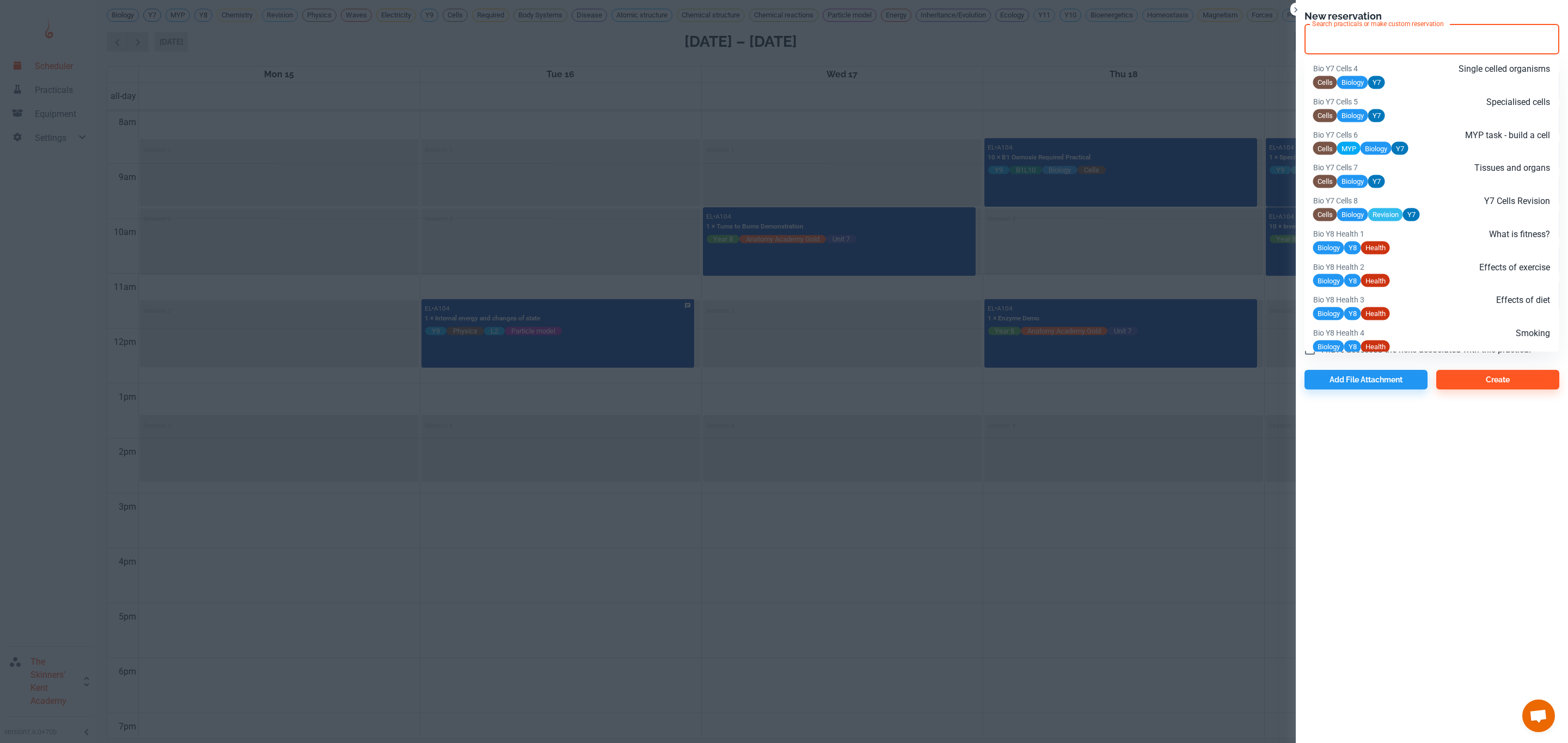
drag, startPoint x: 1395, startPoint y: 41, endPoint x: 1436, endPoint y: 33, distance: 41.8
click at [1436, 33] on input "Search practicals or make custom reservation" at bounding box center [1431, 39] width 245 height 21
paste input "Chem Y9 Chem. react. 2"
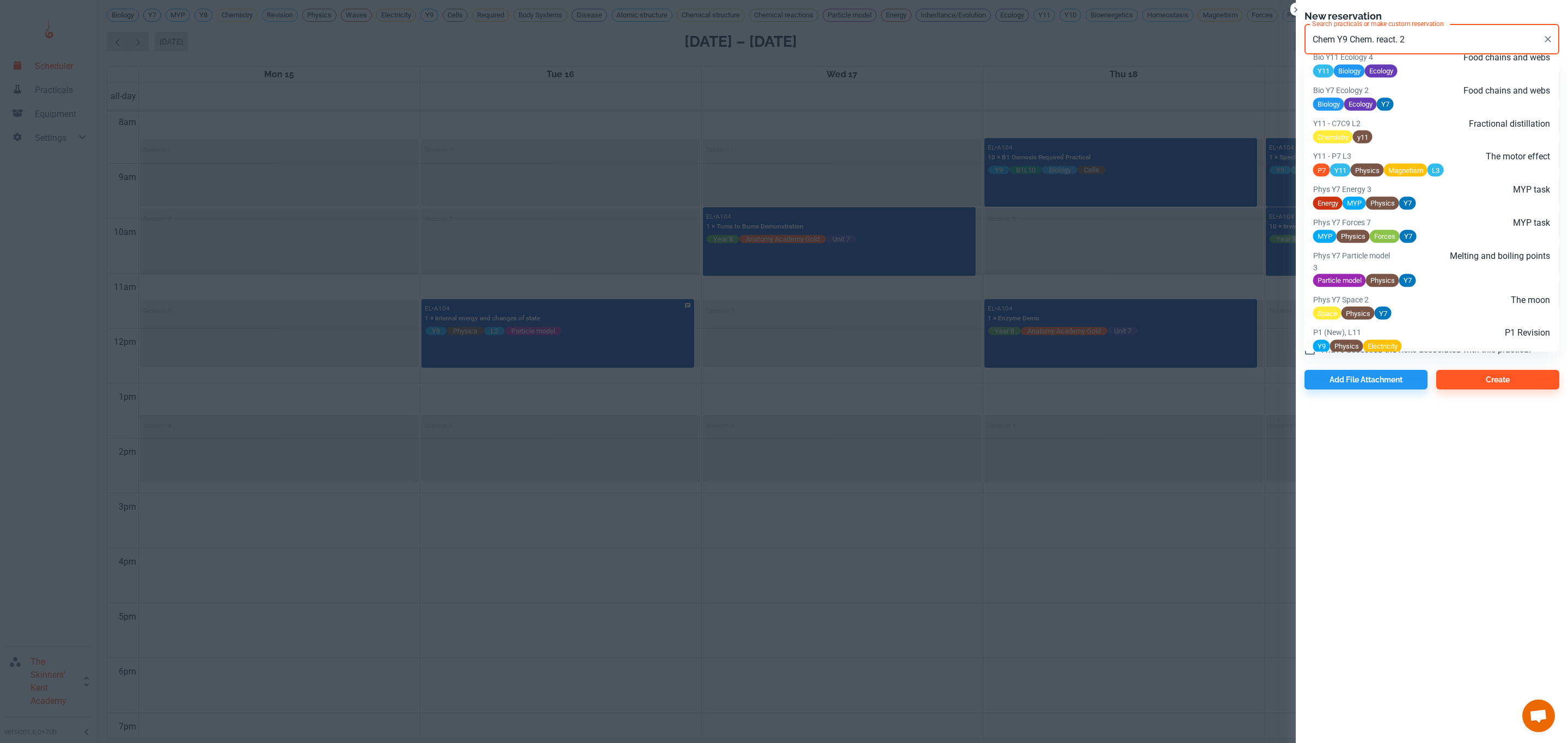
scroll to position [560, 0]
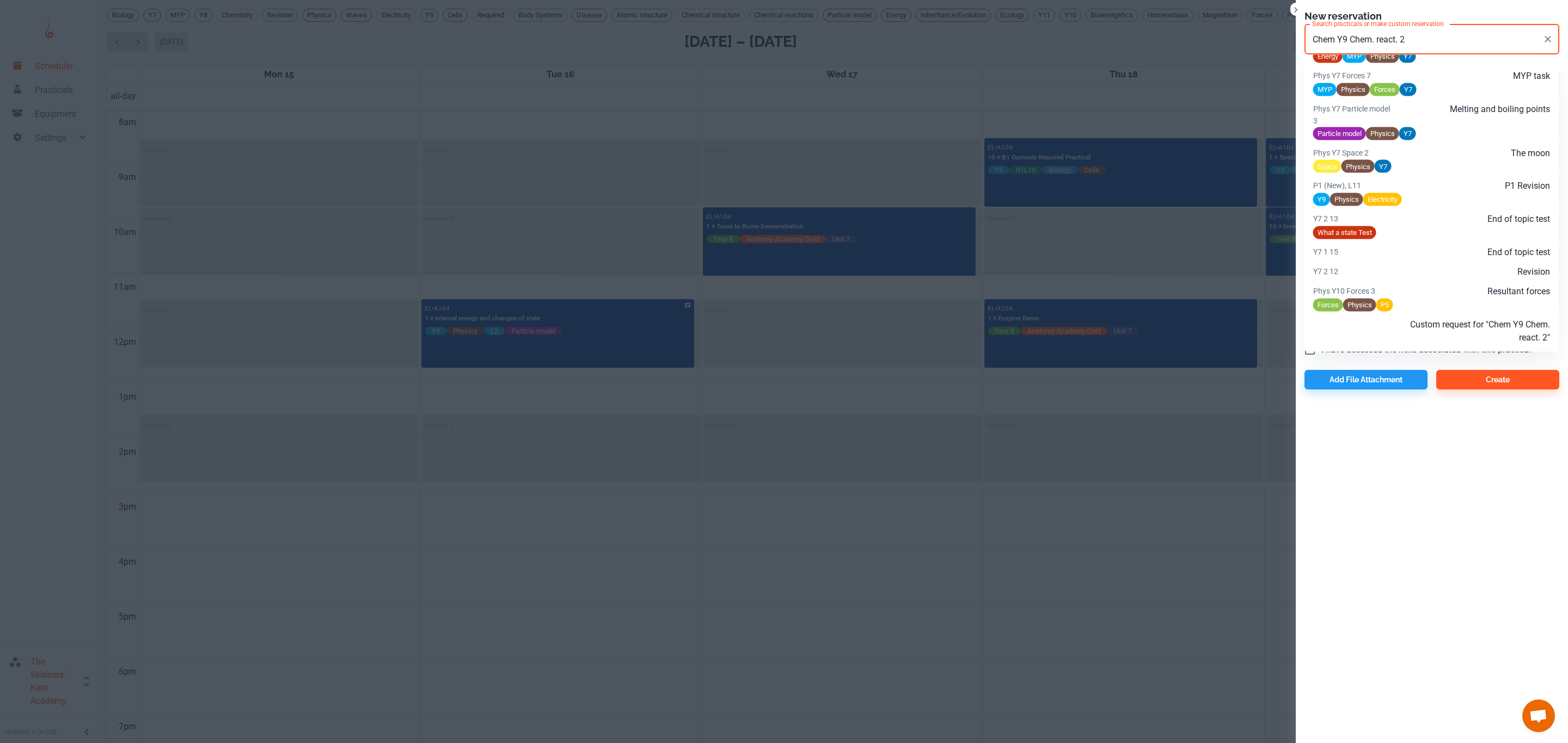
drag, startPoint x: 1408, startPoint y: 35, endPoint x: 1295, endPoint y: 34, distance: 113.0
click at [1295, 34] on div "Search practicals or make custom reservation Chem Y9 Chem. react. 2 Search prac…" at bounding box center [1427, 43] width 263 height 47
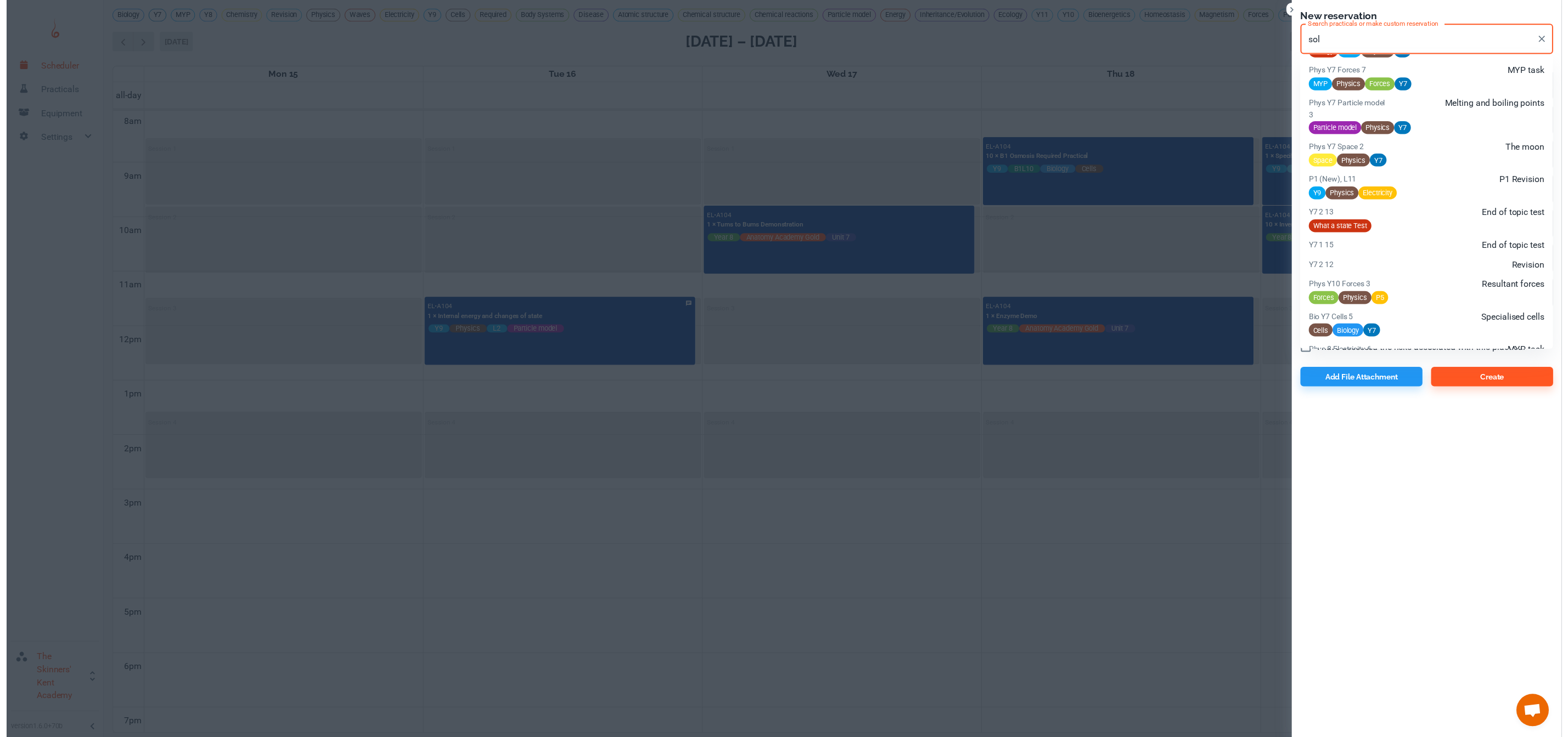
scroll to position [856, 0]
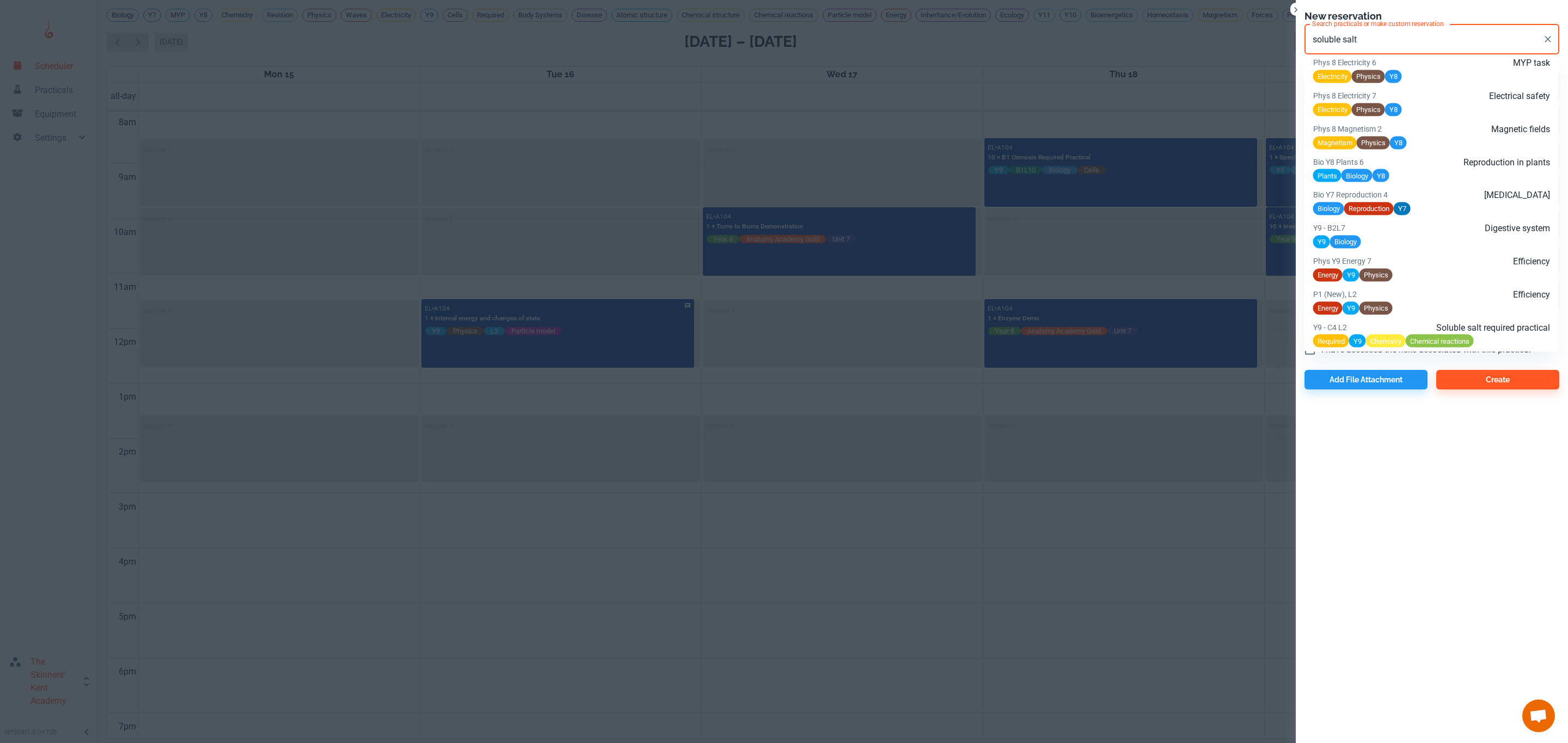
click at [1457, 329] on p "Soluble salt required practical" at bounding box center [1471, 327] width 159 height 13
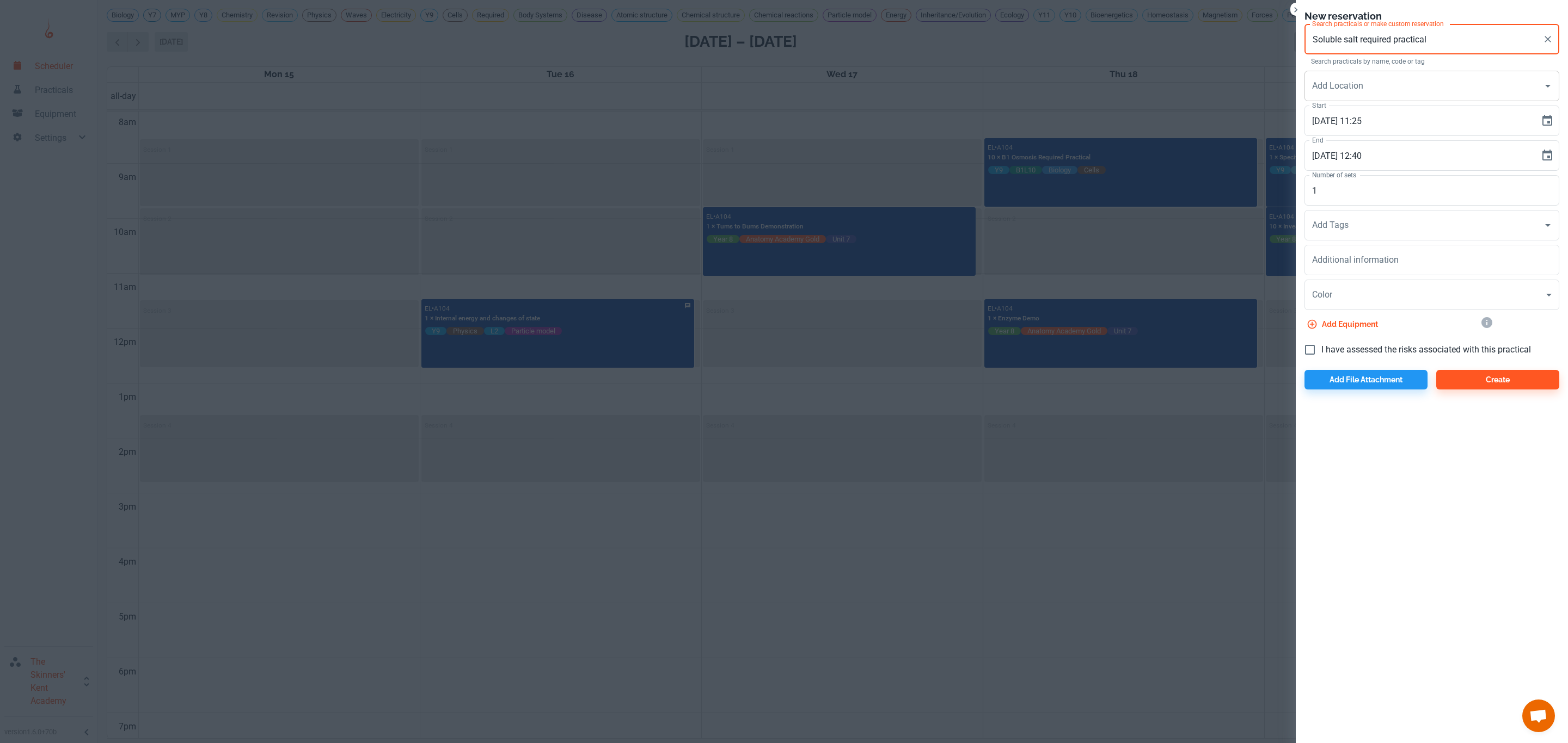
click at [1337, 73] on div "Add Location" at bounding box center [1431, 86] width 254 height 31
type input "Soluble salt required practical"
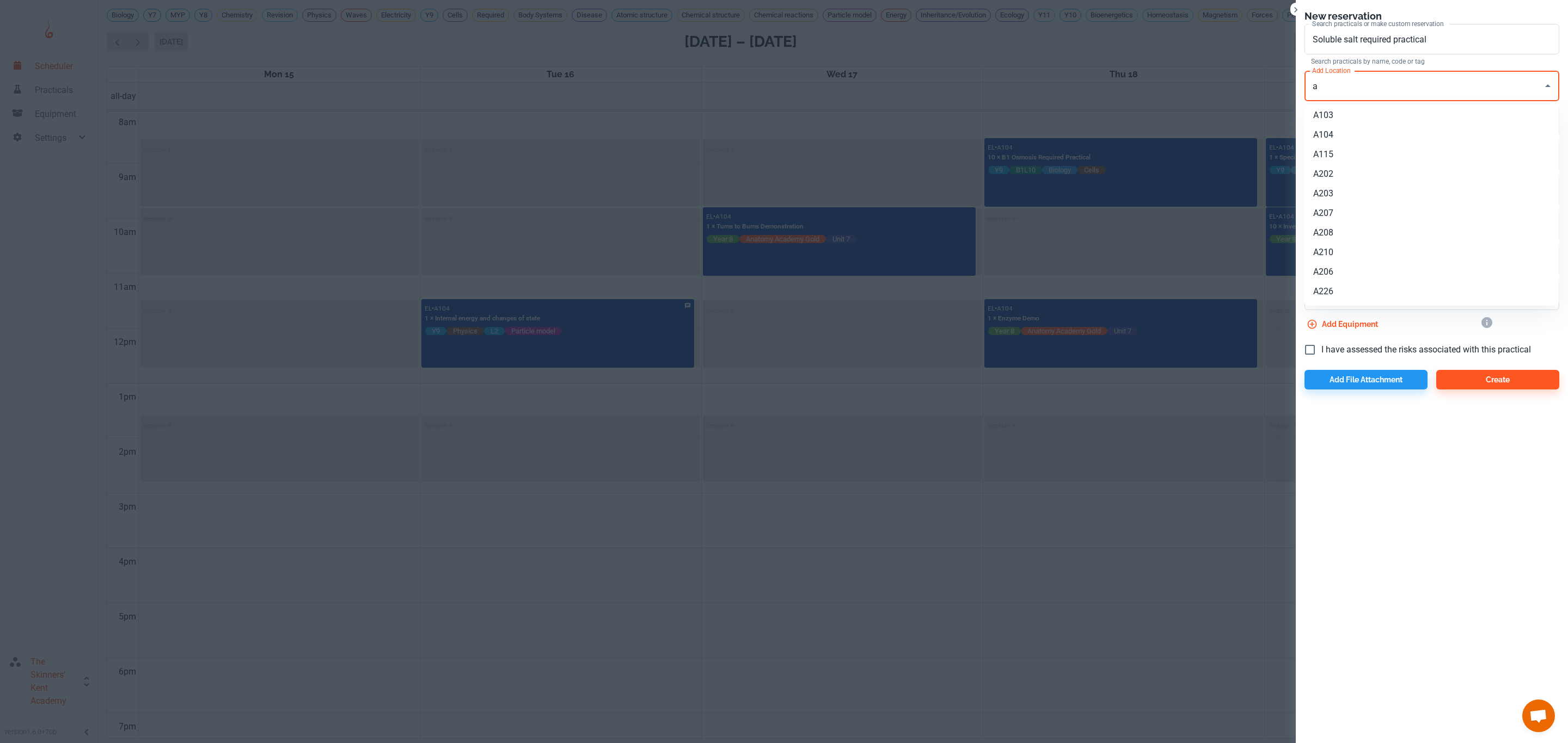
click at [1336, 134] on li "A104" at bounding box center [1431, 135] width 254 height 19
type input "A104"
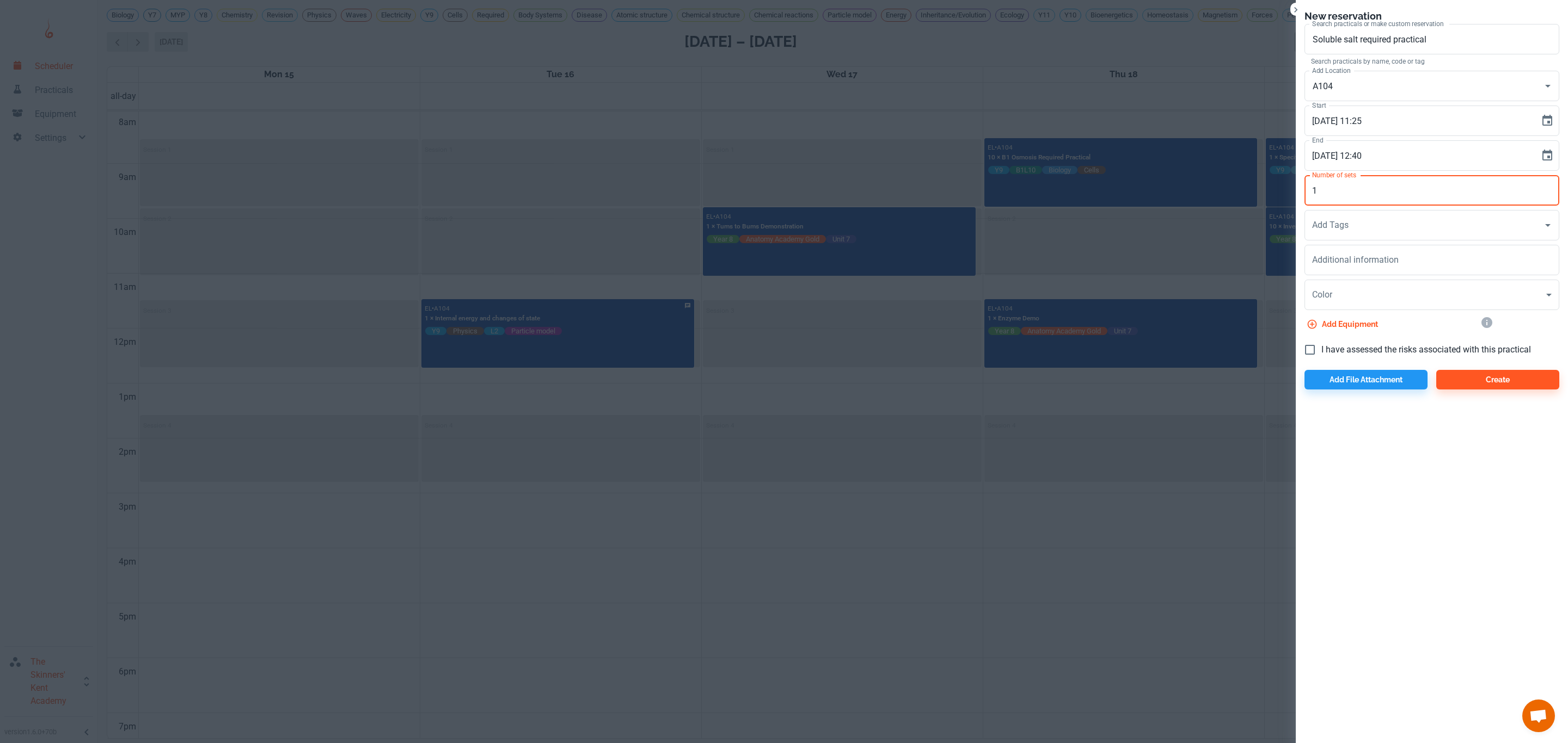
click at [1361, 195] on input "1" at bounding box center [1431, 190] width 254 height 31
type input "12"
click at [1341, 354] on span "I have assessed the risks associated with this practical" at bounding box center [1426, 350] width 209 height 13
click at [1321, 354] on input "I have assessed the risks associated with this practical" at bounding box center [1310, 350] width 23 height 23
checkbox input "true"
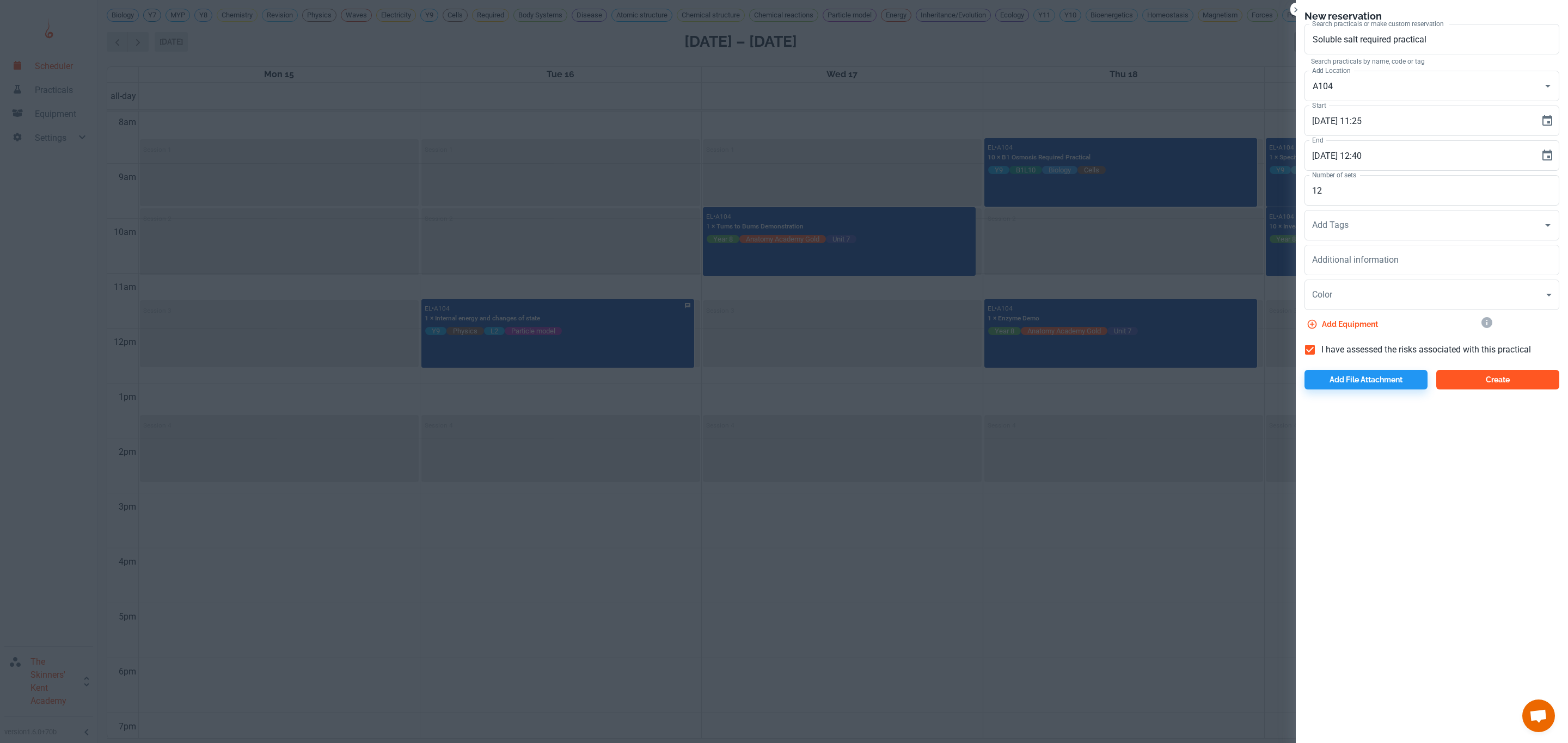
click at [1491, 379] on button "Create" at bounding box center [1497, 380] width 123 height 19
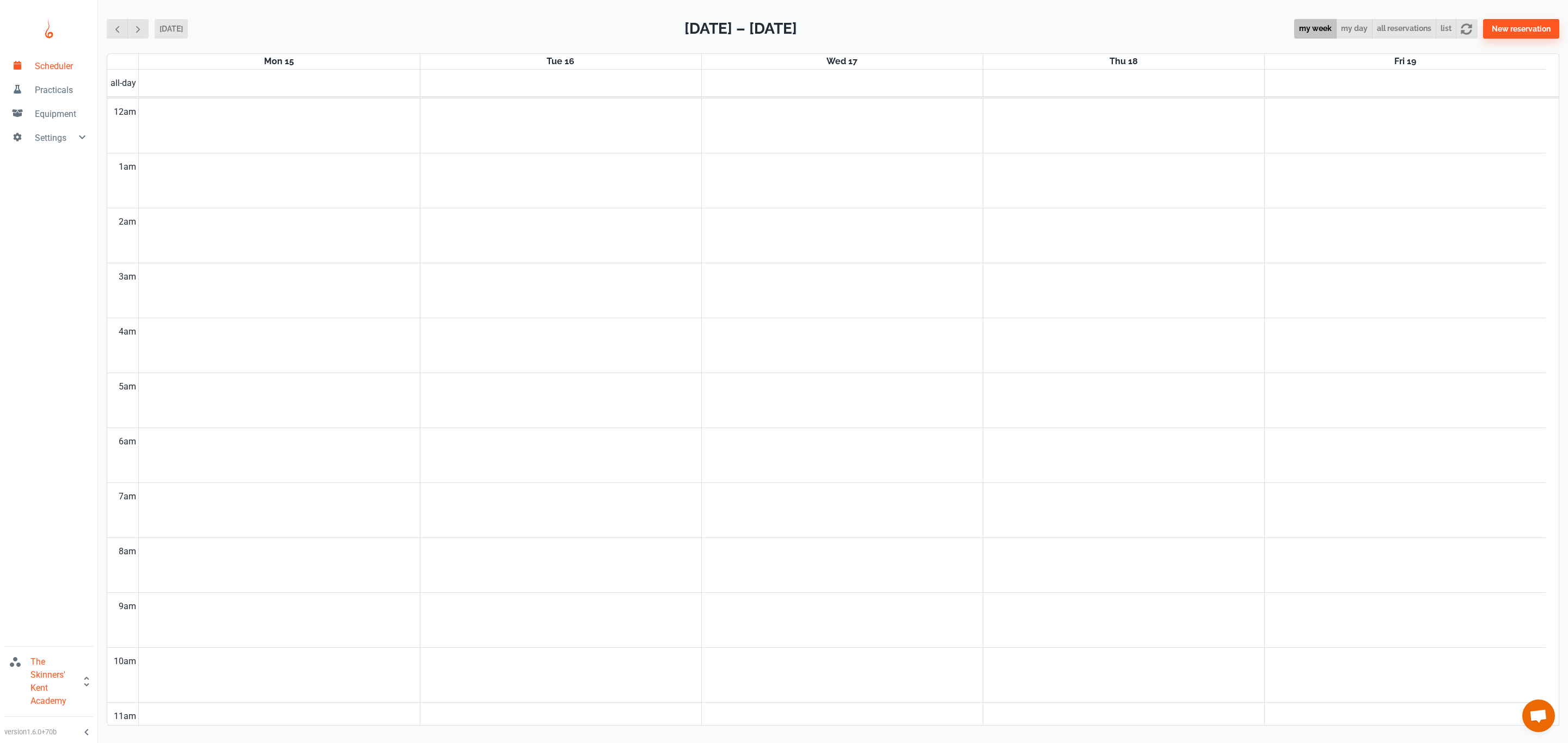
scroll to position [442, 0]
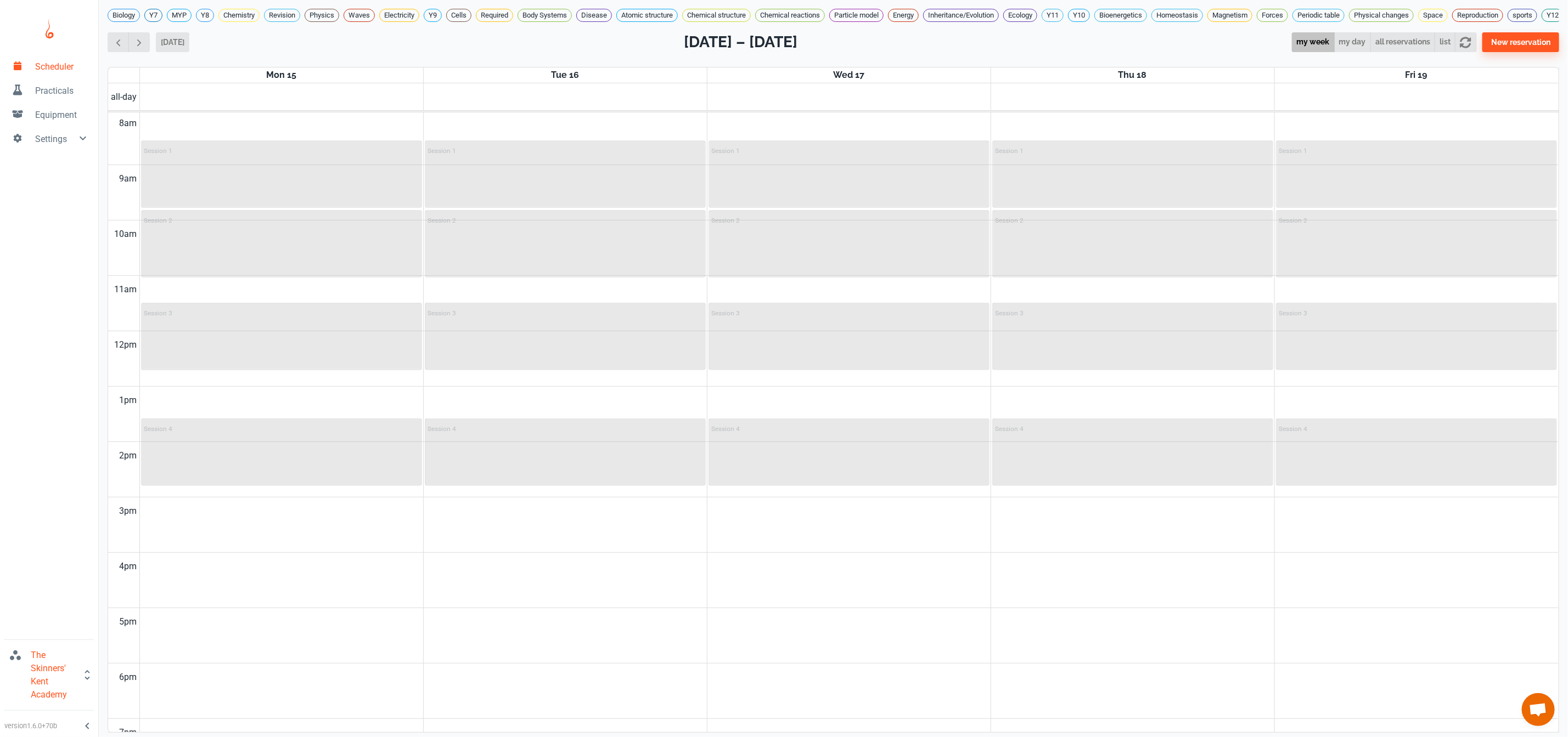
click at [64, 100] on link "Practicals" at bounding box center [49, 90] width 98 height 24
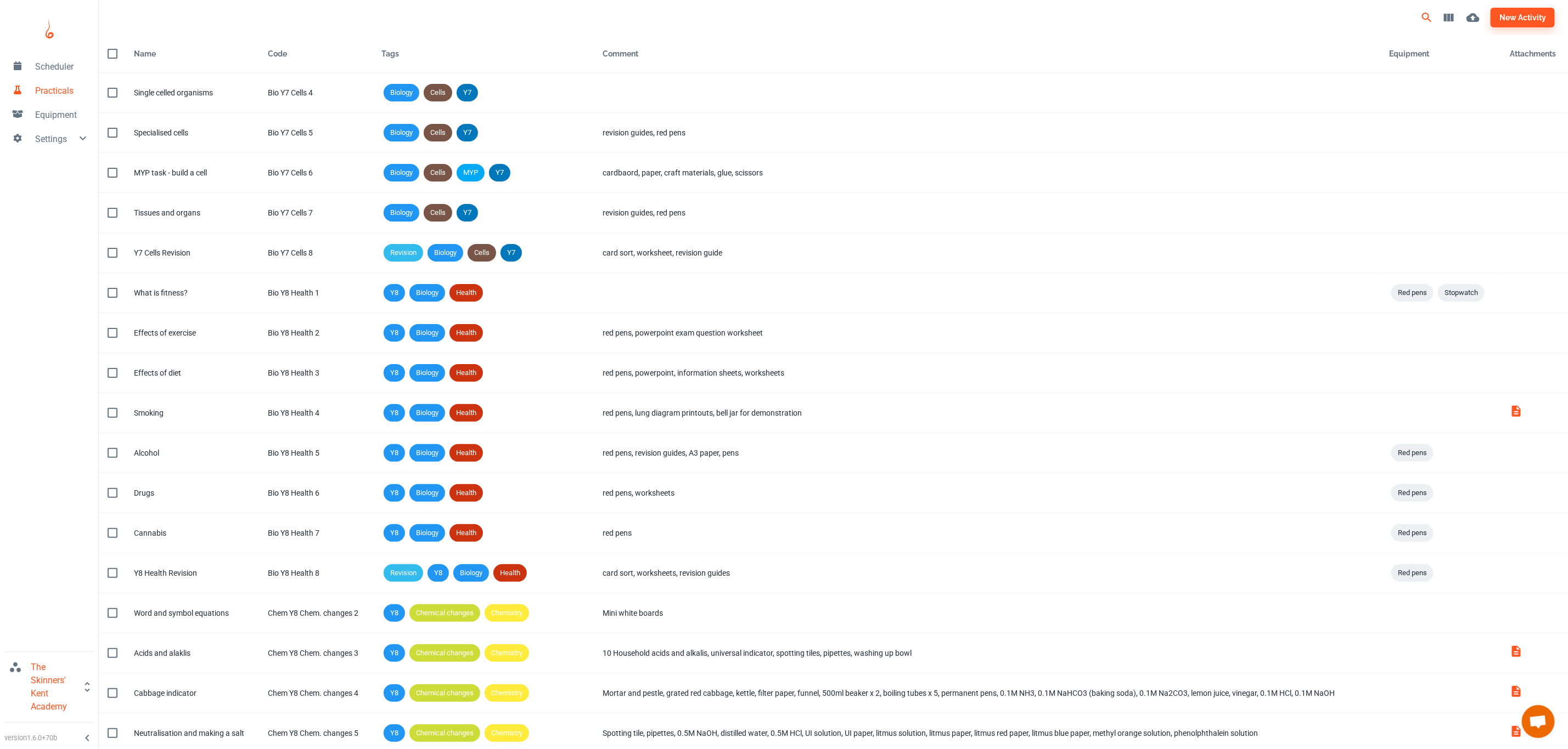
click at [1420, 20] on button "Search" at bounding box center [1426, 17] width 22 height 22
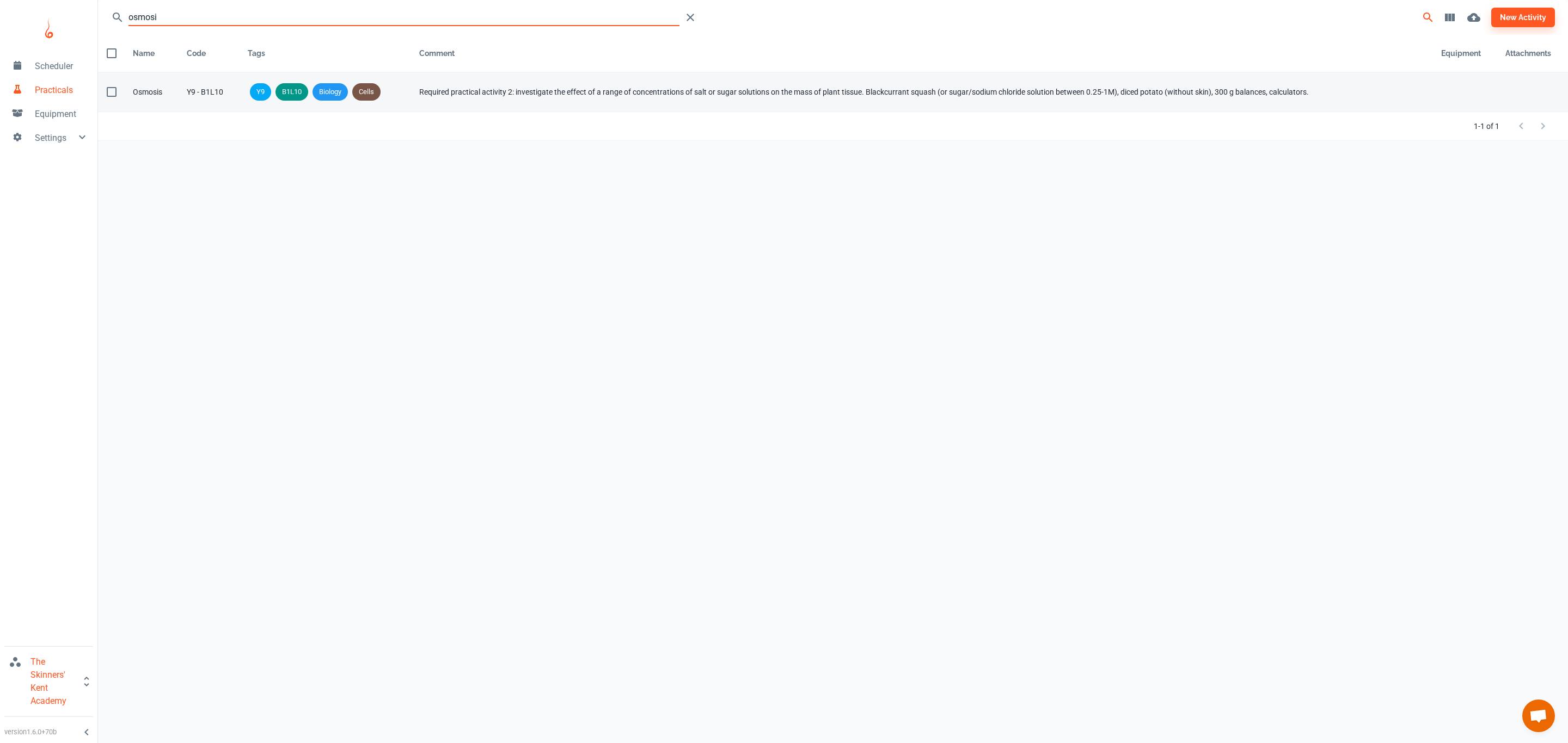
type input "osmosi"
drag, startPoint x: 222, startPoint y: 95, endPoint x: 186, endPoint y: 95, distance: 36.0
click at [187, 95] on div "Y9 - B1L10" at bounding box center [208, 91] width 43 height 12
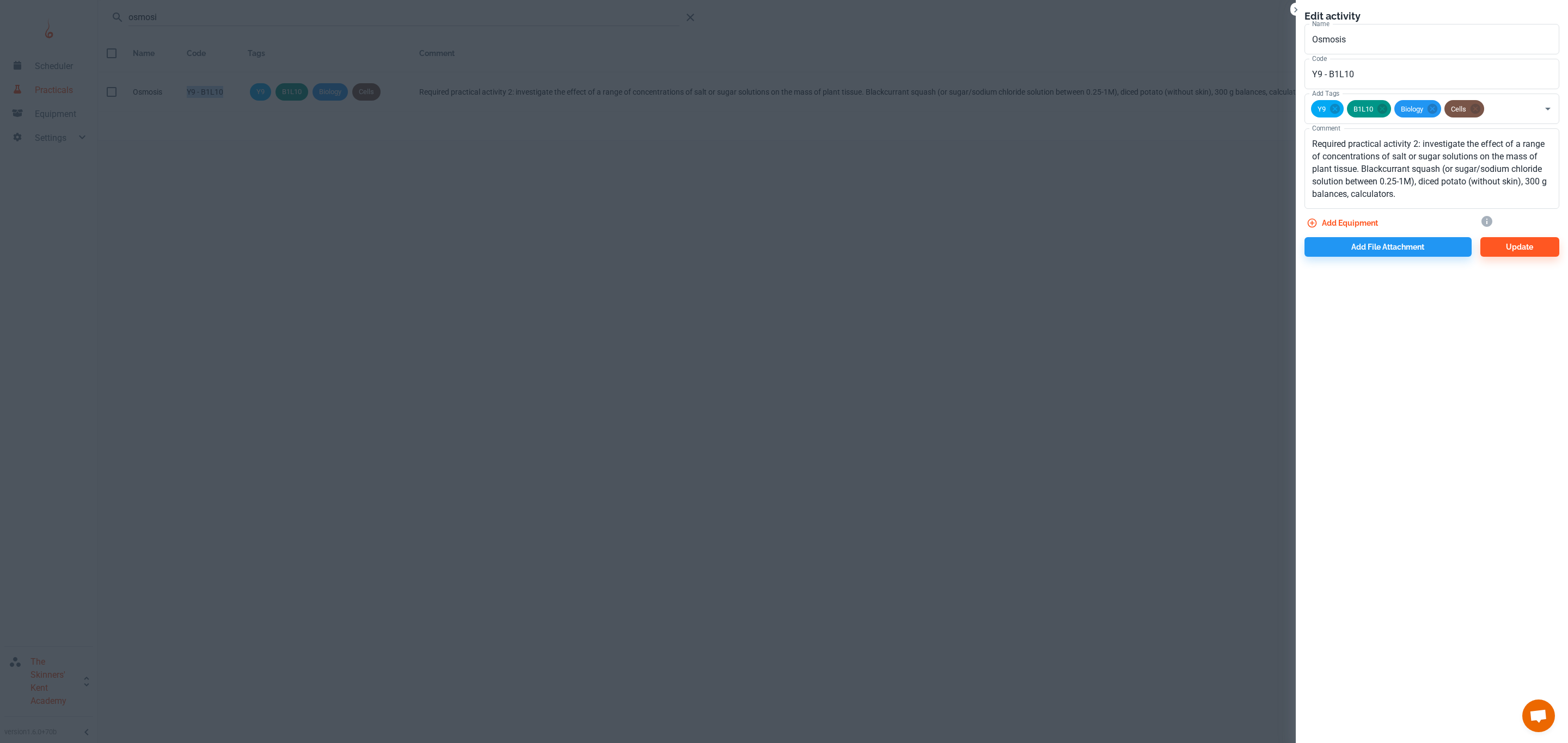
copy div "Y9 - B1L10"
drag, startPoint x: 346, startPoint y: 189, endPoint x: 343, endPoint y: 194, distance: 5.8
click at [346, 192] on div at bounding box center [784, 372] width 1568 height 743
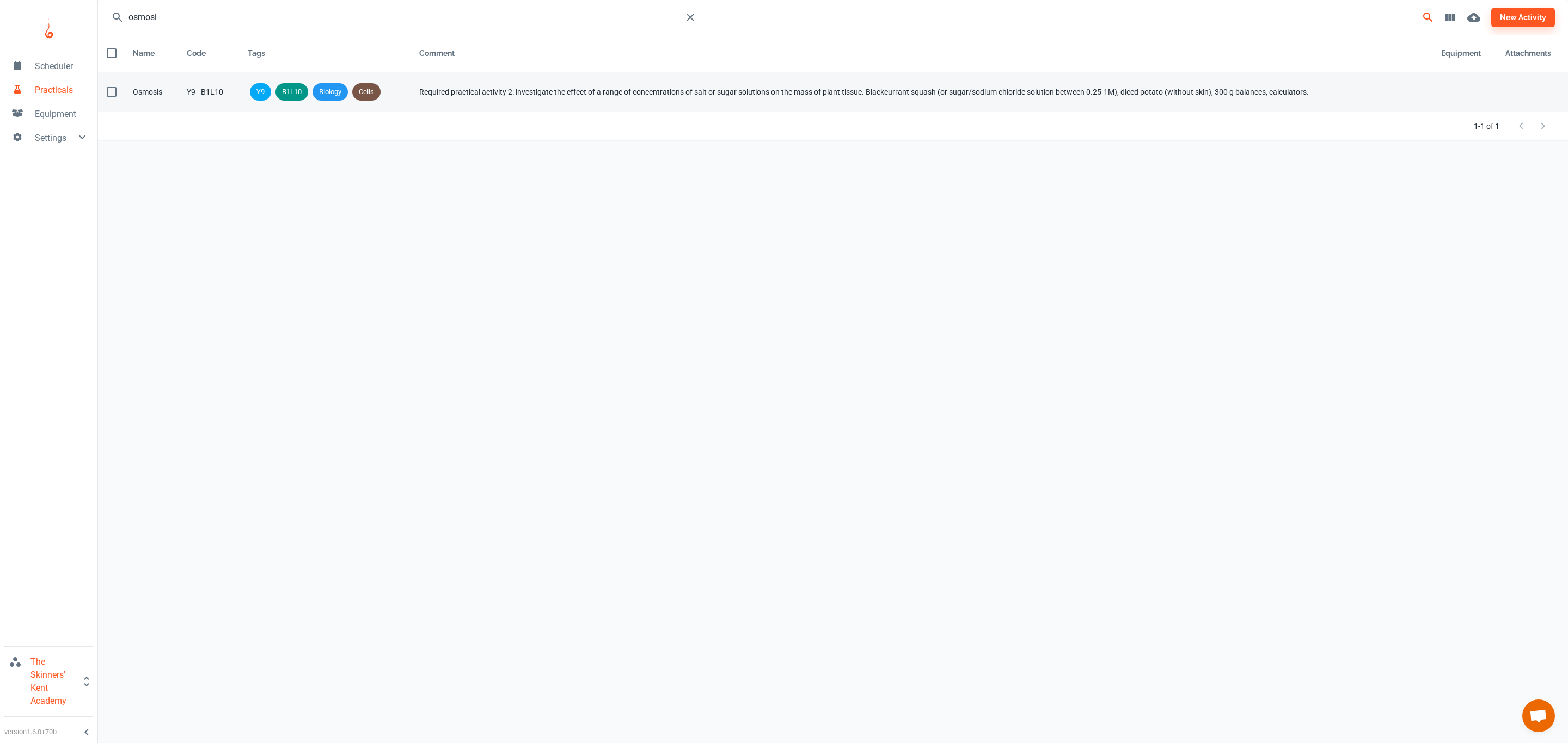
click at [139, 90] on div "Osmosis" at bounding box center [151, 91] width 36 height 12
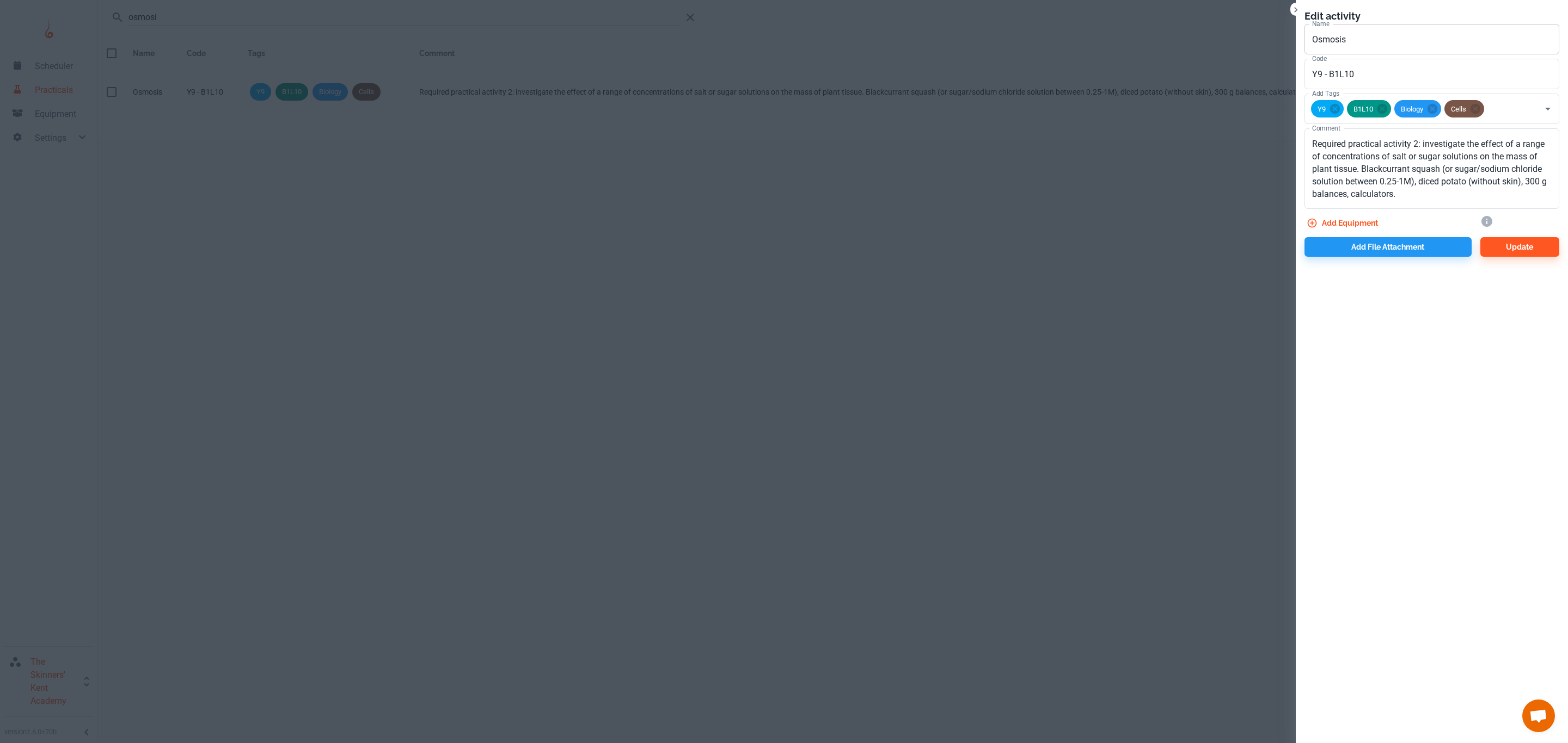
click at [1409, 29] on input "Osmosis" at bounding box center [1431, 39] width 254 height 31
type input "B1 Osmosis Required Practical"
click at [1534, 253] on button "Update" at bounding box center [1520, 247] width 79 height 19
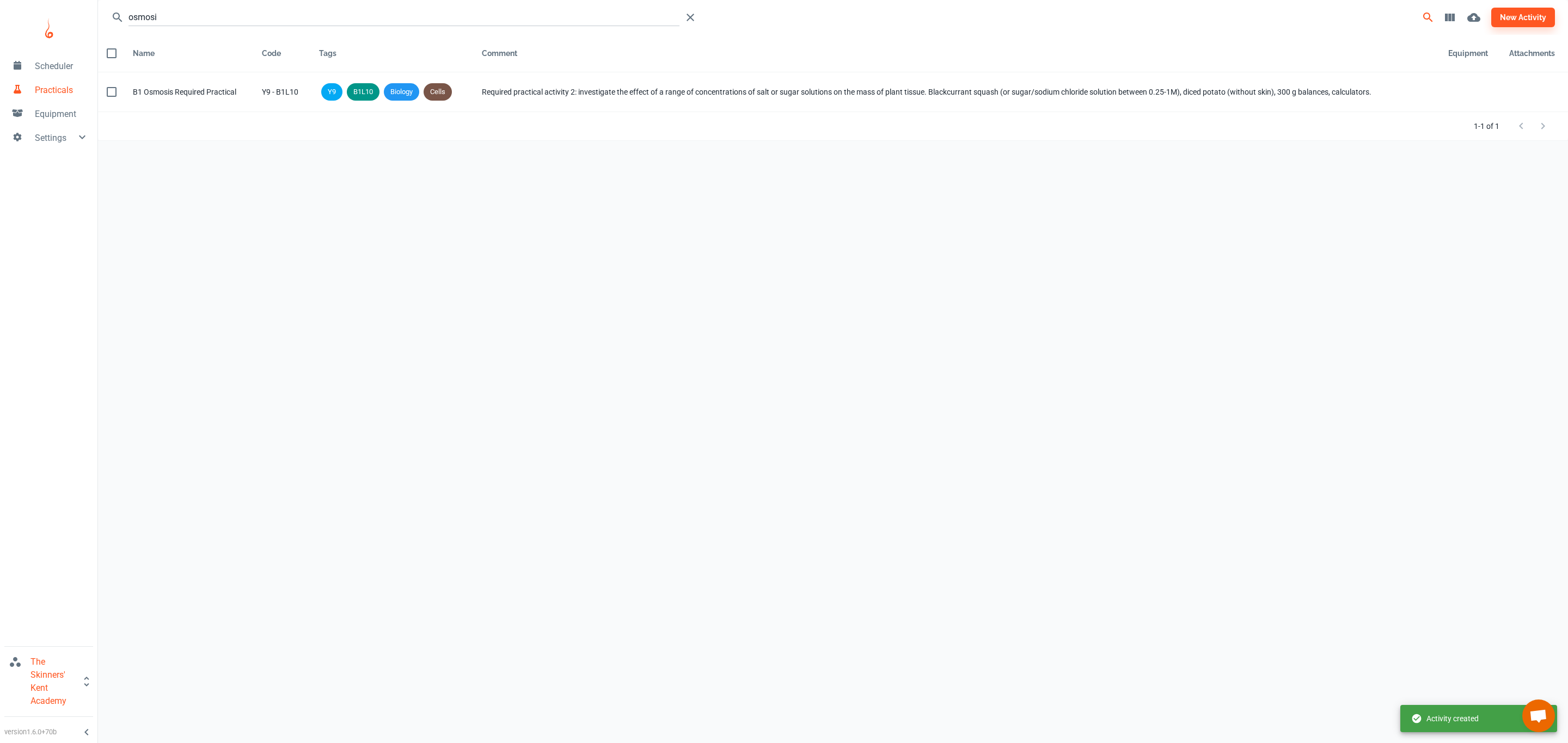
click at [451, 246] on div "osmosi new activity Name Code Tags Comment Equipment Attachments Name B1 Osmosi…" at bounding box center [832, 363] width 1470 height 726
click at [286, 96] on div "Y9 - B1L10" at bounding box center [282, 91] width 40 height 12
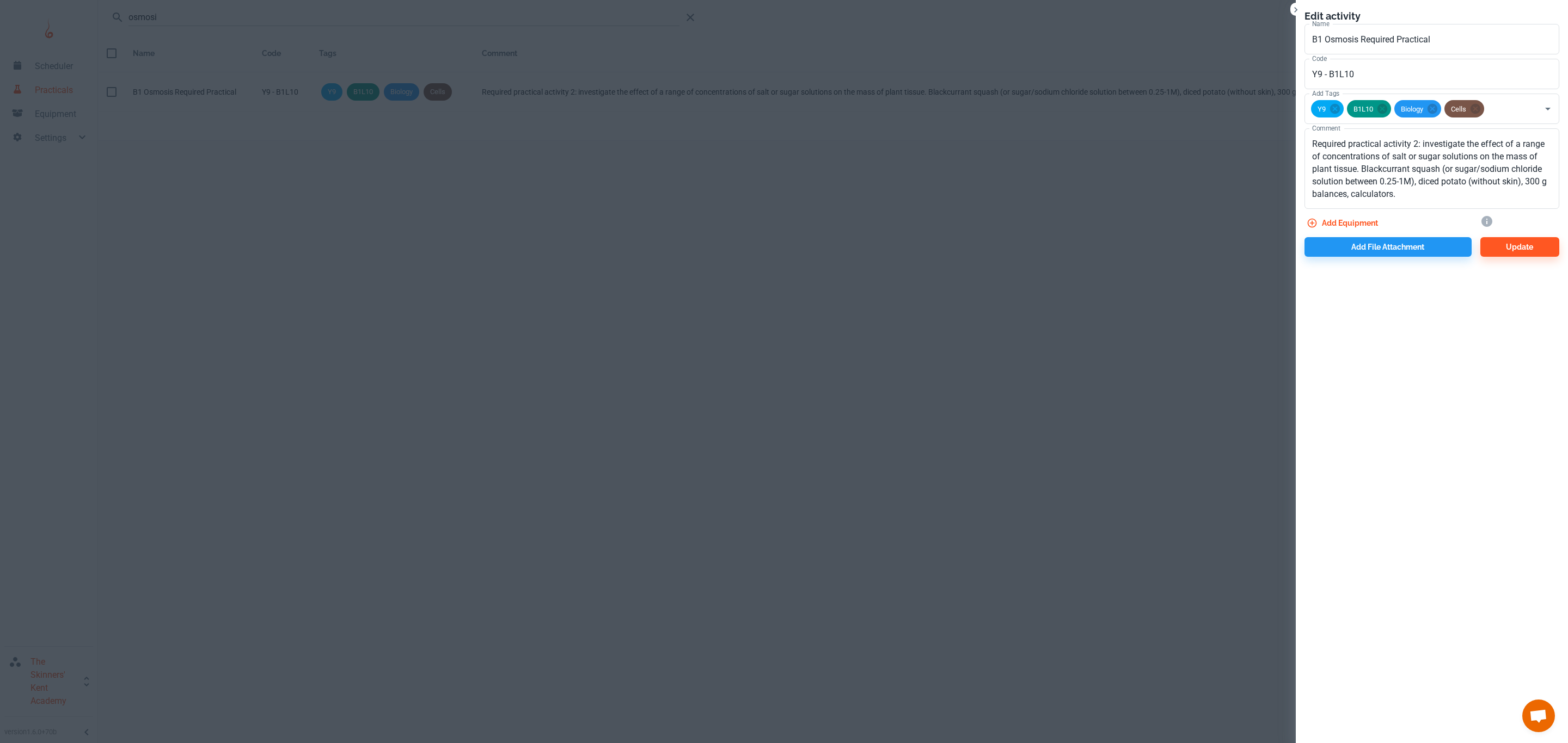
click at [302, 95] on div at bounding box center [784, 372] width 1568 height 743
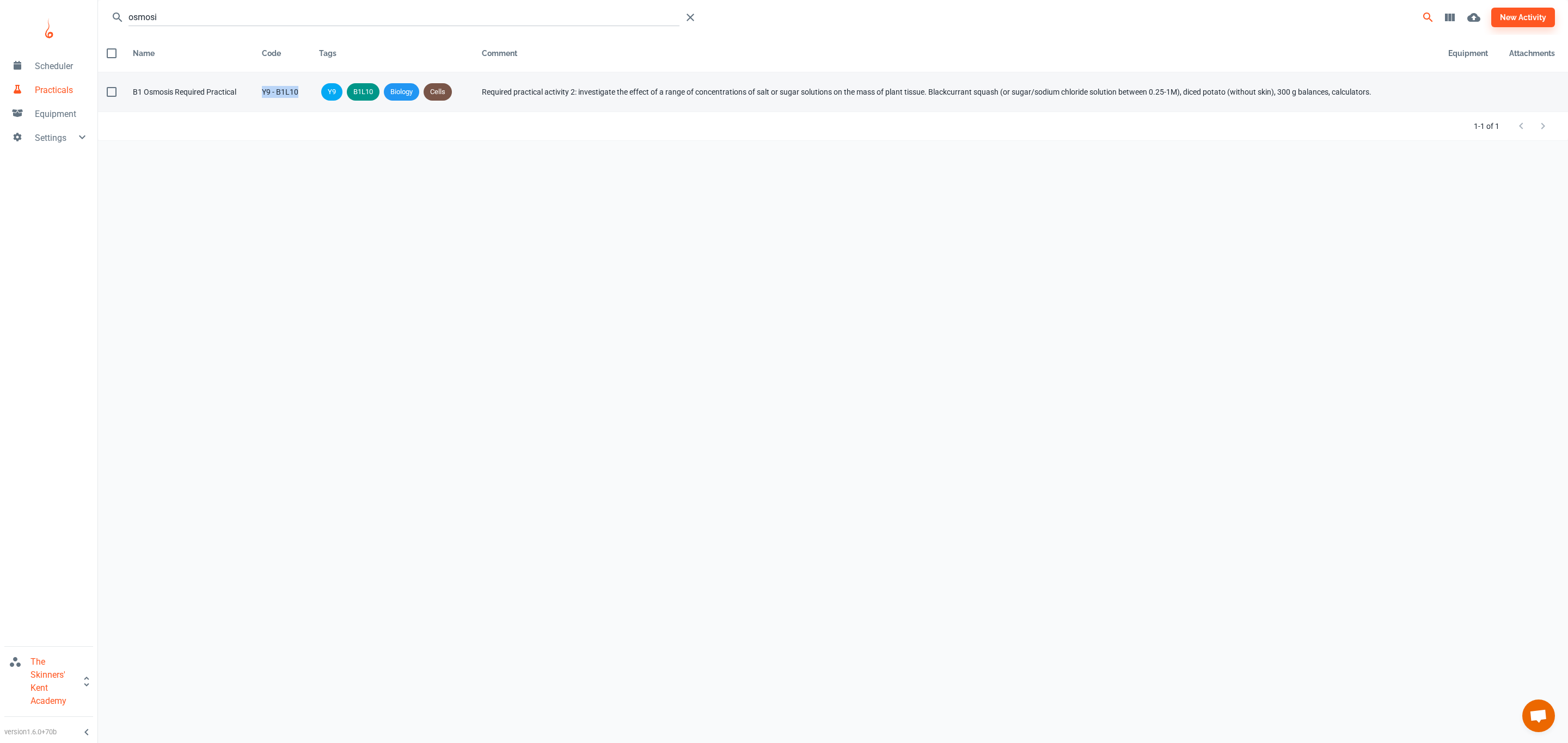
drag, startPoint x: 300, startPoint y: 93, endPoint x: 263, endPoint y: 93, distance: 37.0
click at [263, 93] on div "Y9 - B1L10" at bounding box center [282, 91] width 40 height 12
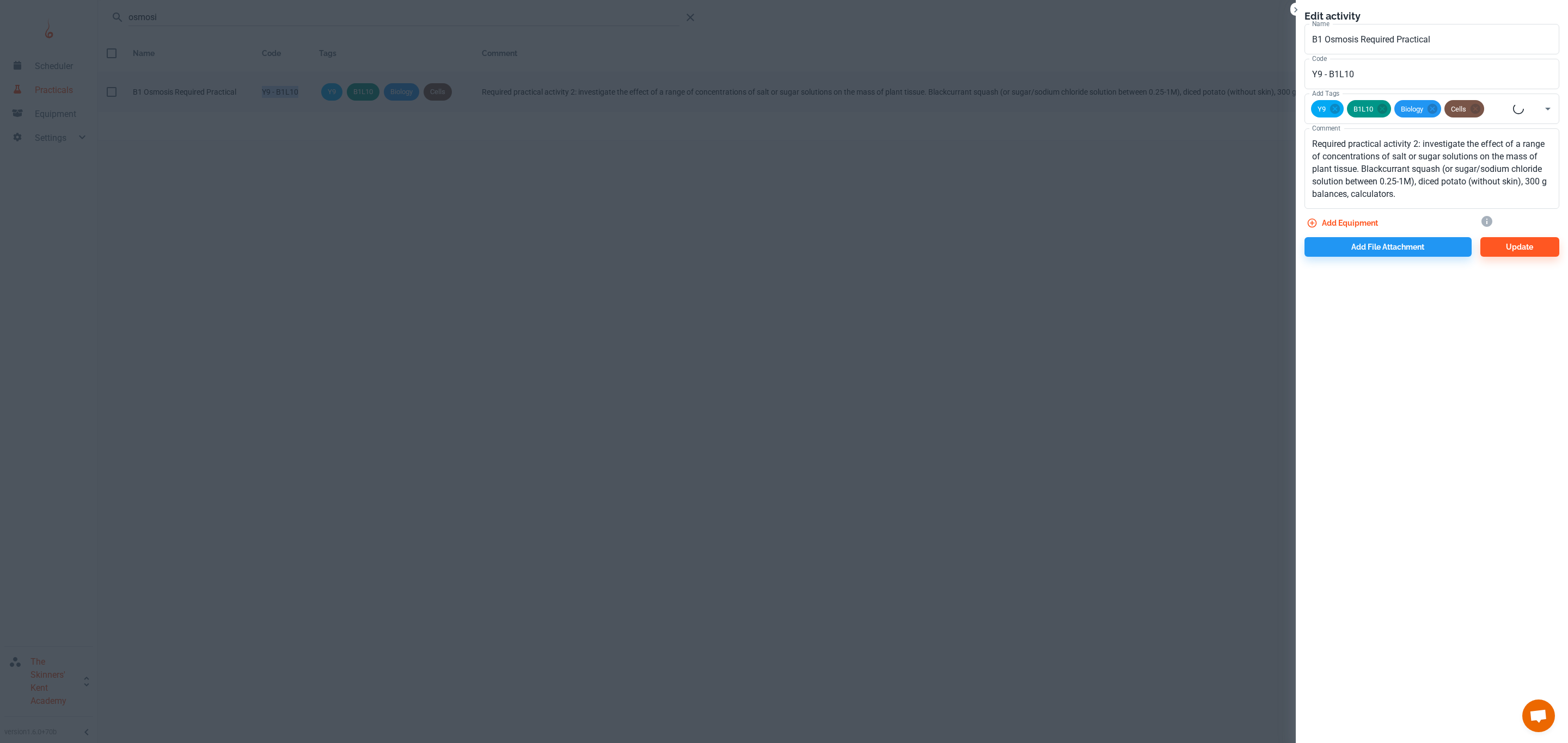
copy div "Y9 - B1L10"
click at [1174, 268] on div at bounding box center [784, 372] width 1568 height 743
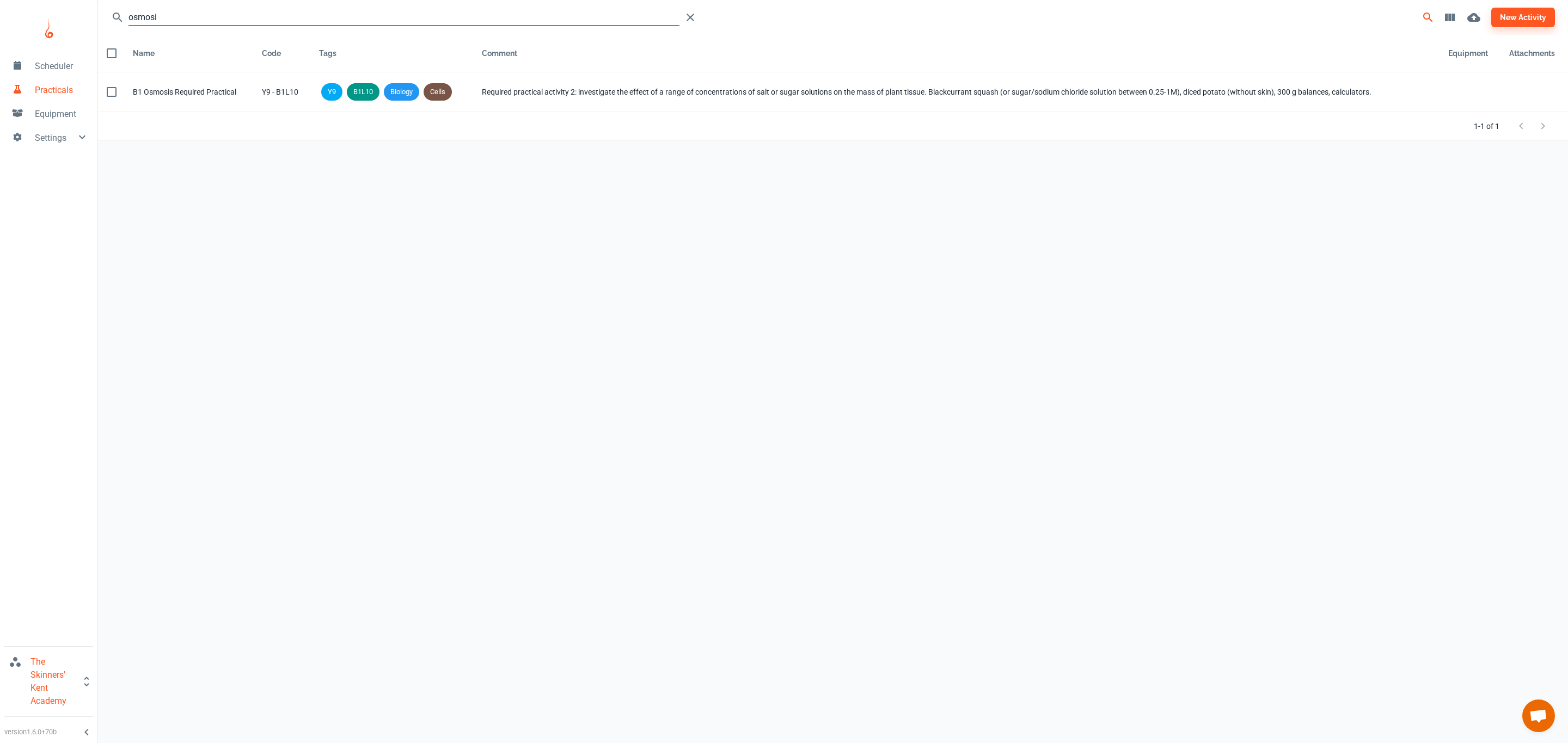
click at [317, 14] on input "osmosi" at bounding box center [404, 18] width 551 height 18
drag, startPoint x: 437, startPoint y: 19, endPoint x: 0, endPoint y: 27, distance: 437.1
click at [0, 27] on div "Scheduler Practicals Equipment Settings The Skinners' Kent Academy version 1.6.…" at bounding box center [784, 363] width 1568 height 726
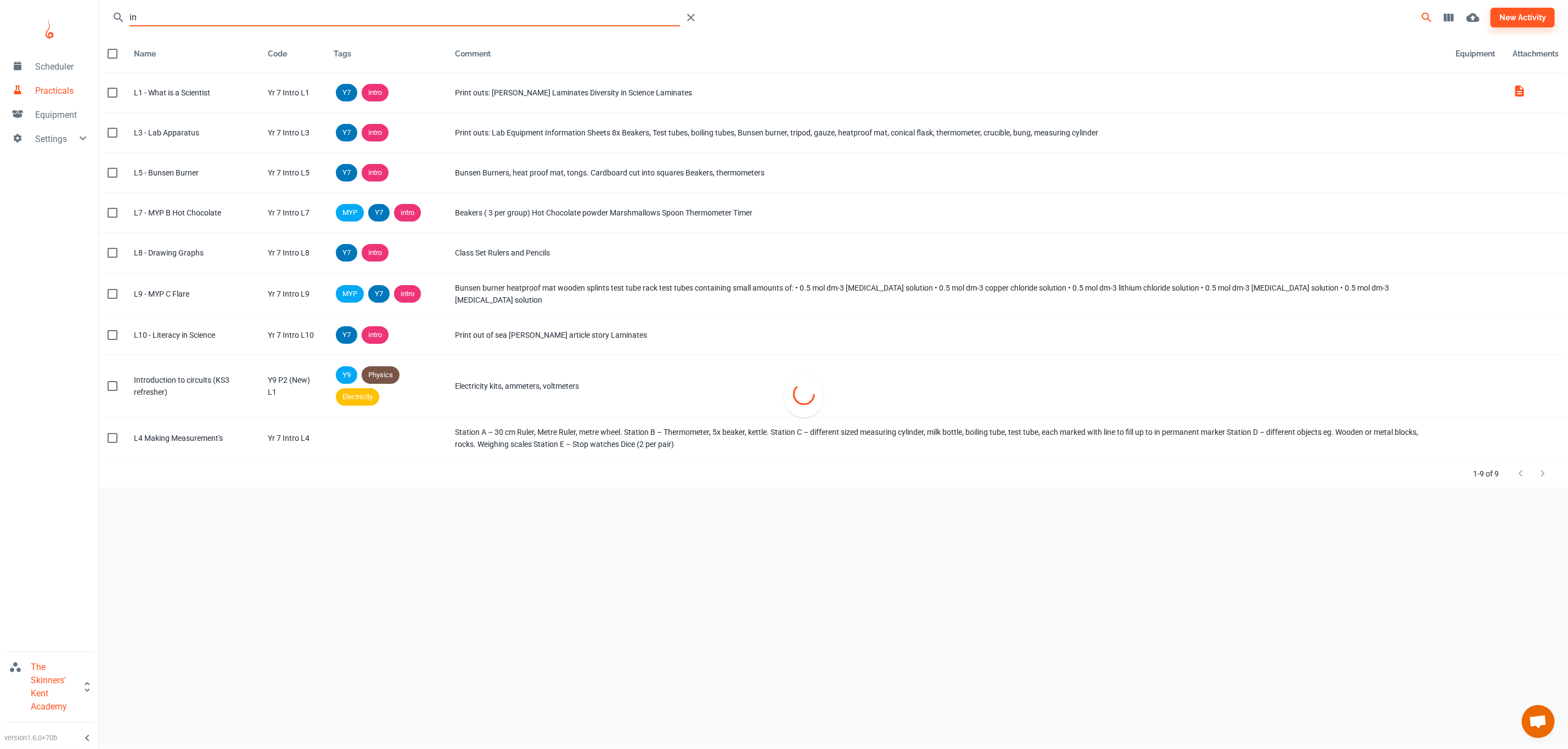
type input "i"
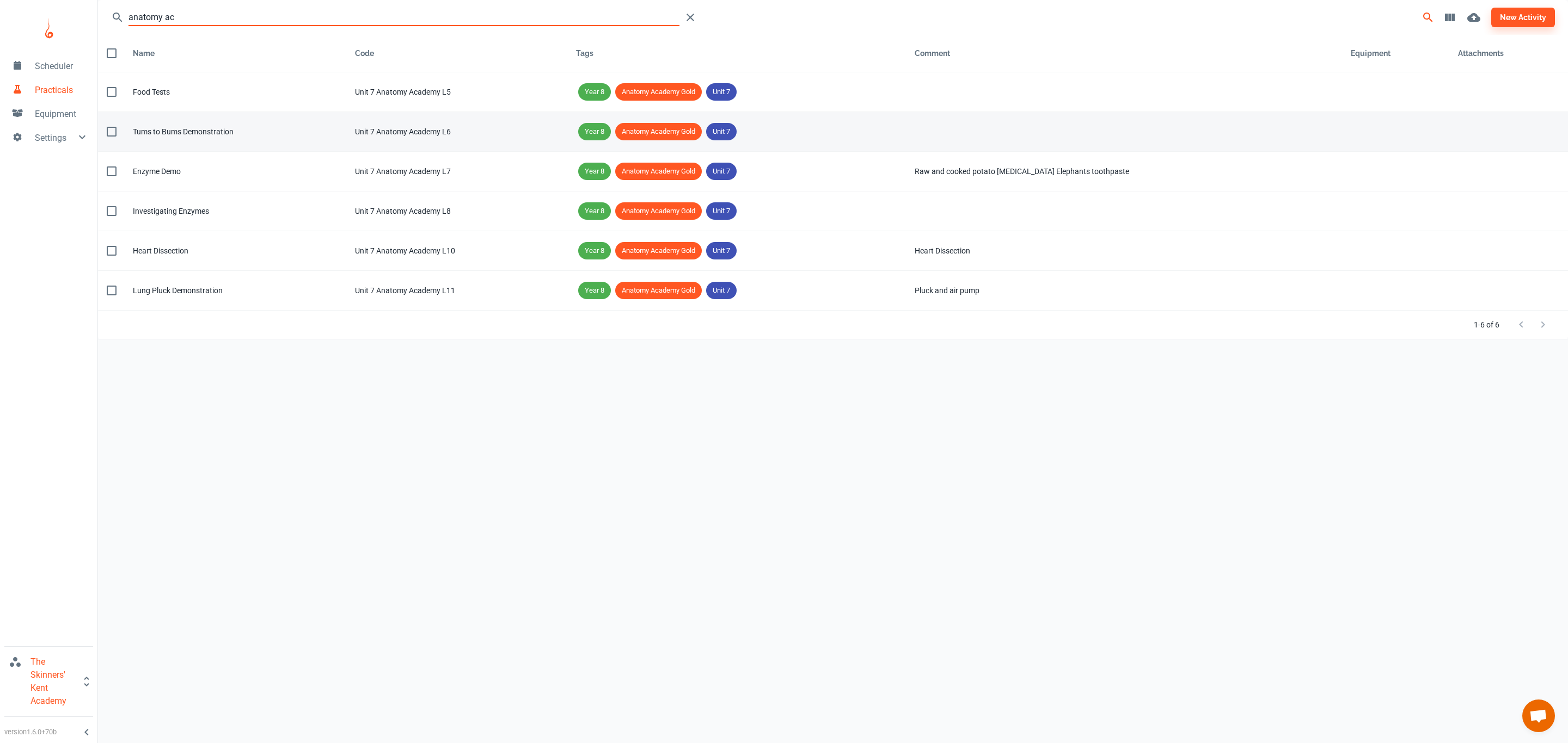
type input "anatomy ac"
drag, startPoint x: 464, startPoint y: 123, endPoint x: 346, endPoint y: 129, distance: 118.2
click at [346, 129] on td "Code Unit 7 Anatomy Academy L6" at bounding box center [456, 132] width 221 height 39
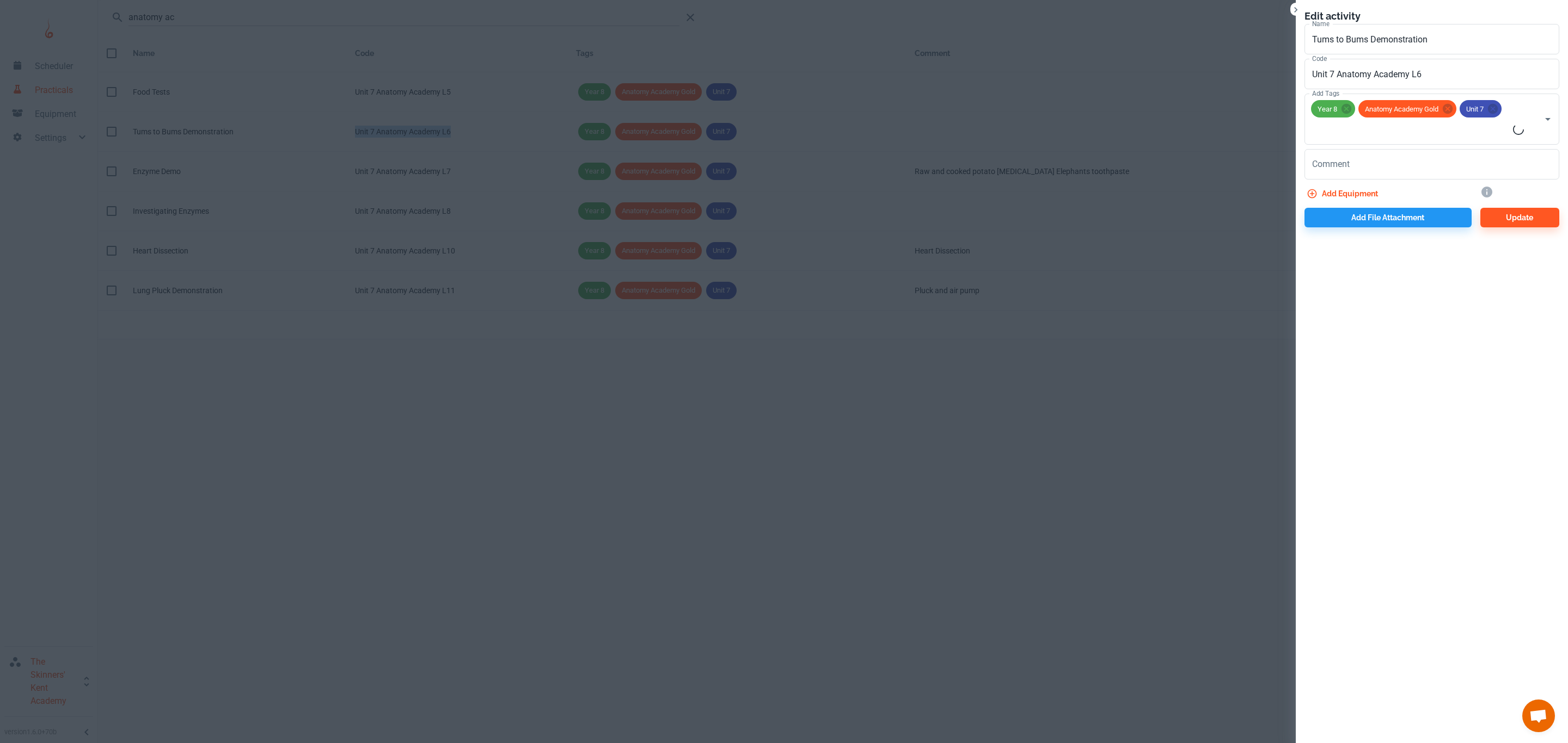
copy div "Unit 7 Anatomy Academy L6"
click at [1451, 68] on input "Unit 7 Anatomy Academy L6" at bounding box center [1431, 74] width 254 height 31
type input "Unit 7 Anatomy Academy L6"
click at [1233, 417] on div at bounding box center [784, 372] width 1568 height 743
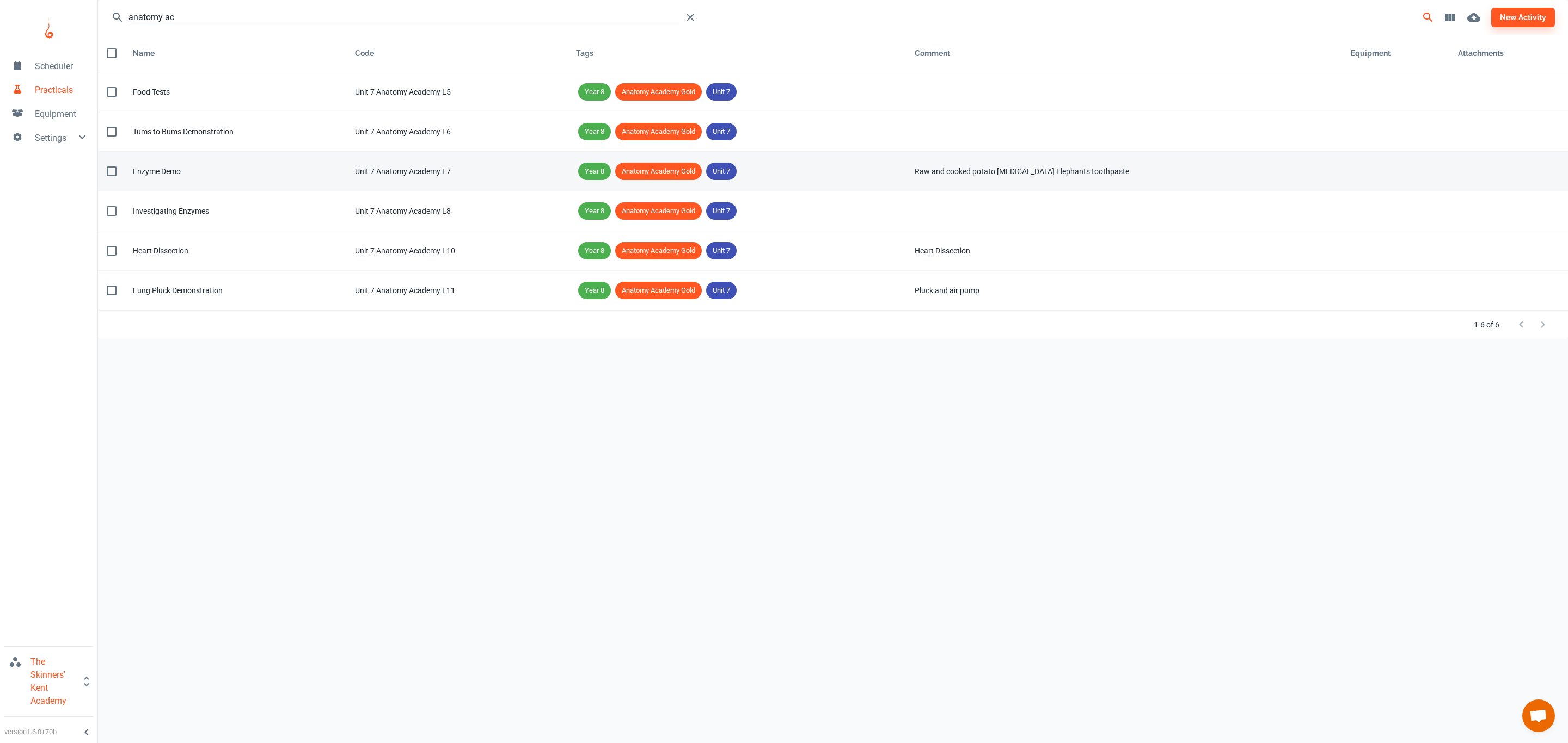
click at [261, 180] on td "Name Enzyme Demo" at bounding box center [235, 171] width 222 height 39
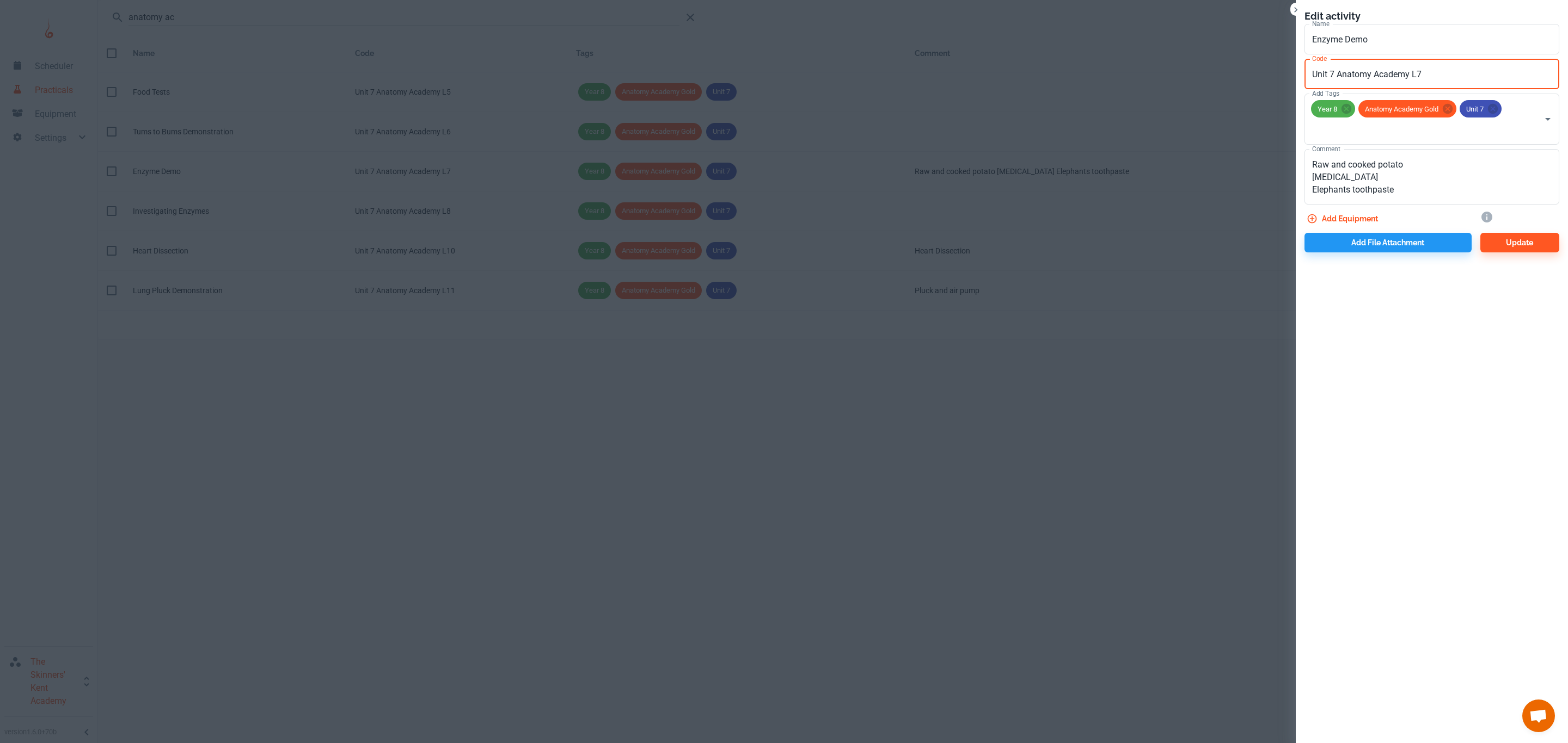
drag, startPoint x: 1405, startPoint y: 74, endPoint x: 1241, endPoint y: 81, distance: 164.1
click at [1241, 81] on div "Edit activity Name Enzyme Demo Name Code Unit 7 Anatomy Academy L7 Code Add Tag…" at bounding box center [784, 372] width 1568 height 743
click at [1095, 367] on div at bounding box center [784, 372] width 1568 height 743
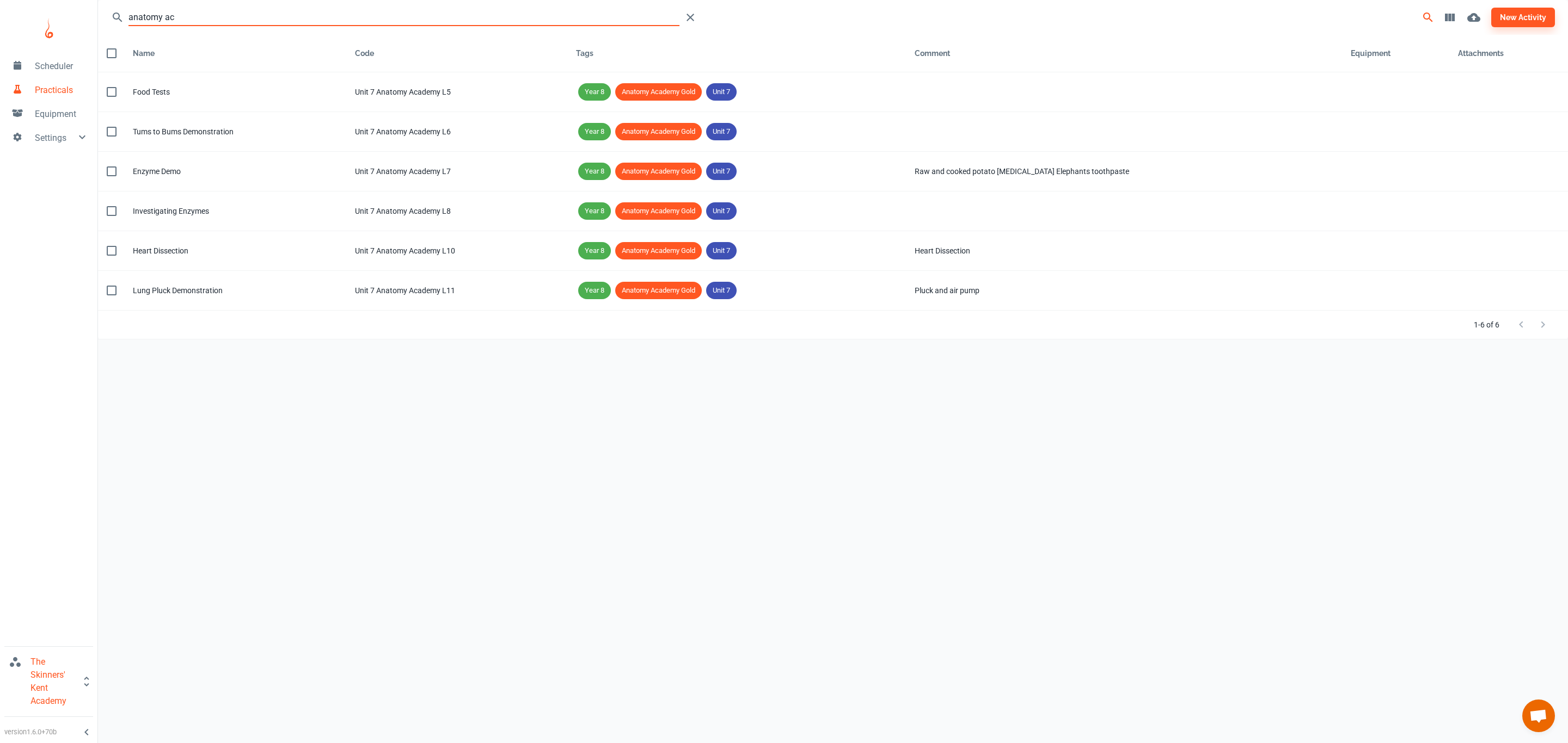
drag, startPoint x: 259, startPoint y: 13, endPoint x: 43, endPoint y: -3, distance: 216.6
click at [43, 0] on html "Scheduler Practicals Equipment Settings The Skinners' Kent Academy version 1.6.…" at bounding box center [784, 372] width 1568 height 743
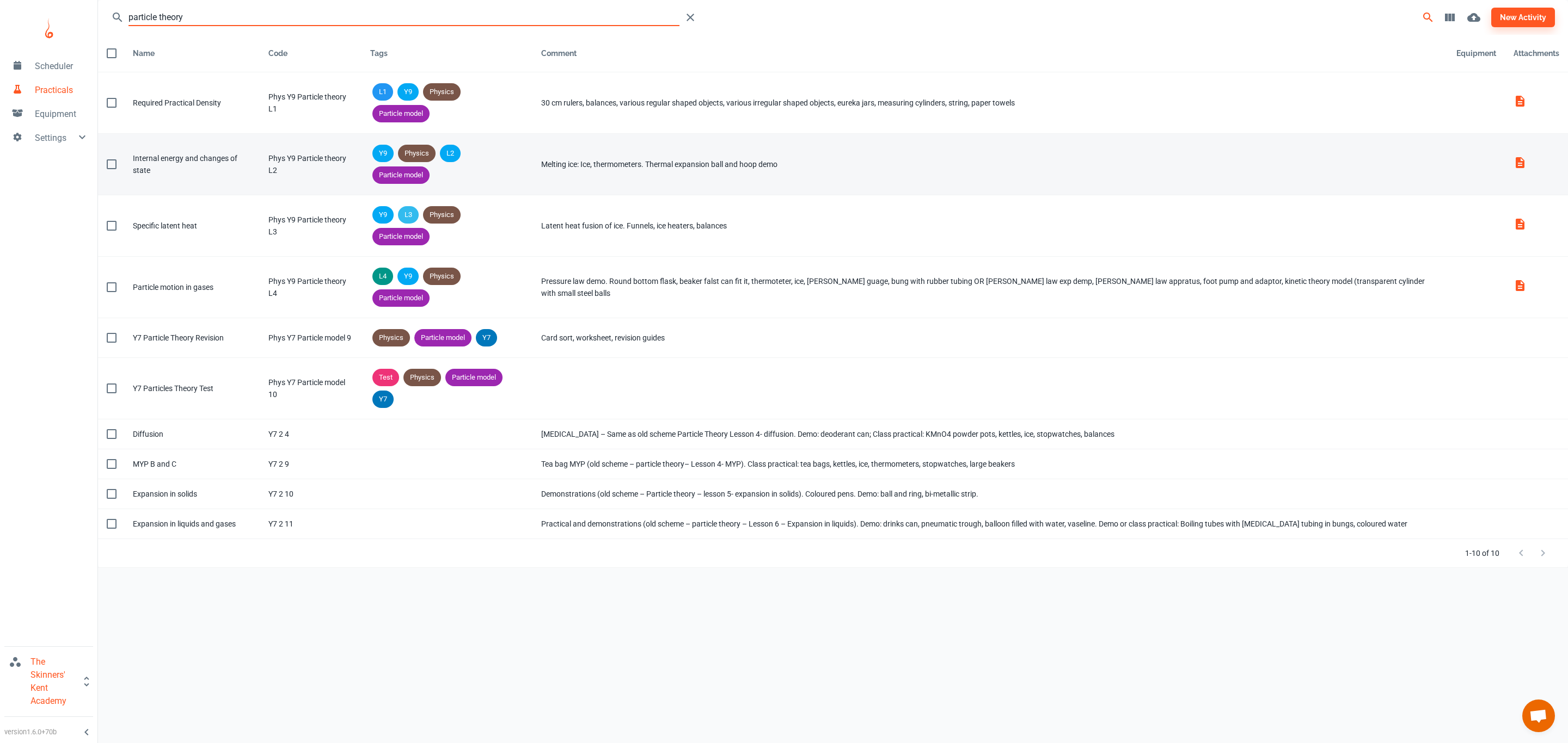
type input "particle theory"
drag, startPoint x: 372, startPoint y: 132, endPoint x: 274, endPoint y: 130, distance: 98.0
click at [274, 134] on td "Code Phys Y9 Particle theory L2" at bounding box center [310, 165] width 102 height 61
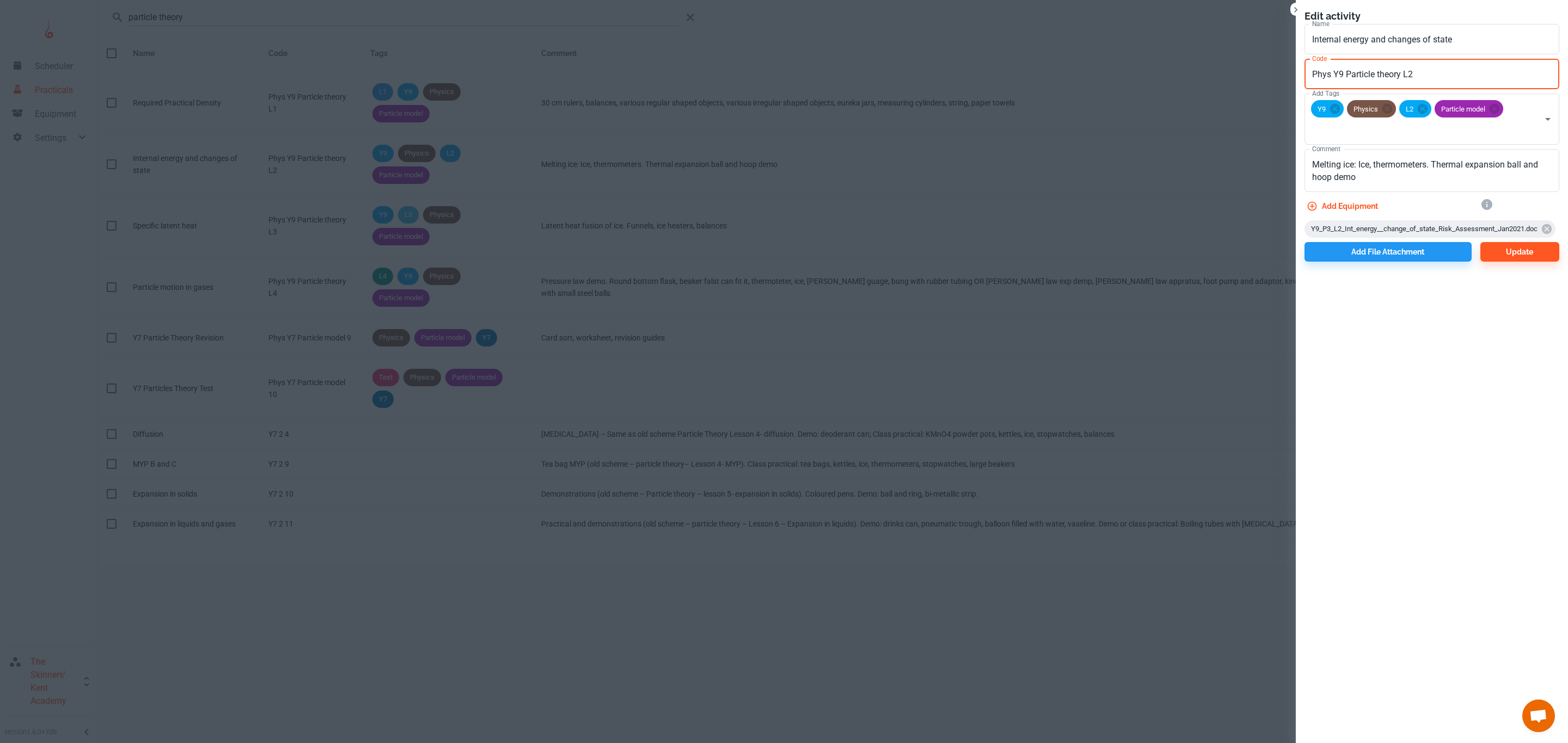
drag, startPoint x: 1416, startPoint y: 73, endPoint x: 1270, endPoint y: 76, distance: 146.0
click at [1270, 76] on div "Edit activity Name Internal energy and changes of state Name Code Phys Y9 Parti…" at bounding box center [784, 372] width 1568 height 743
click at [1055, 152] on div at bounding box center [784, 372] width 1568 height 743
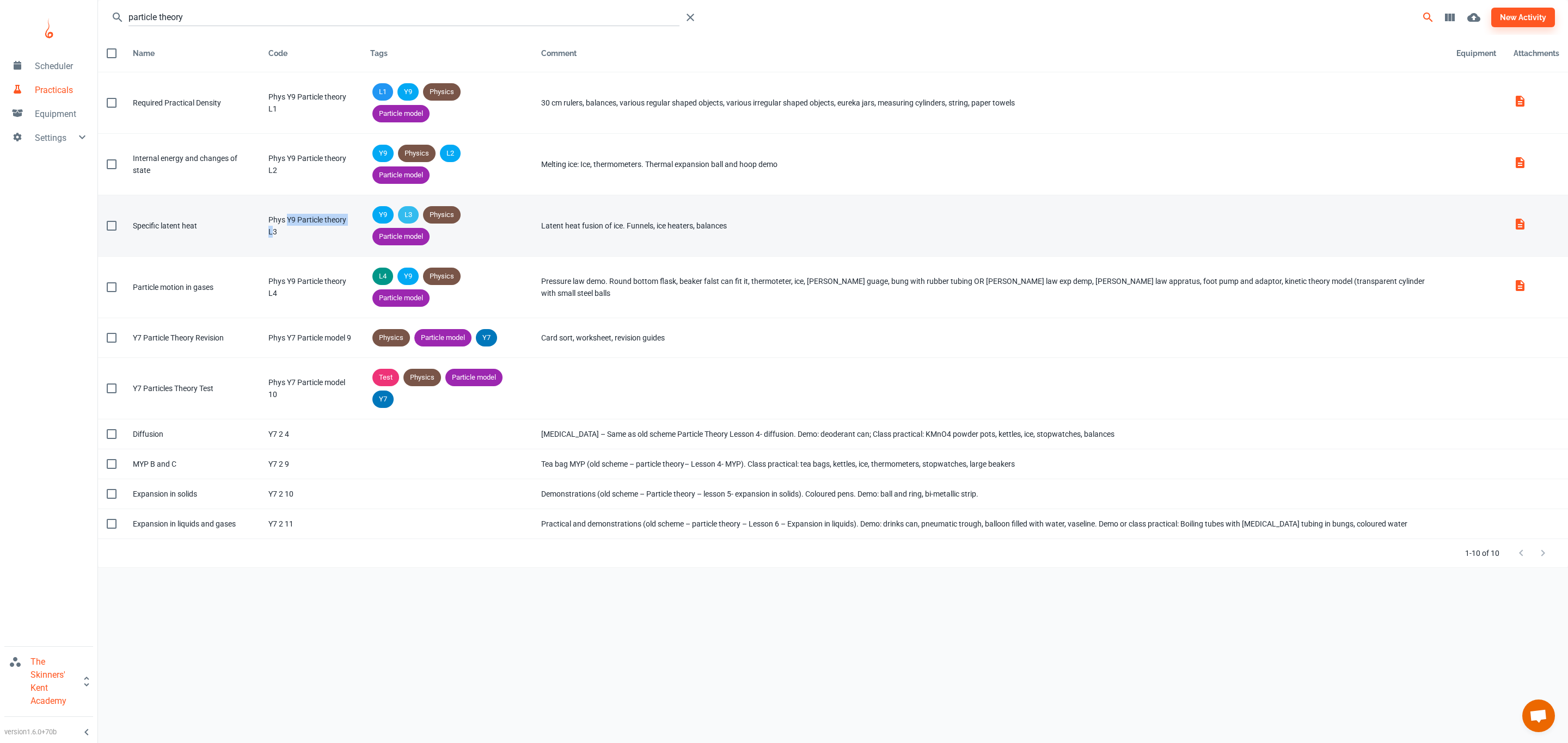
drag, startPoint x: 362, startPoint y: 174, endPoint x: 294, endPoint y: 172, distance: 68.0
click at [294, 214] on div "Phys Y9 Particle theory L3" at bounding box center [310, 226] width 85 height 24
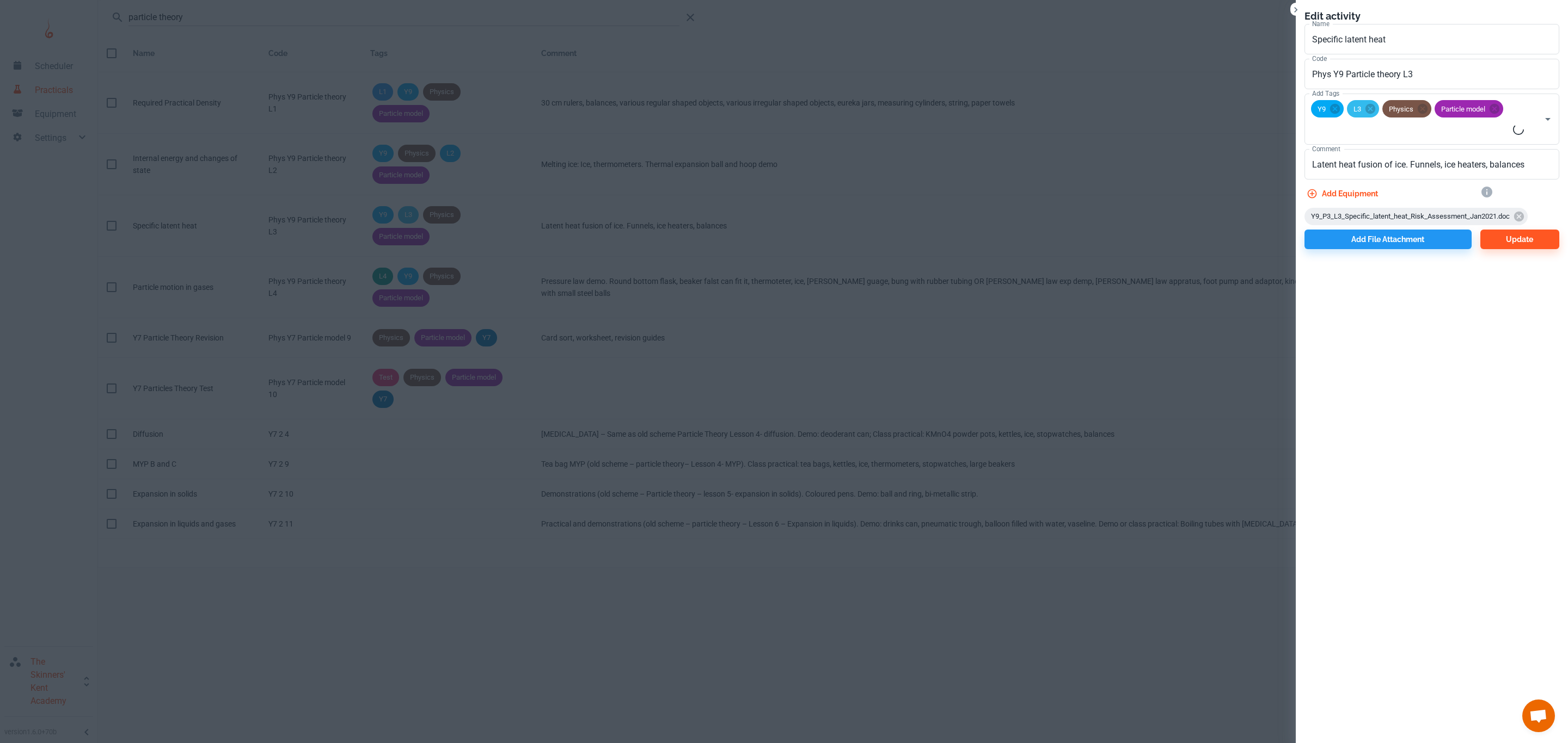
click at [365, 165] on div at bounding box center [784, 372] width 1568 height 743
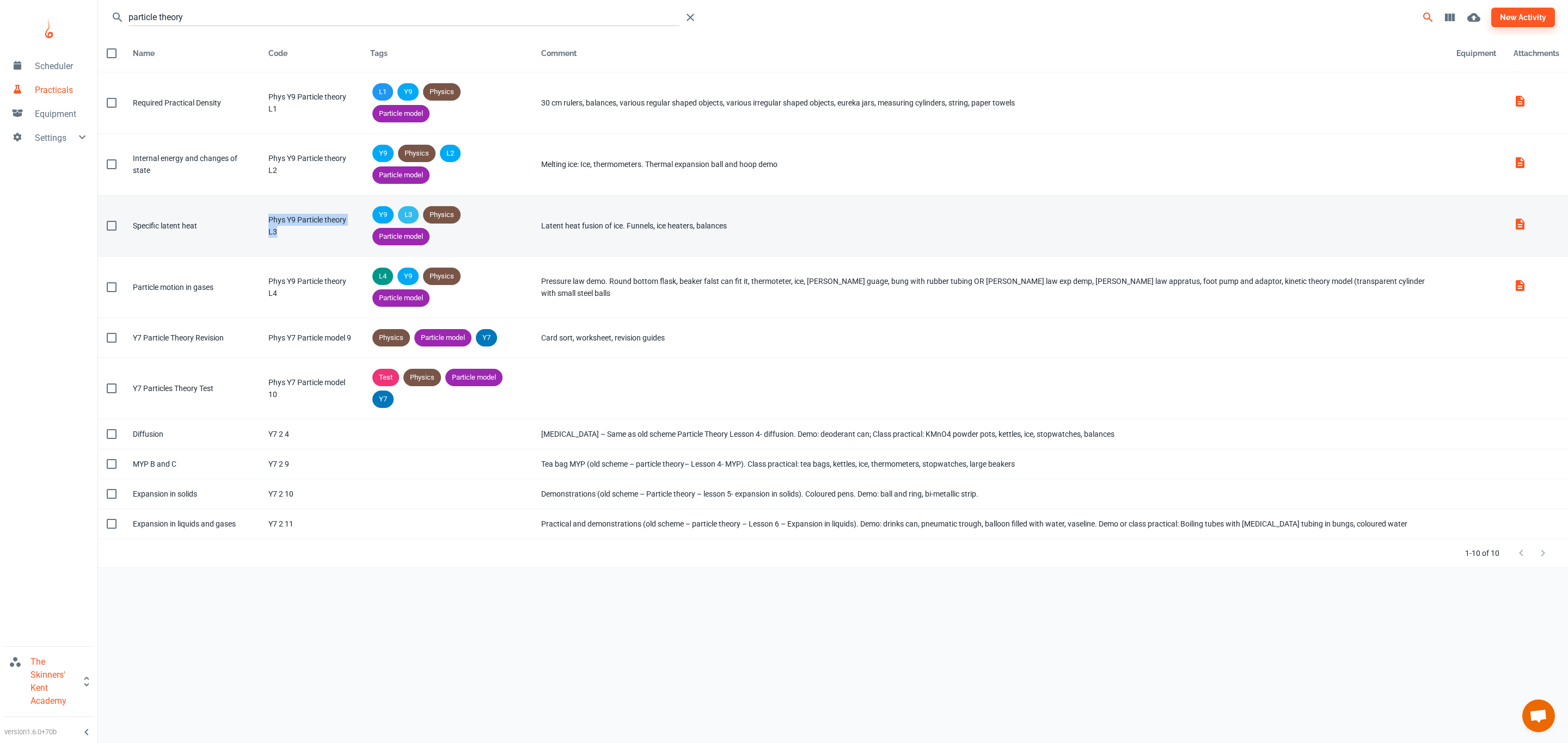
drag, startPoint x: 369, startPoint y: 167, endPoint x: 273, endPoint y: 172, distance: 96.1
click at [273, 195] on td "Code Phys Y9 Particle theory L3" at bounding box center [310, 226] width 102 height 61
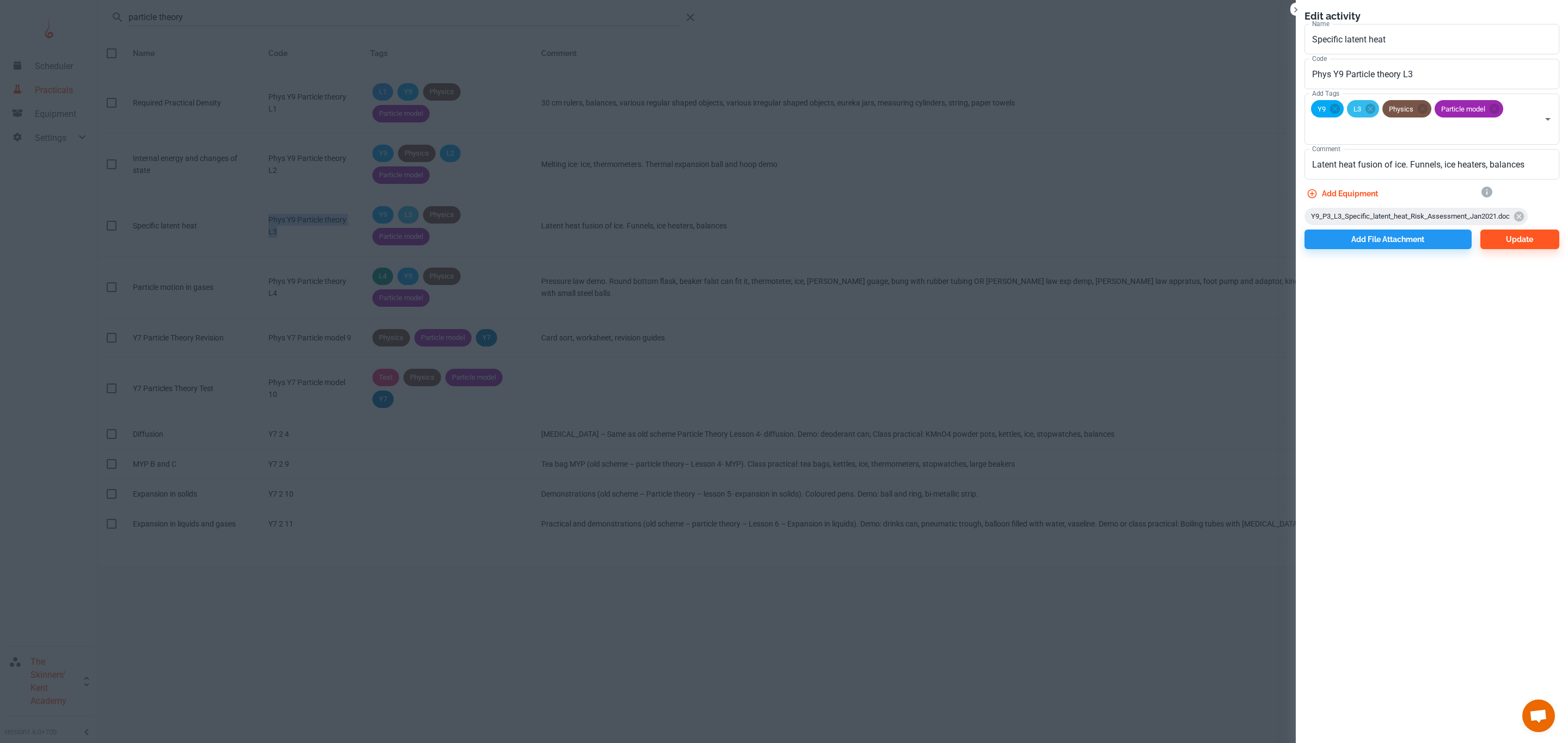
copy div "Phys Y9 Particle theory L3"
click at [368, 418] on div at bounding box center [784, 372] width 1568 height 743
